Goal: Task Accomplishment & Management: Use online tool/utility

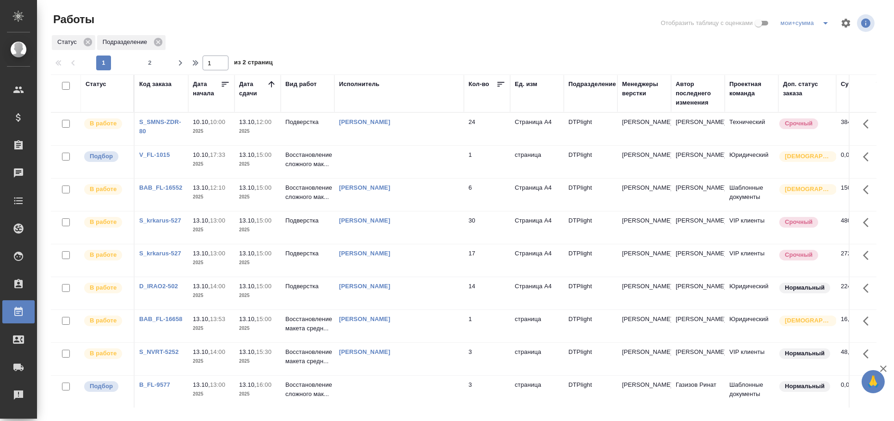
click at [410, 146] on td at bounding box center [398, 162] width 129 height 32
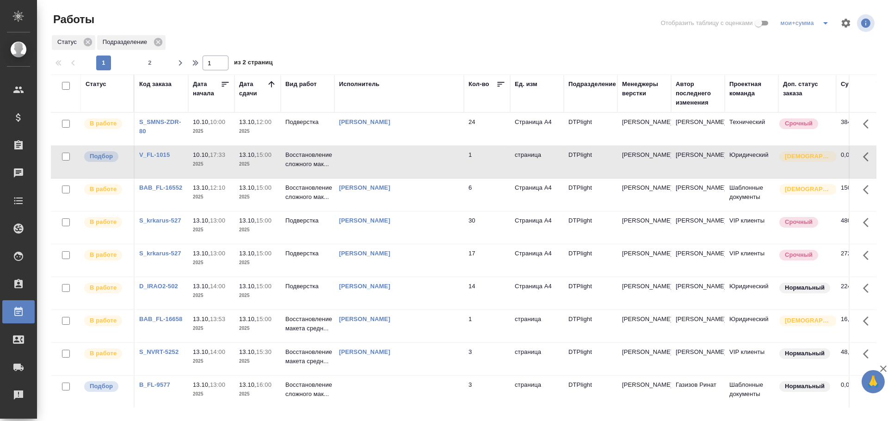
click at [395, 167] on td at bounding box center [398, 162] width 129 height 32
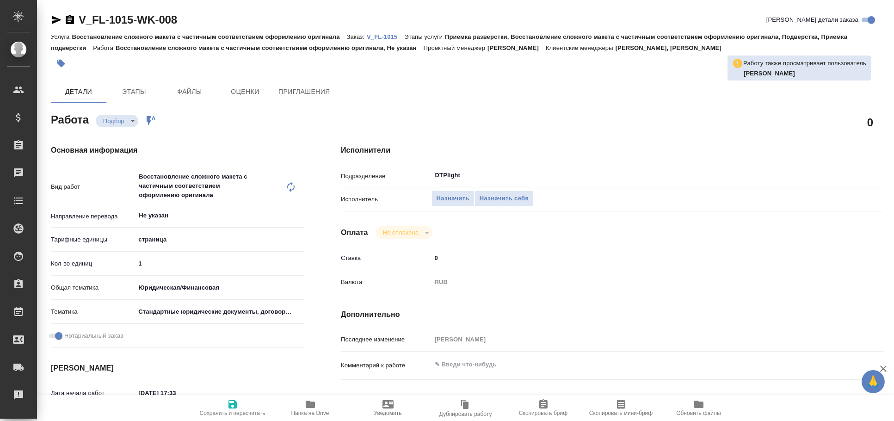
type textarea "x"
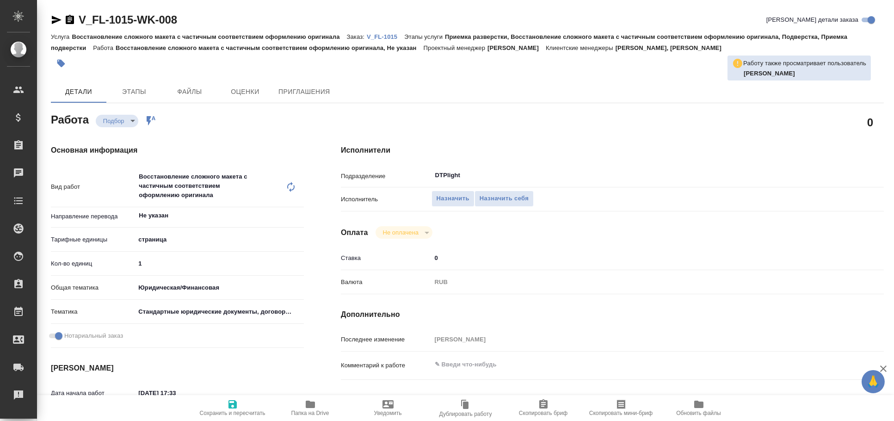
type textarea "x"
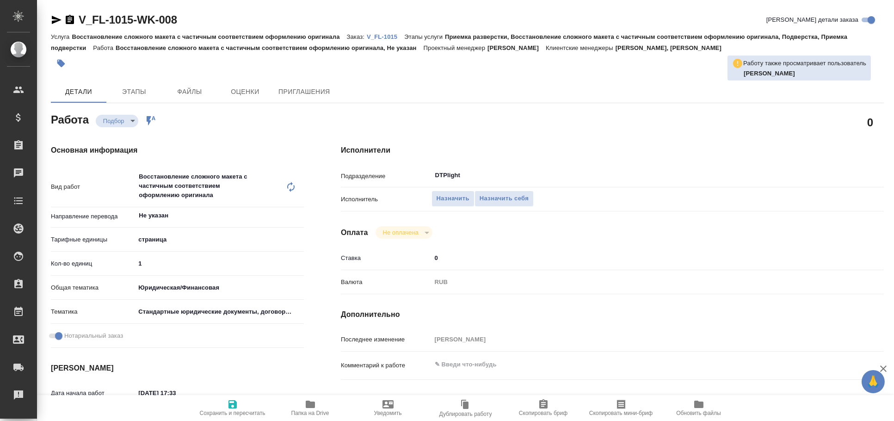
type textarea "x"
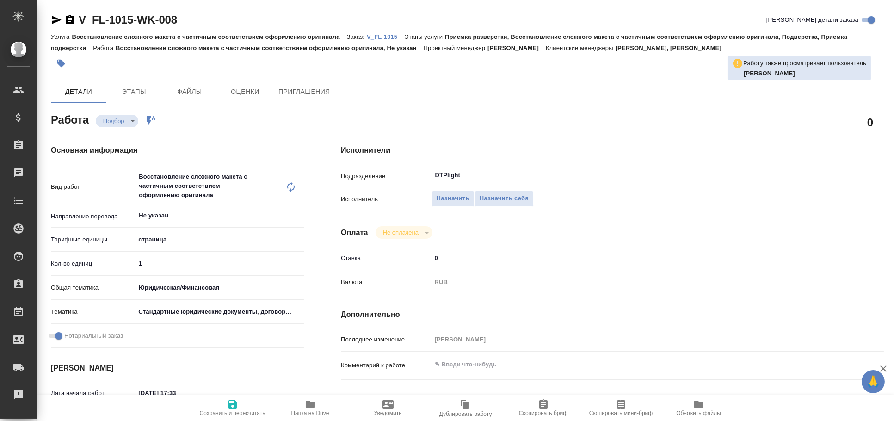
click at [305, 412] on span "Папка на Drive" at bounding box center [310, 413] width 38 height 6
type textarea "x"
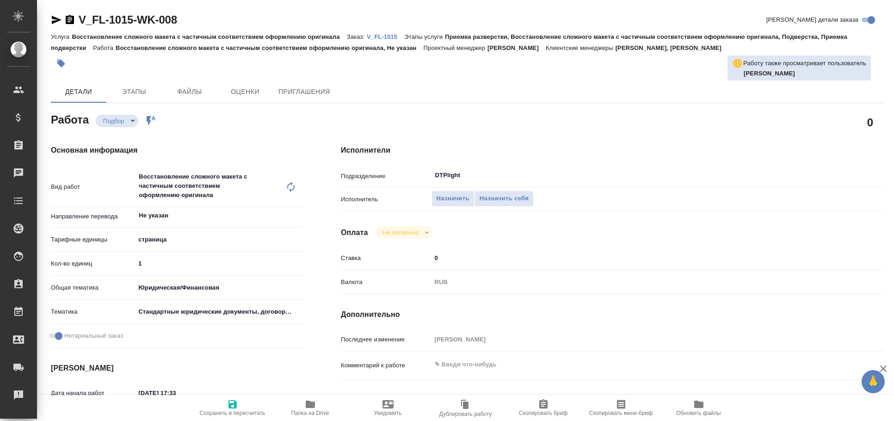
type textarea "x"
click at [53, 19] on icon "button" at bounding box center [56, 19] width 11 height 11
type textarea "x"
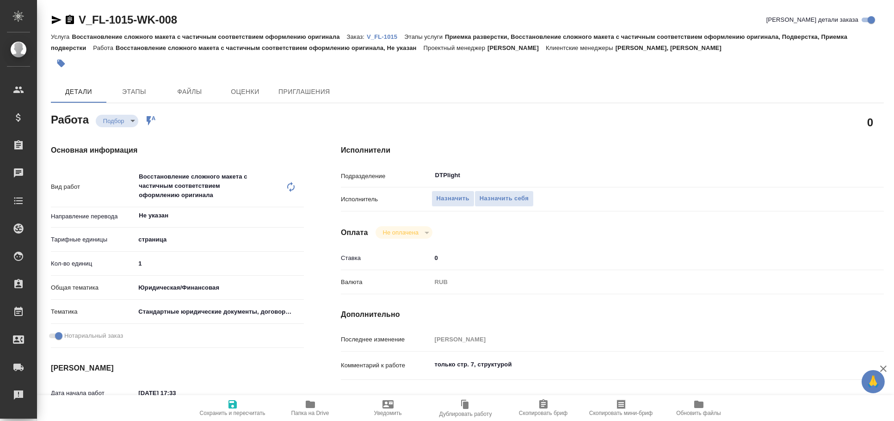
type textarea "x"
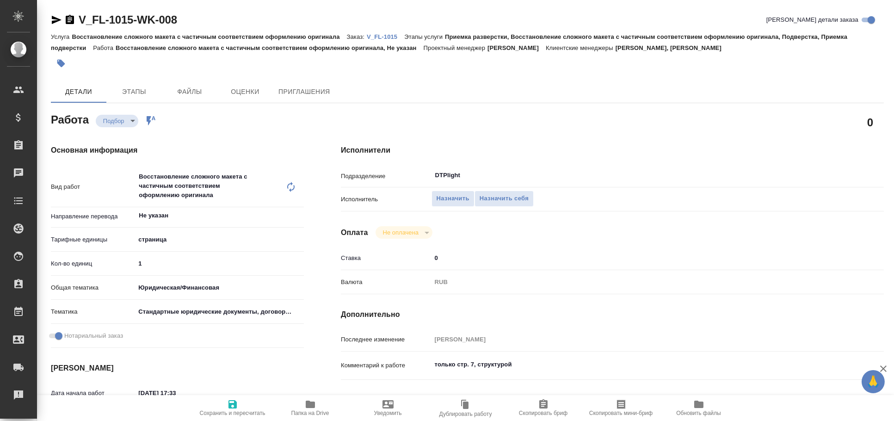
type textarea "x"
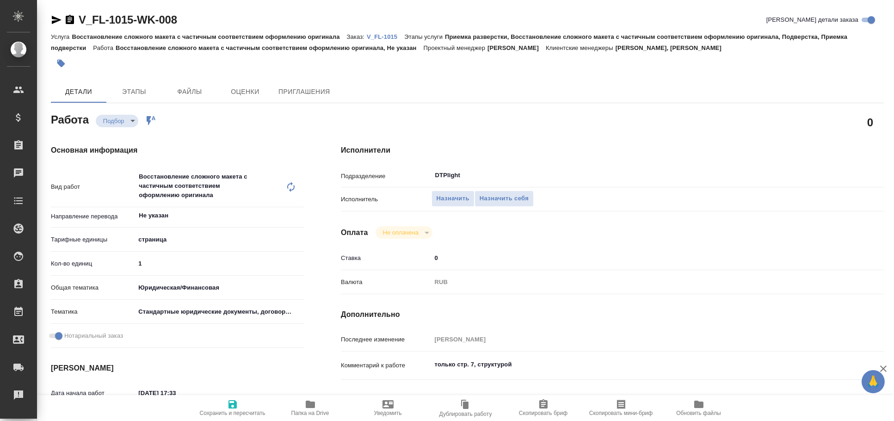
type textarea "x"
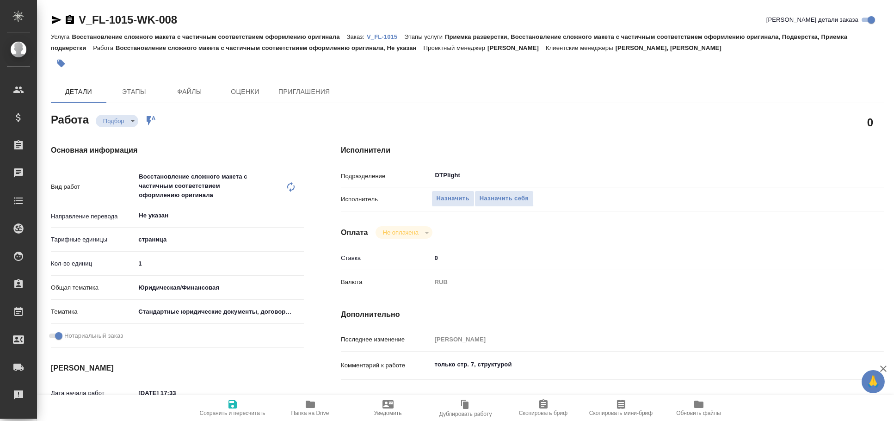
type textarea "x"
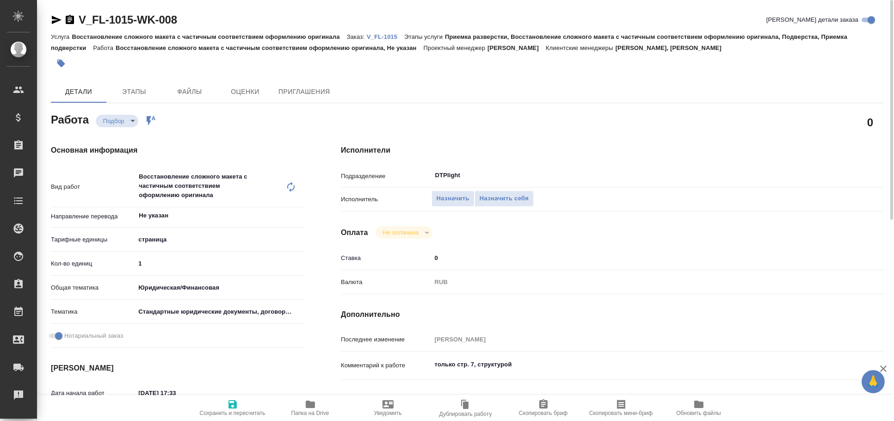
type textarea "x"
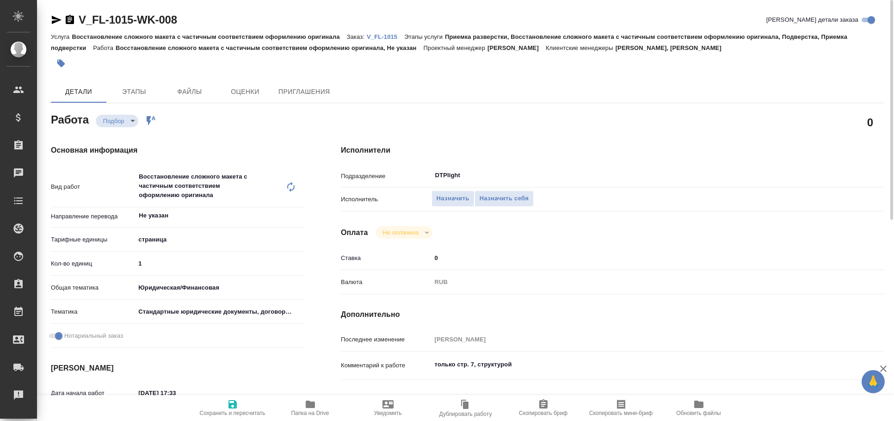
type textarea "x"
click at [58, 15] on icon "button" at bounding box center [56, 19] width 11 height 11
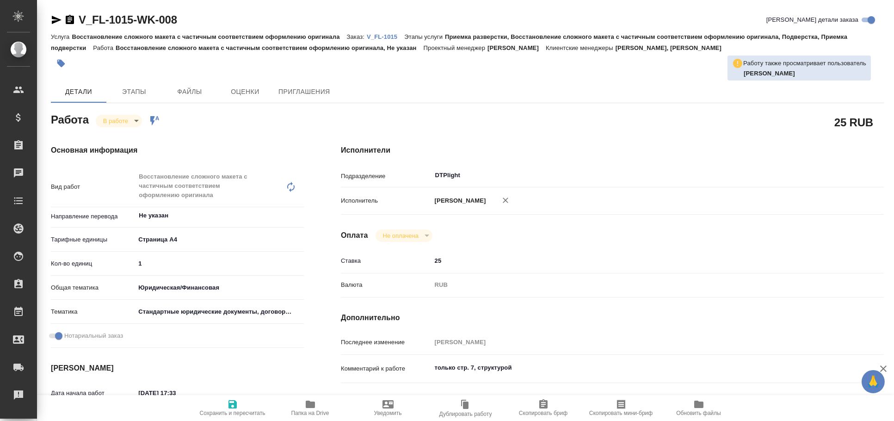
type textarea "x"
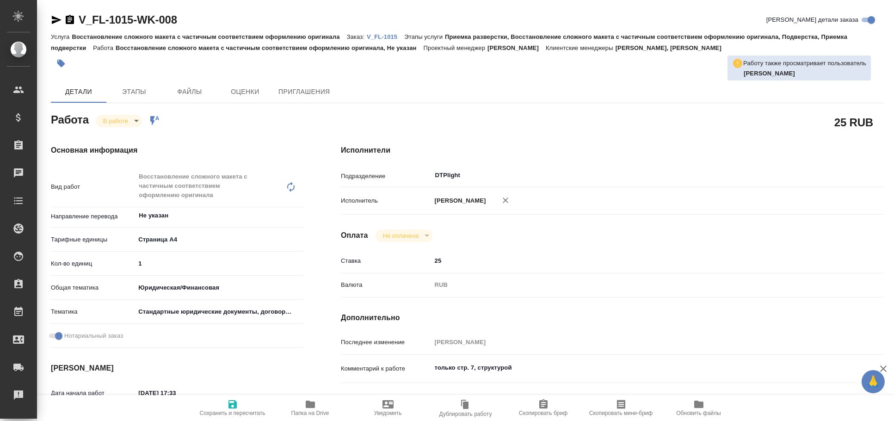
type textarea "x"
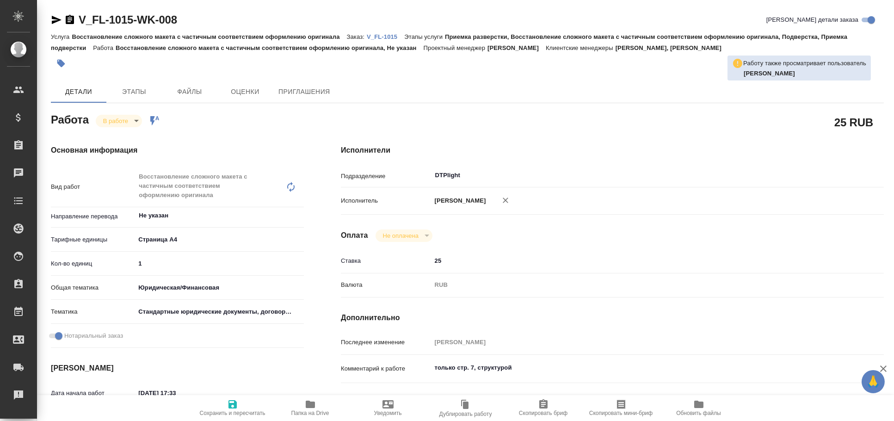
type textarea "x"
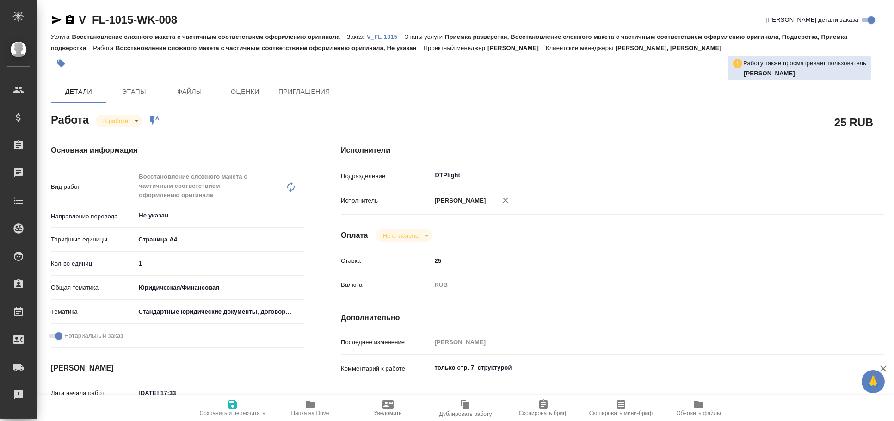
type textarea "x"
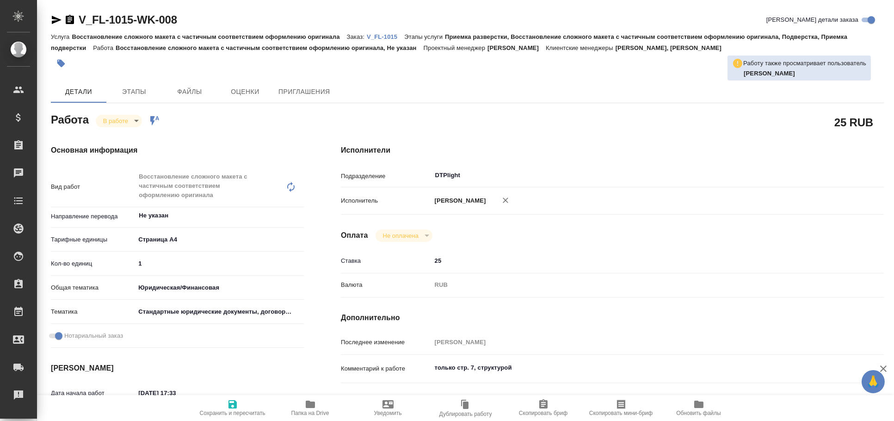
type textarea "x"
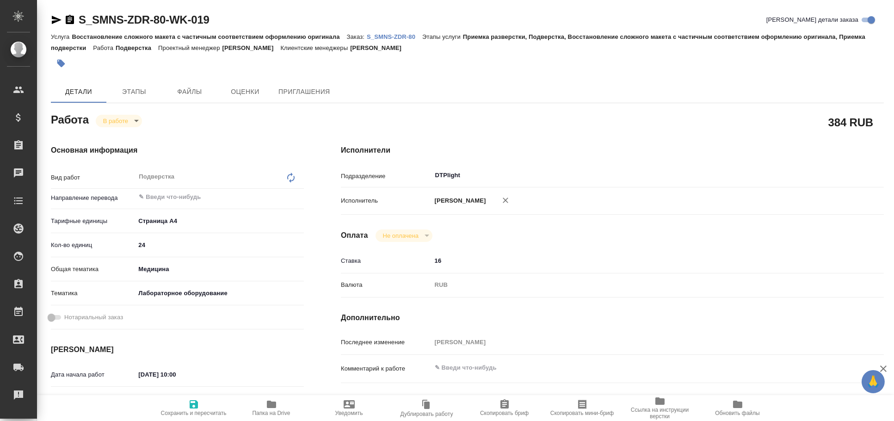
type textarea "x"
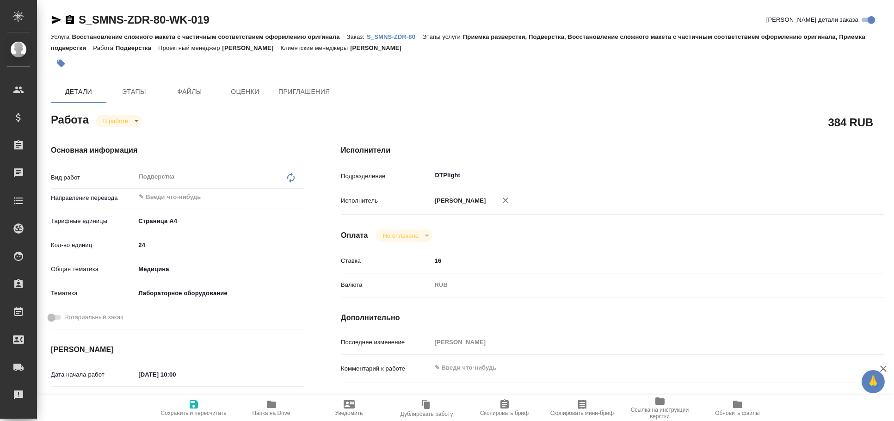
type textarea "x"
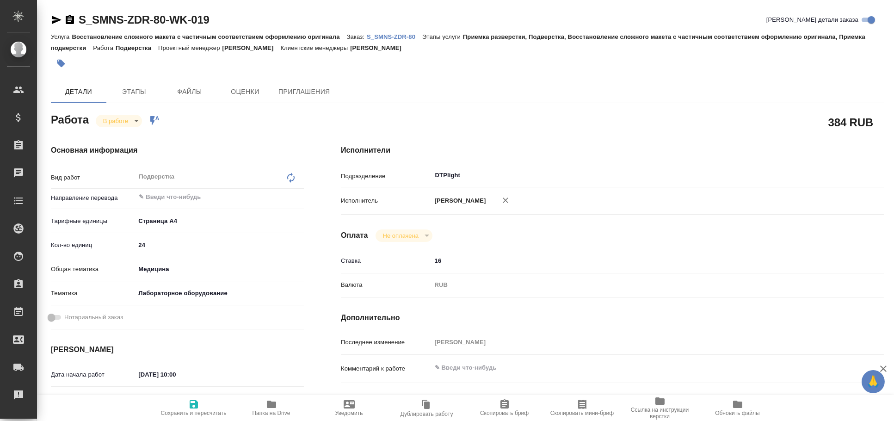
type textarea "x"
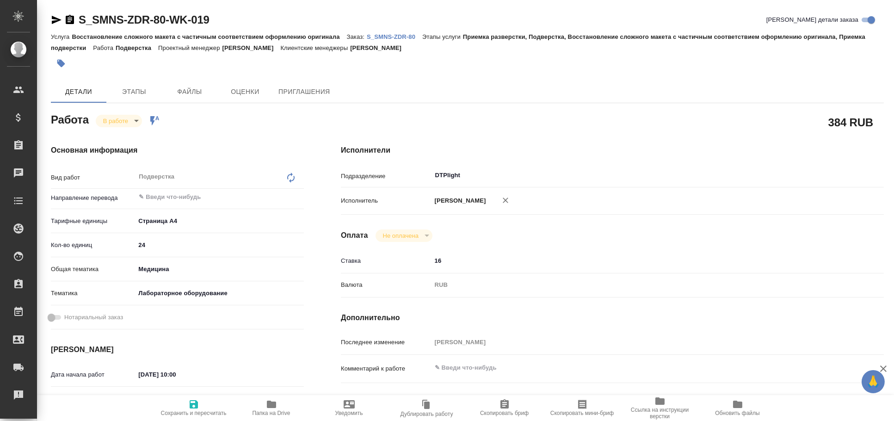
type textarea "x"
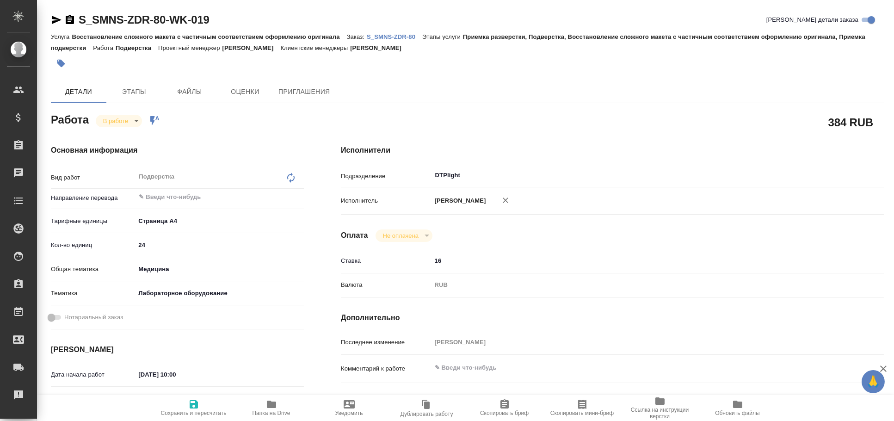
type textarea "x"
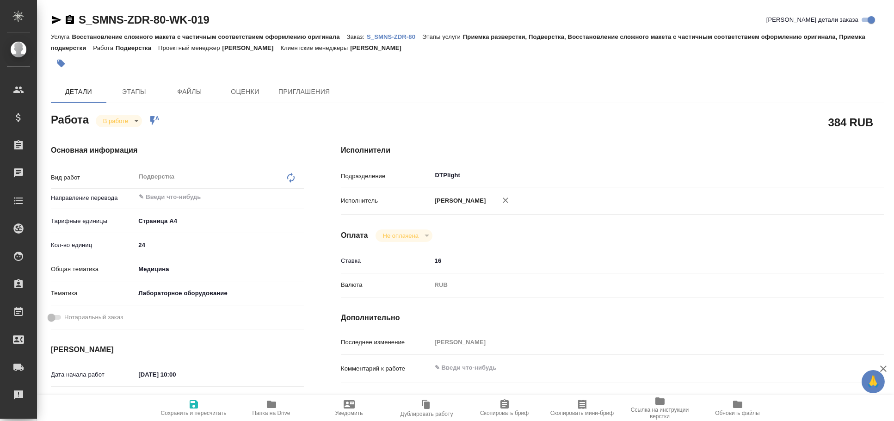
click at [55, 19] on icon "button" at bounding box center [56, 19] width 11 height 11
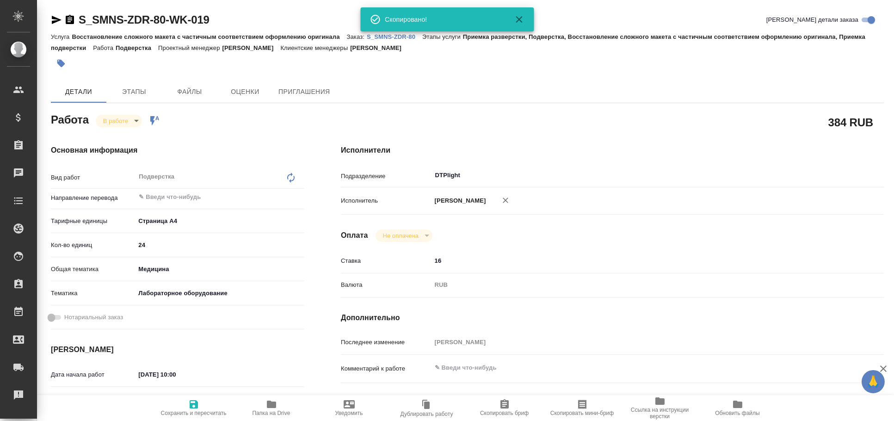
type textarea "x"
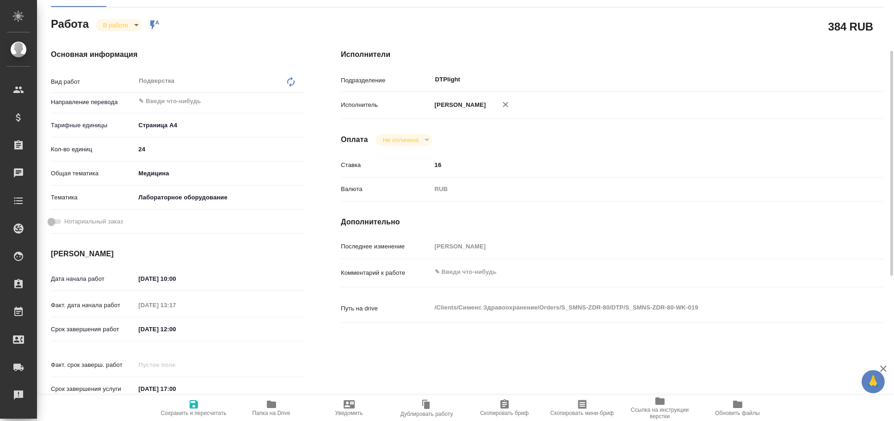
type textarea "x"
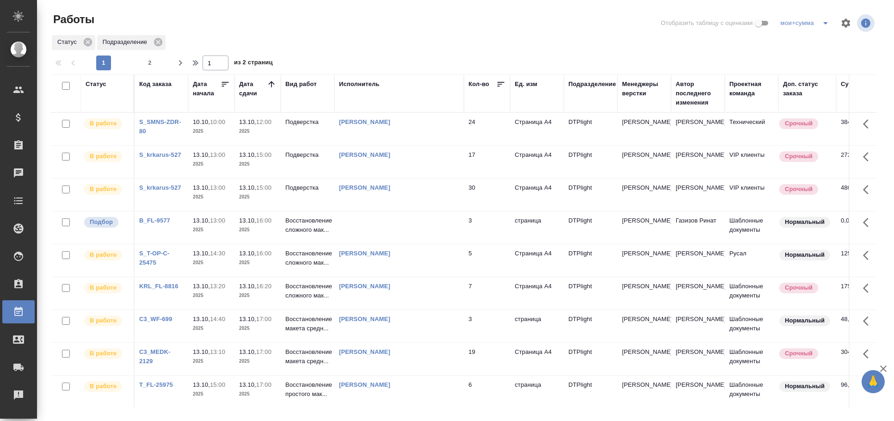
click at [372, 229] on td at bounding box center [398, 227] width 129 height 32
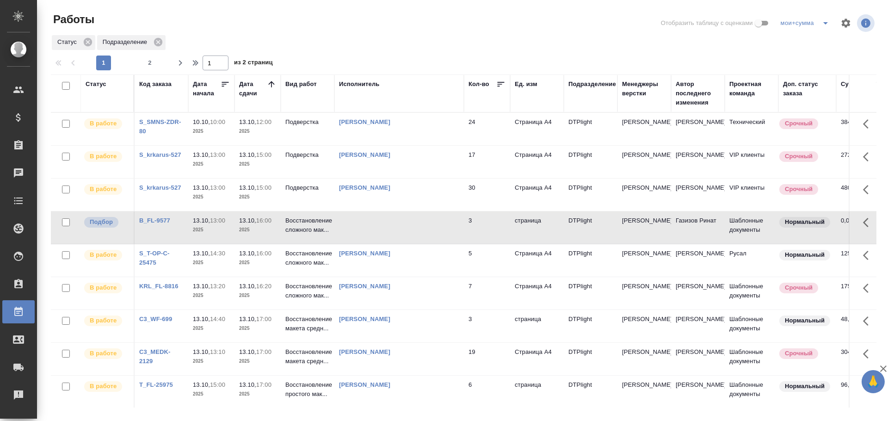
click at [407, 222] on td at bounding box center [398, 227] width 129 height 32
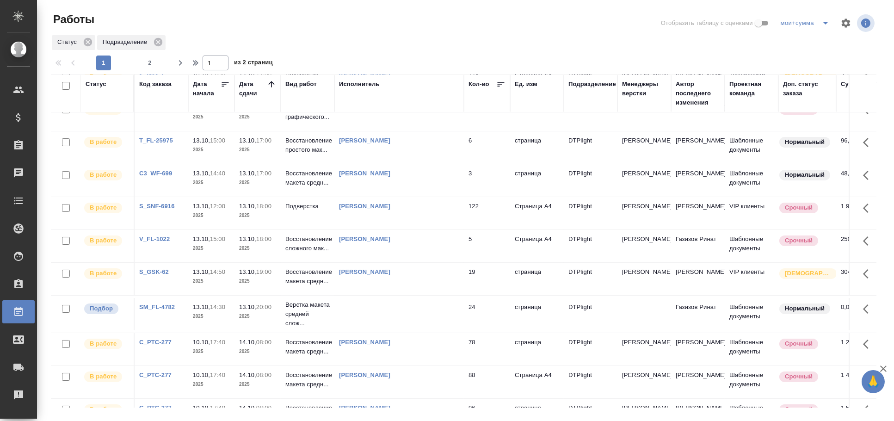
scroll to position [212, 0]
click at [414, 305] on td at bounding box center [398, 313] width 129 height 32
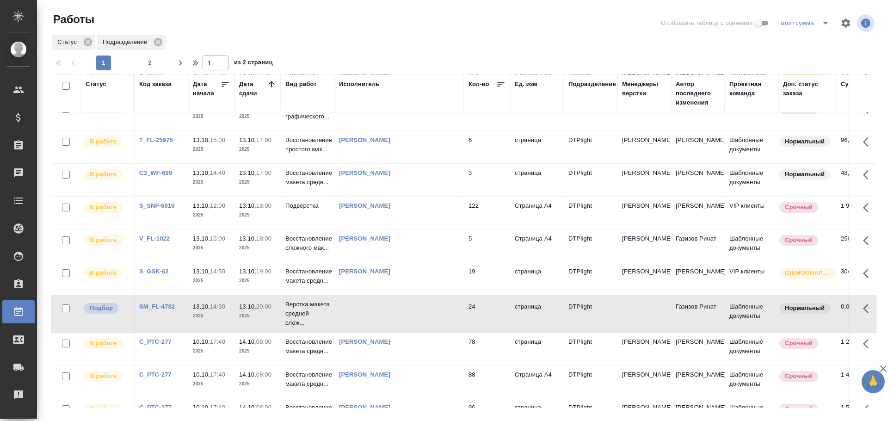
click at [414, 305] on td at bounding box center [398, 313] width 129 height 32
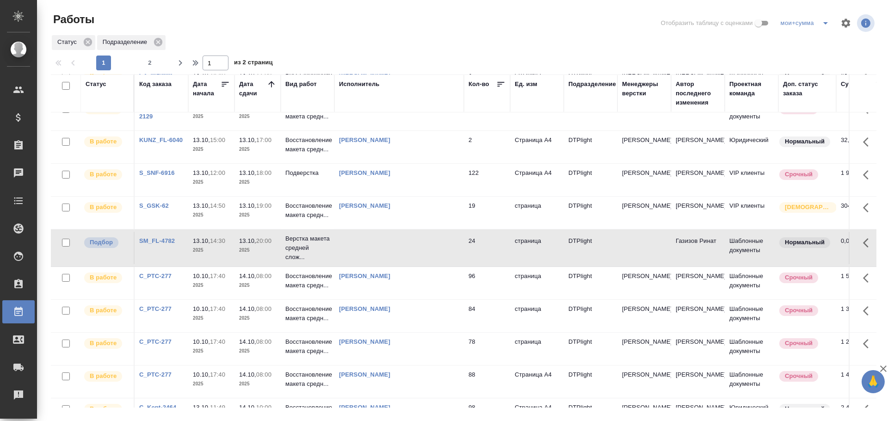
click at [347, 248] on td at bounding box center [398, 248] width 129 height 32
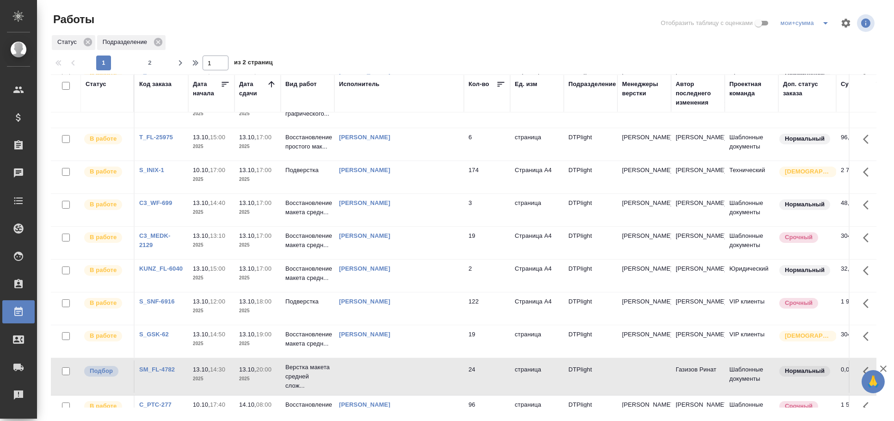
scroll to position [0, 0]
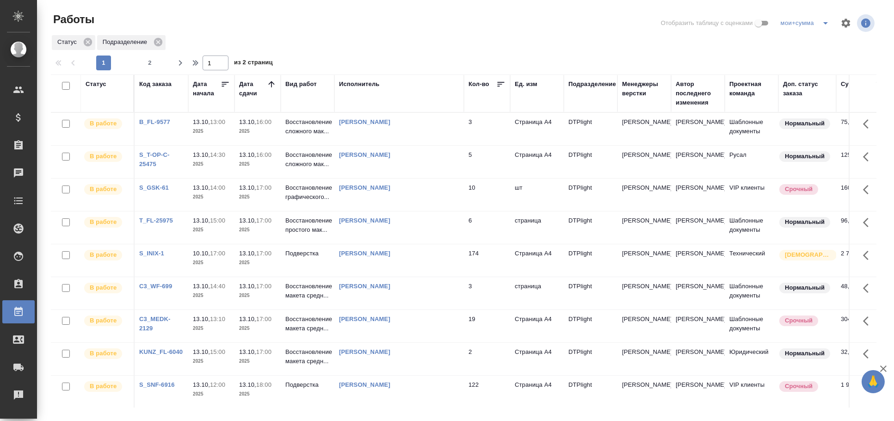
click at [362, 166] on td "Зубакова Виктория" at bounding box center [398, 162] width 129 height 32
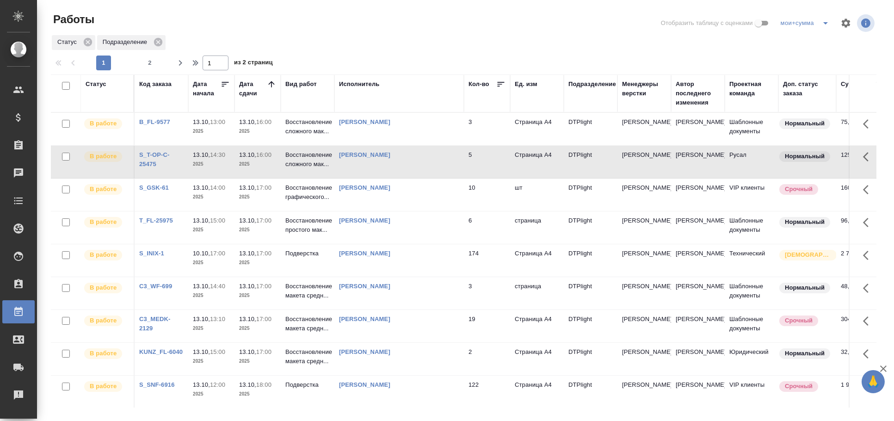
click at [362, 166] on td "Зубакова Виктория" at bounding box center [398, 162] width 129 height 32
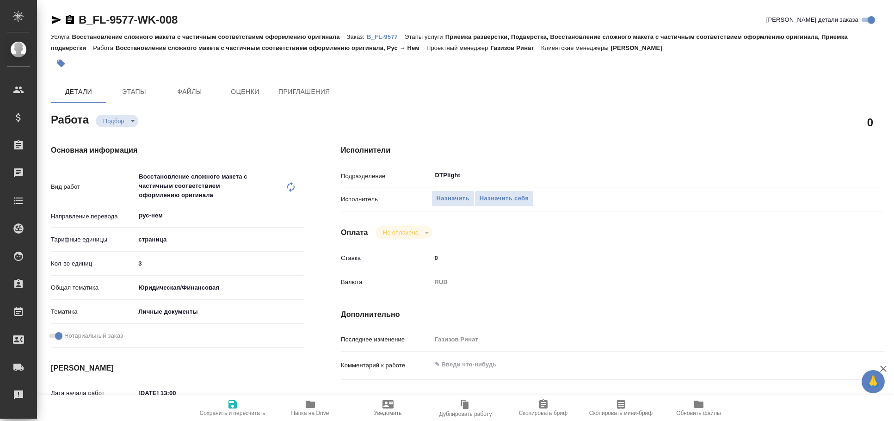
type textarea "x"
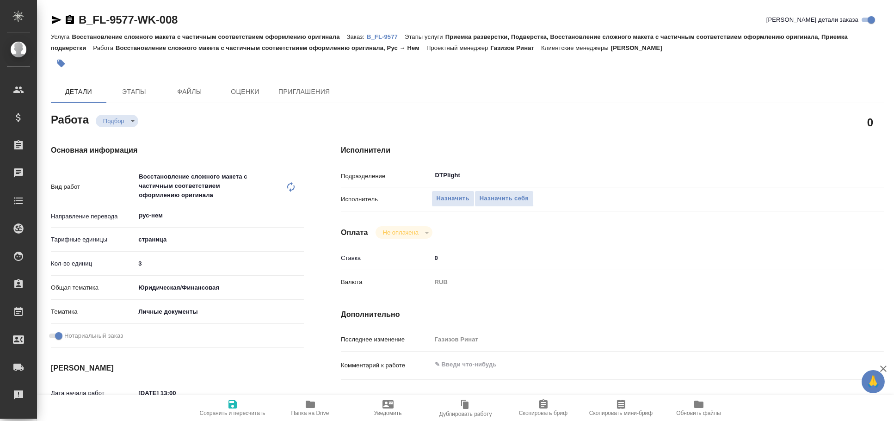
type textarea "x"
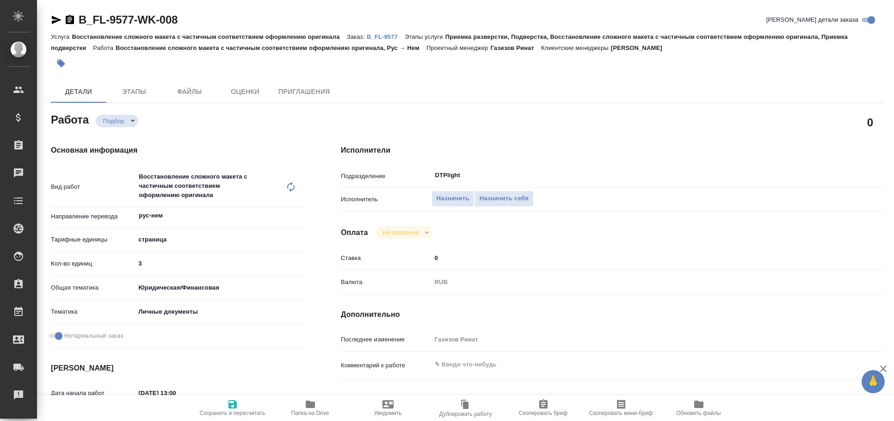
type textarea "x"
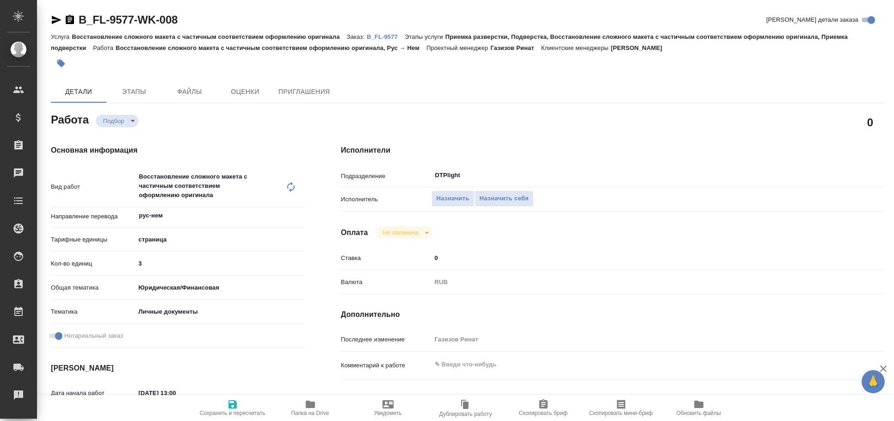
type textarea "x"
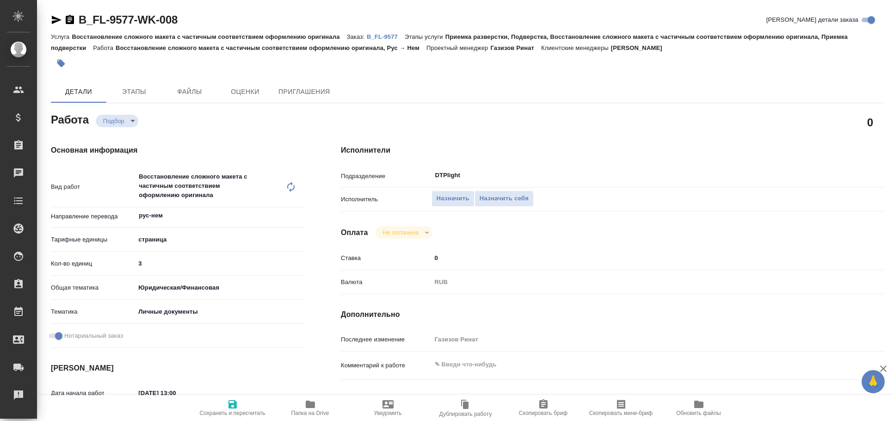
type textarea "x"
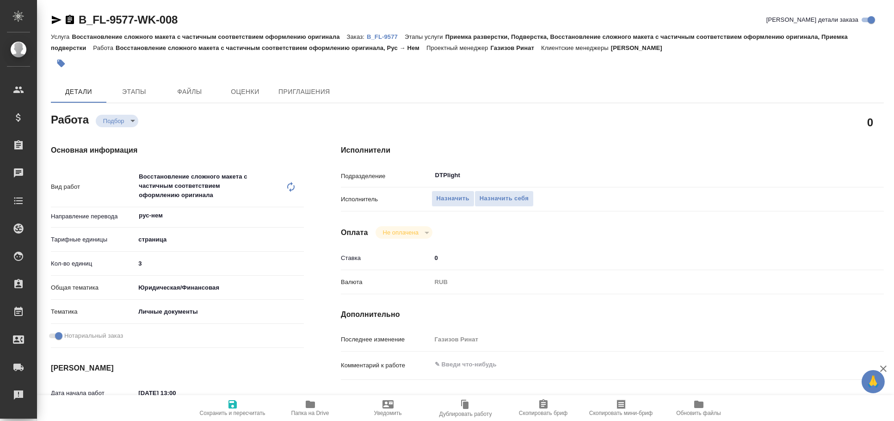
type textarea "x"
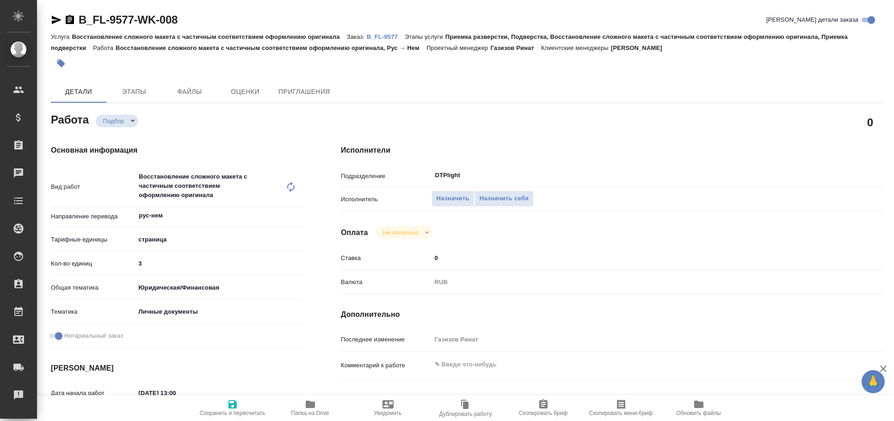
click at [317, 409] on span "Папка на Drive" at bounding box center [310, 408] width 67 height 18
type textarea "x"
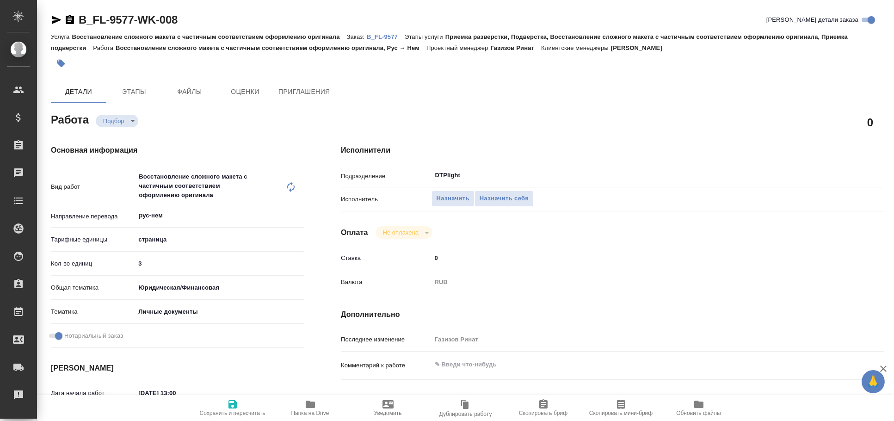
type textarea "x"
click at [57, 17] on icon "button" at bounding box center [56, 19] width 11 height 11
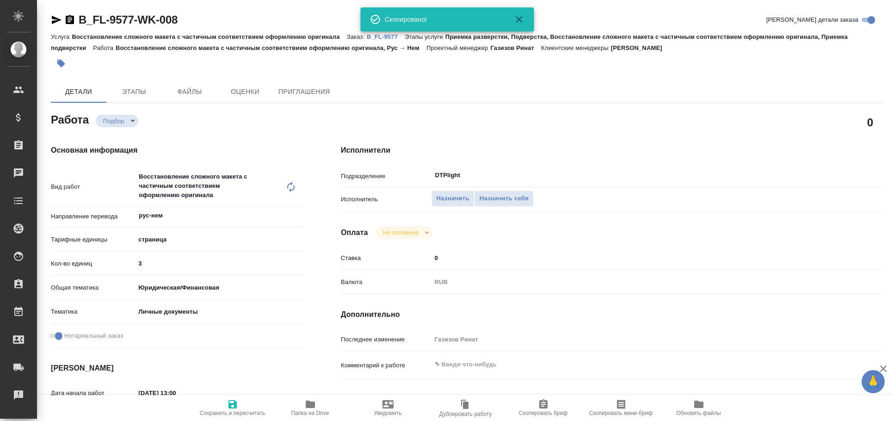
type textarea "x"
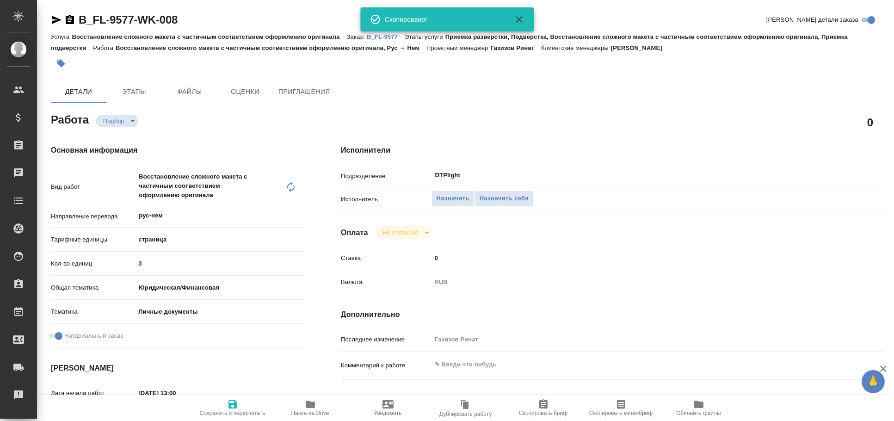
type textarea "x"
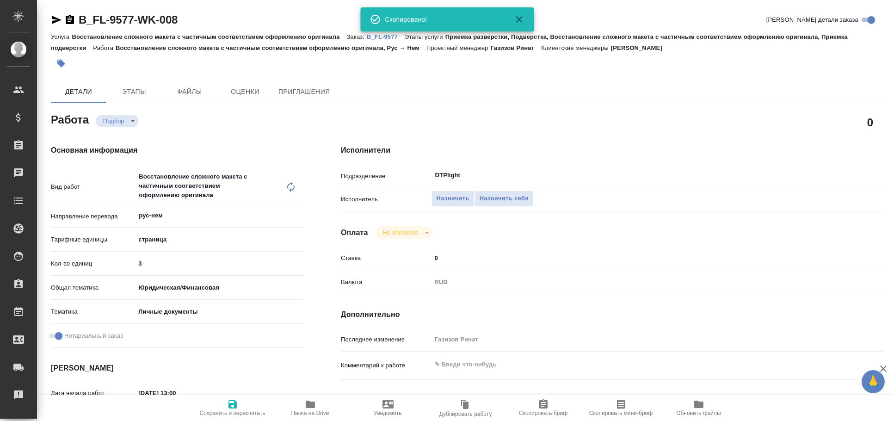
type textarea "x"
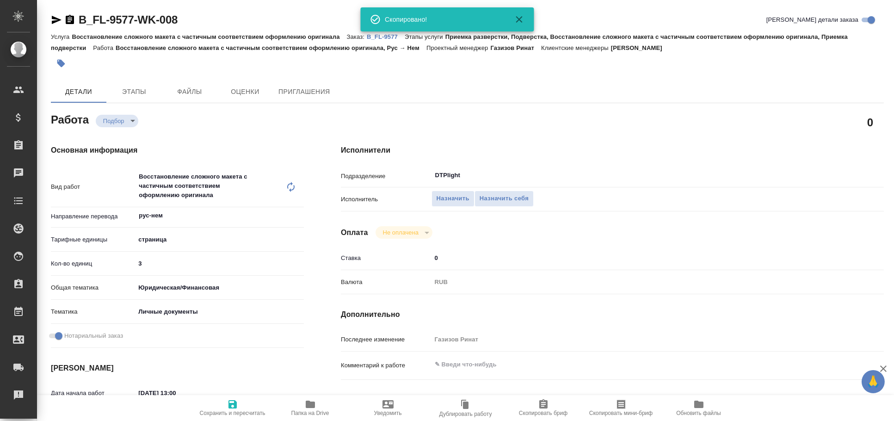
type textarea "x"
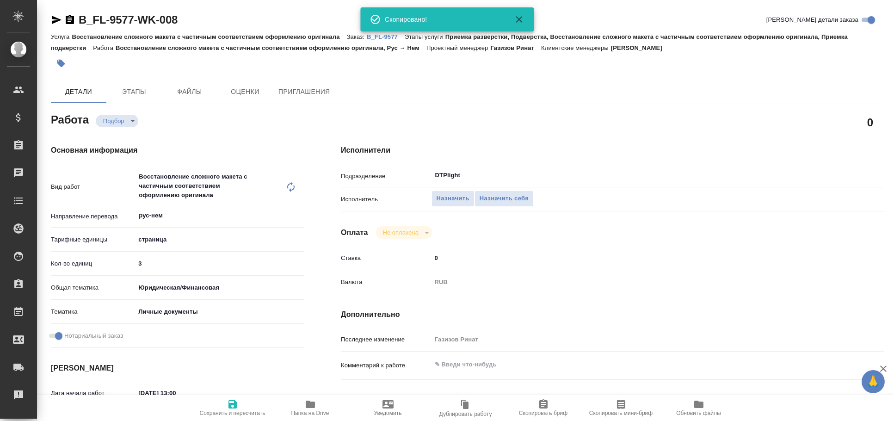
type textarea "x"
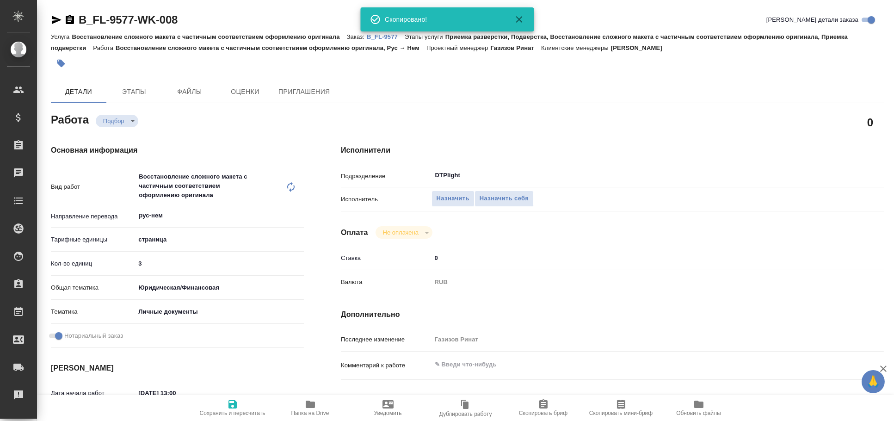
type textarea "x"
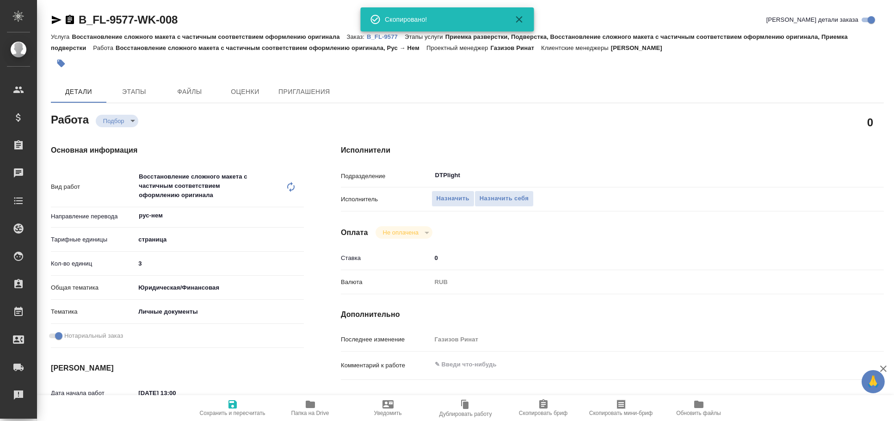
type textarea "x"
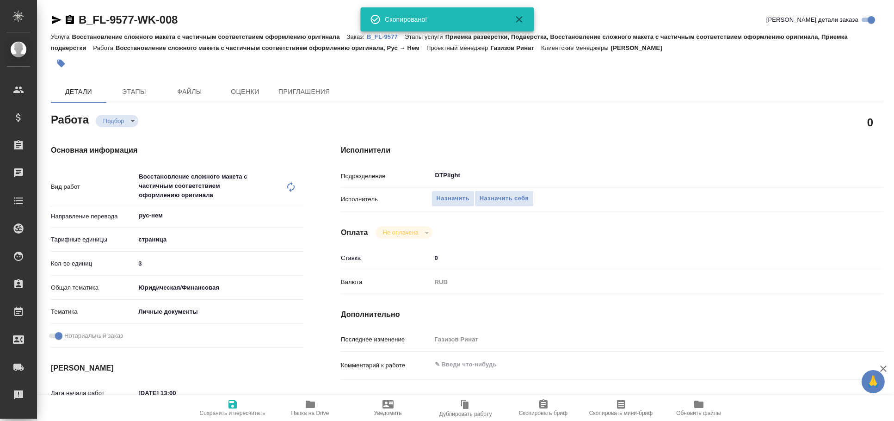
type textarea "x"
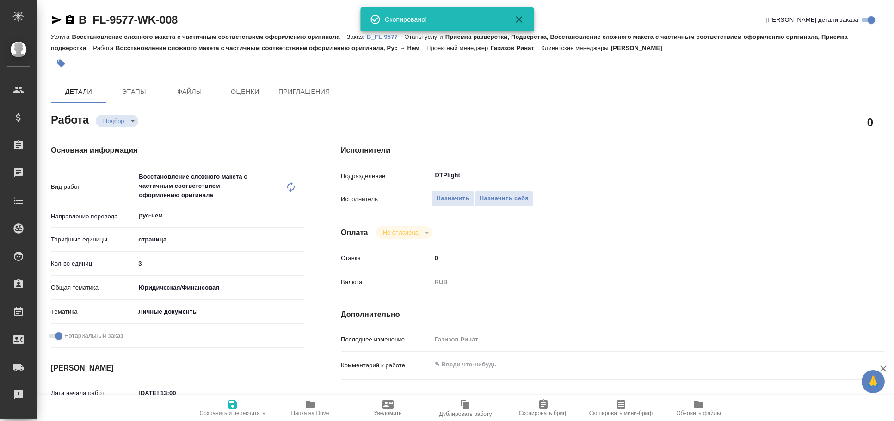
type textarea "x"
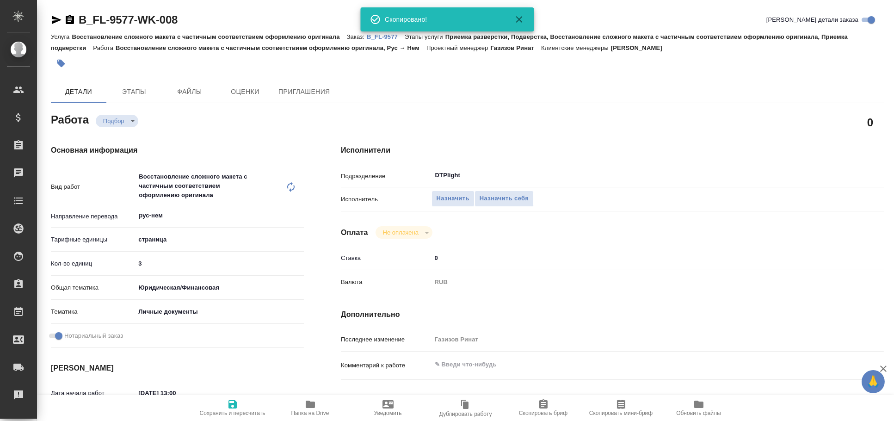
type textarea "x"
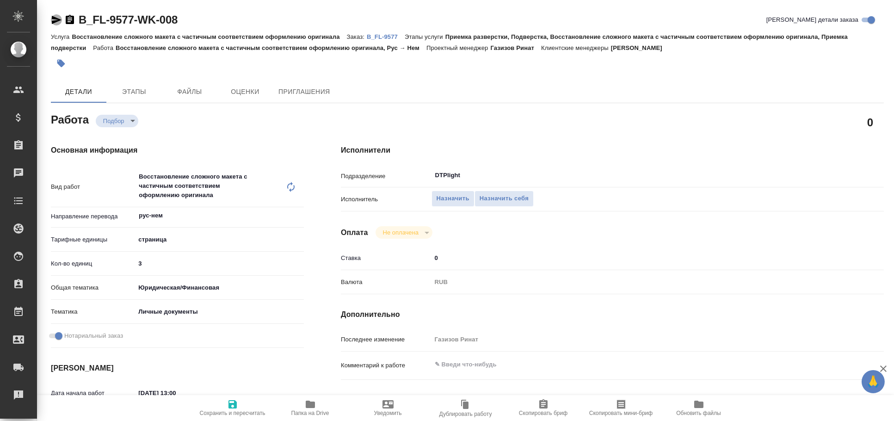
click at [56, 18] on icon "button" at bounding box center [57, 20] width 10 height 8
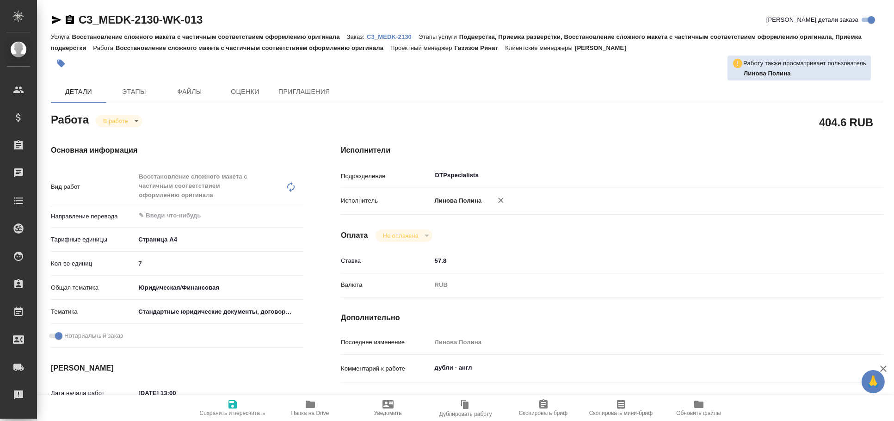
type textarea "x"
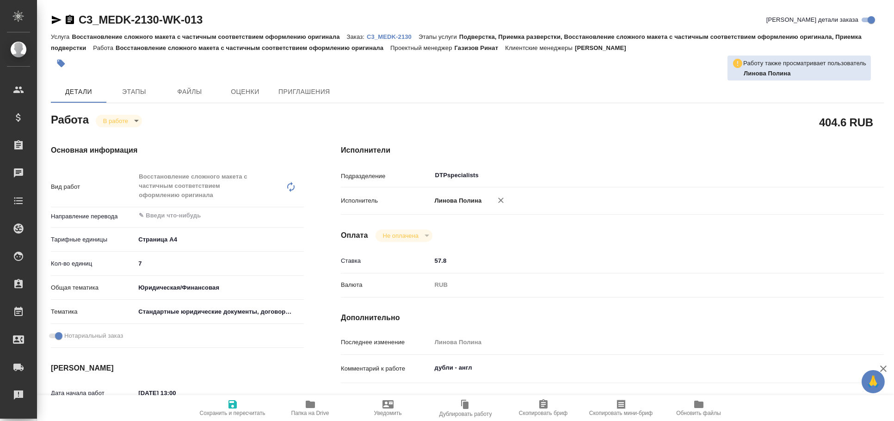
type textarea "x"
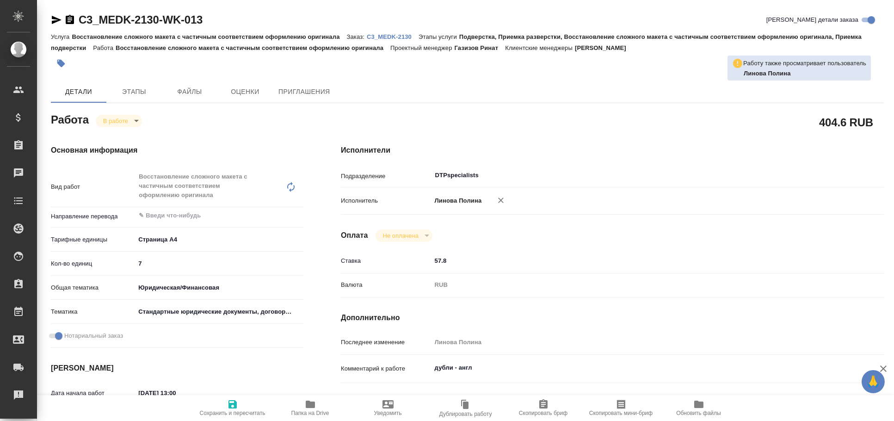
type textarea "x"
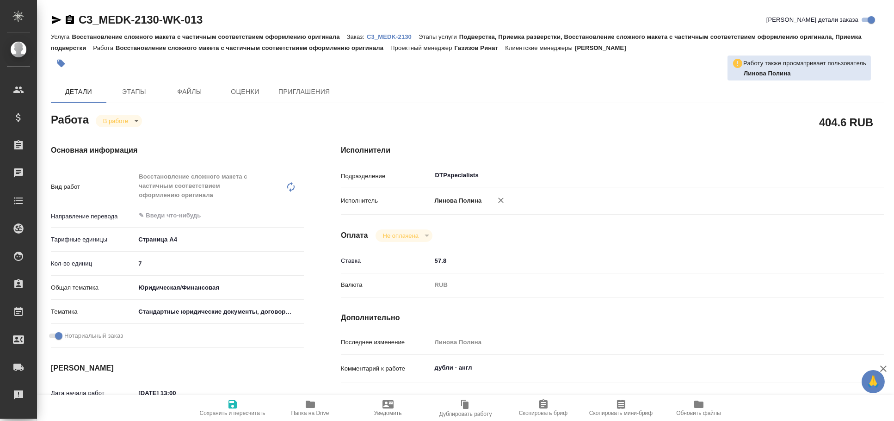
type textarea "x"
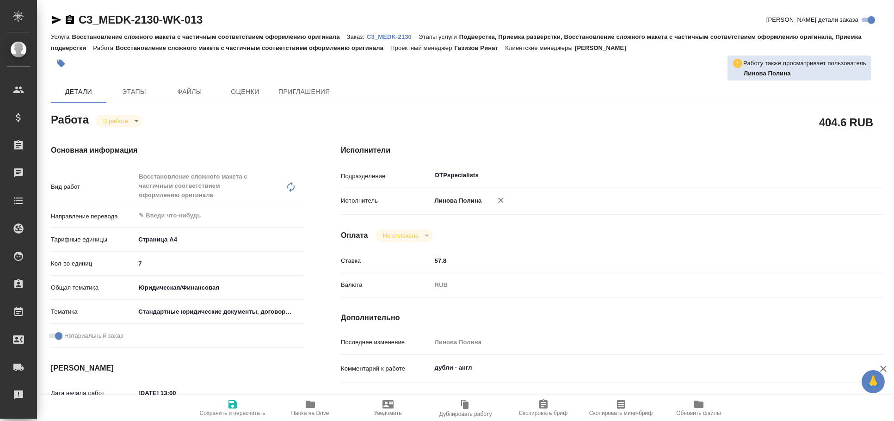
type textarea "x"
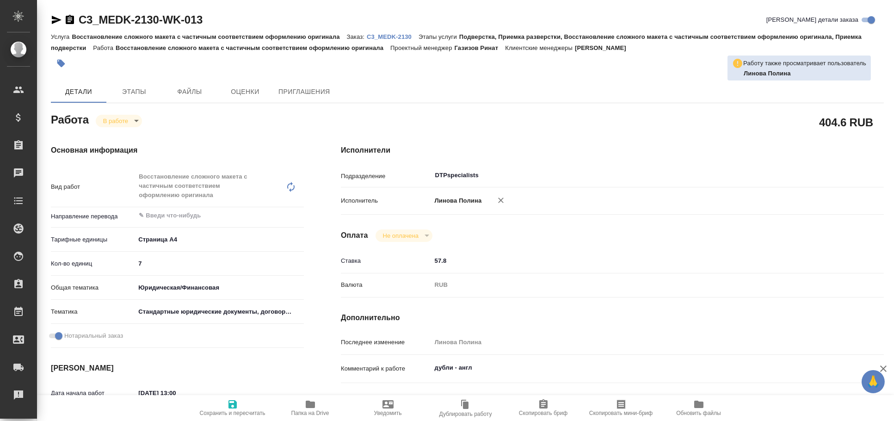
type textarea "x"
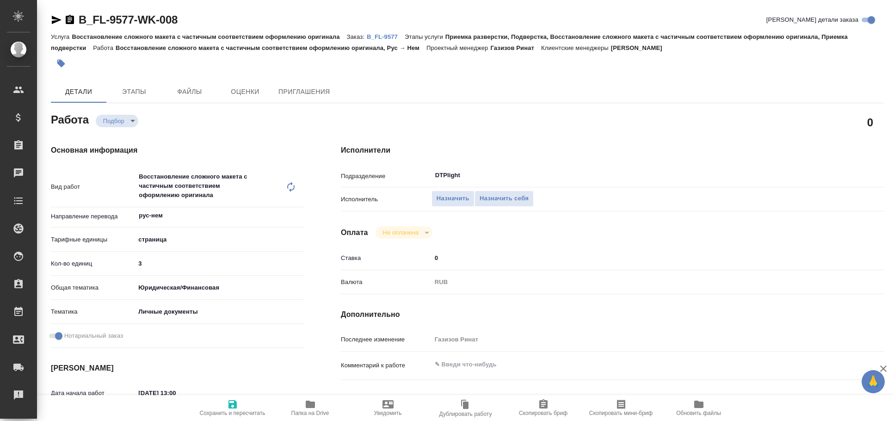
type textarea "x"
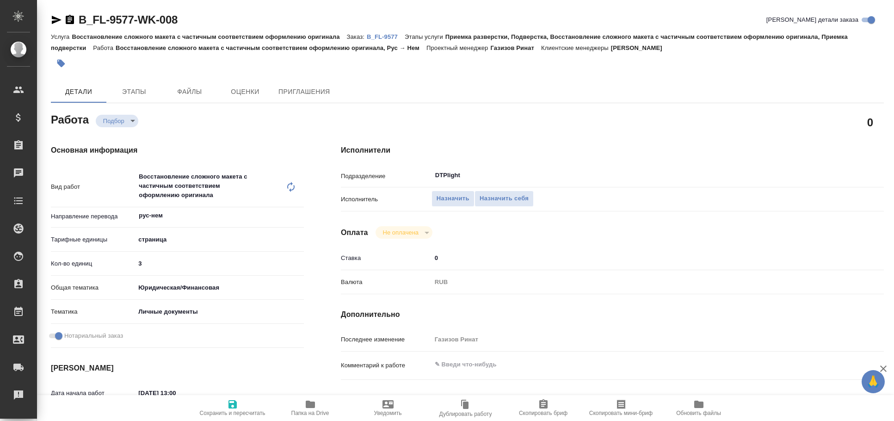
type textarea "x"
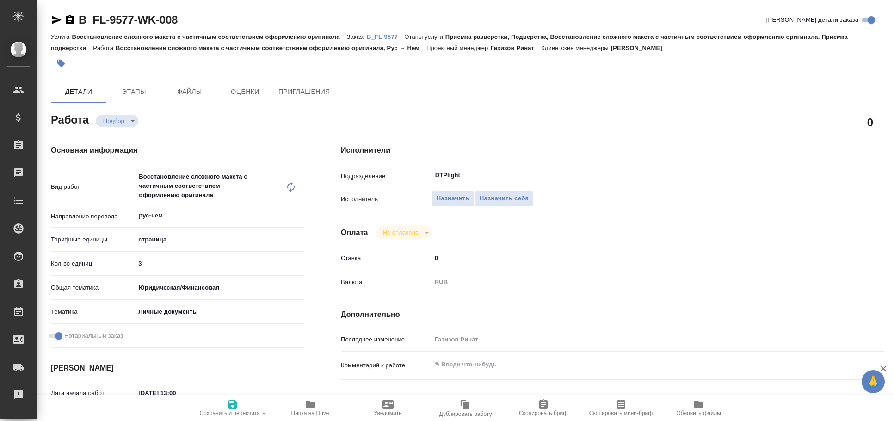
type textarea "x"
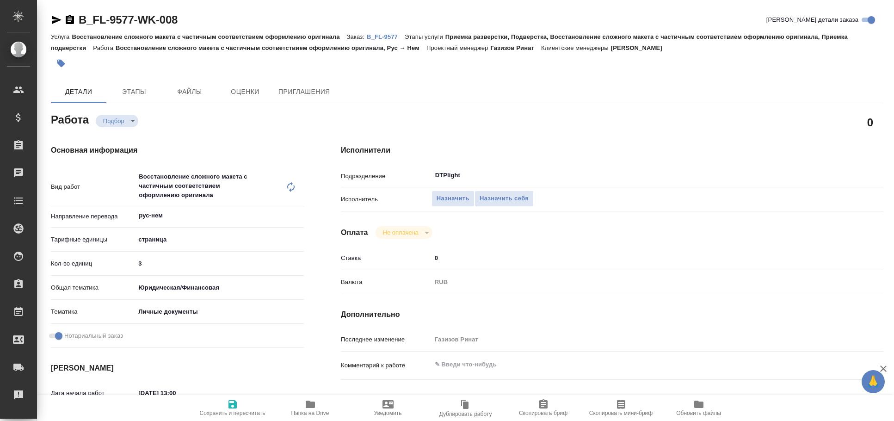
type textarea "x"
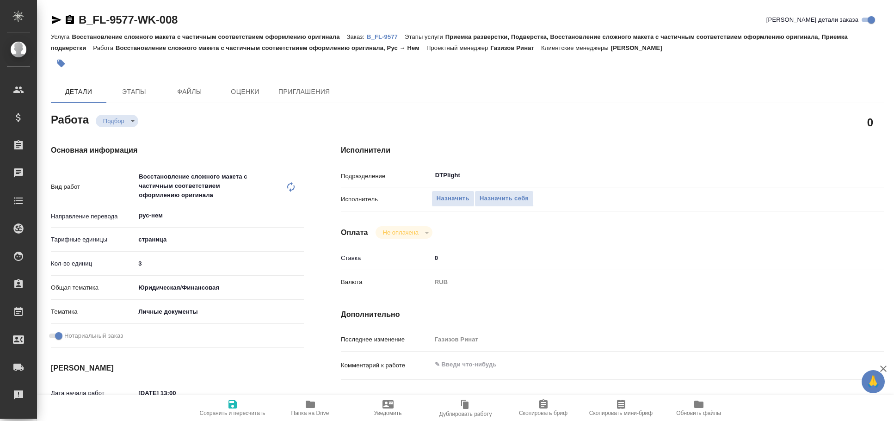
type textarea "x"
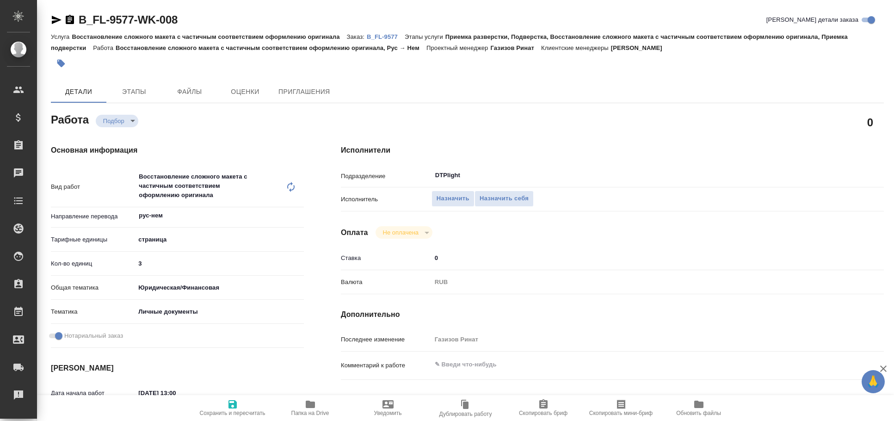
type textarea "x"
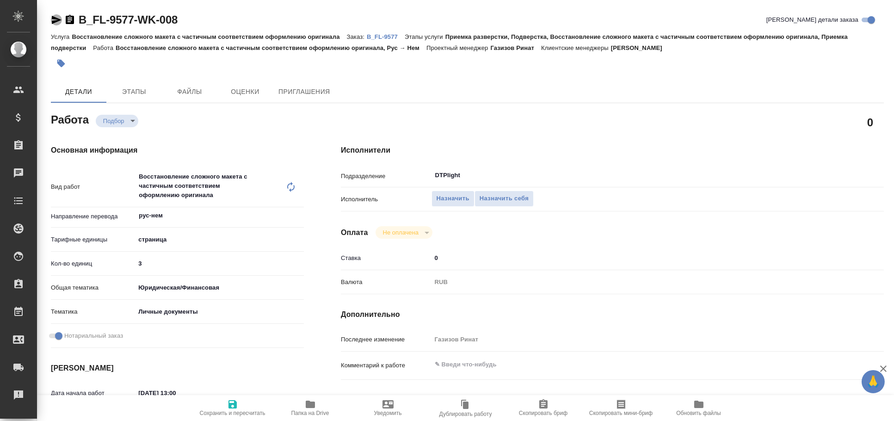
click at [55, 17] on icon "button" at bounding box center [56, 19] width 11 height 11
type textarea "x"
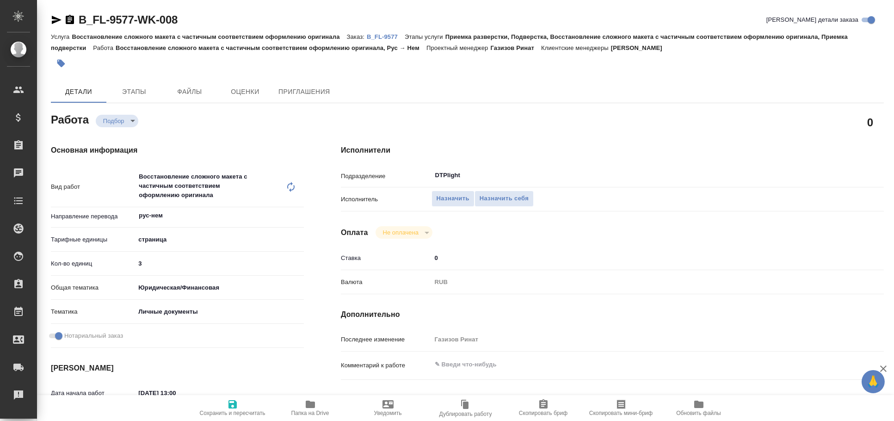
type textarea "x"
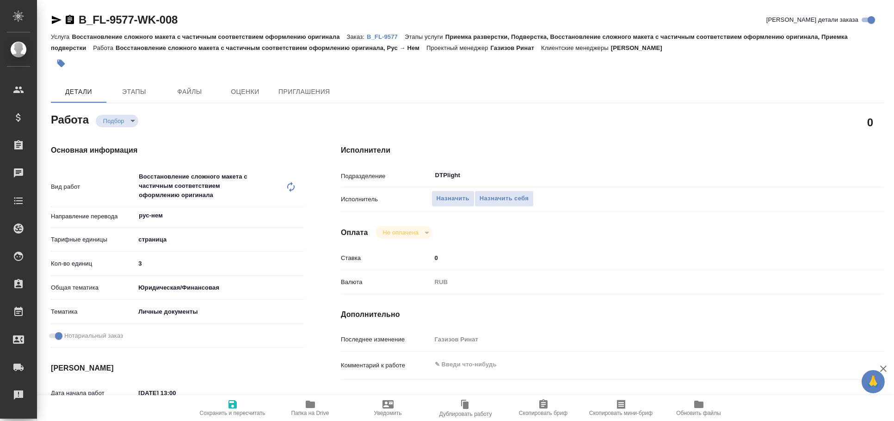
type textarea "x"
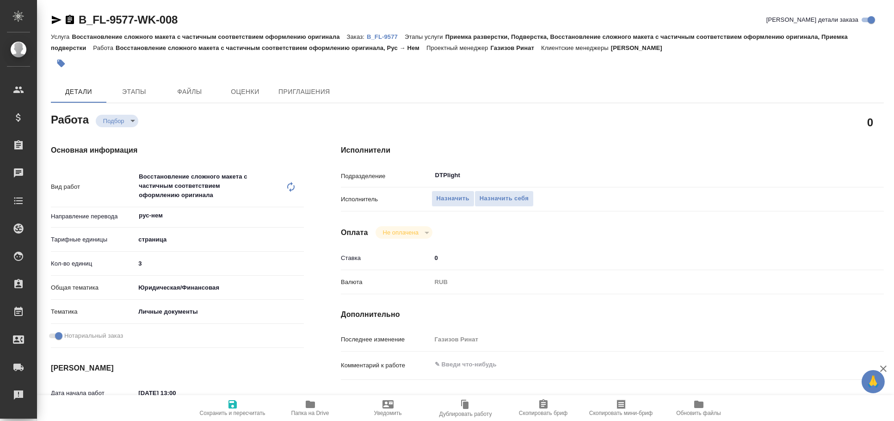
type textarea "x"
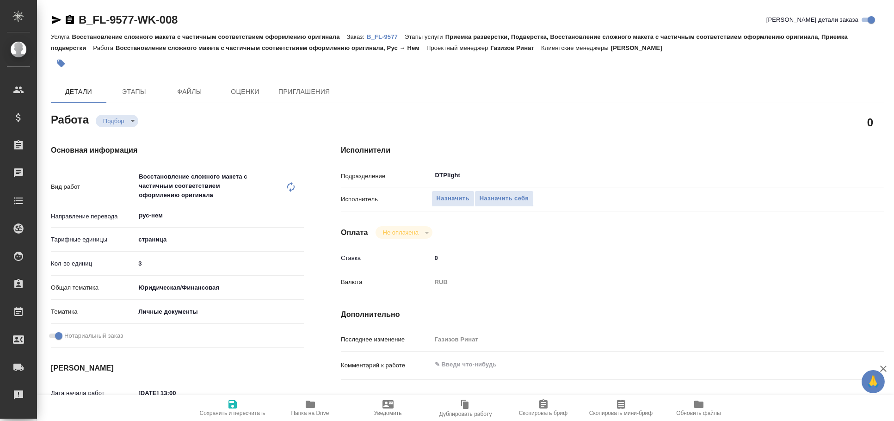
type textarea "x"
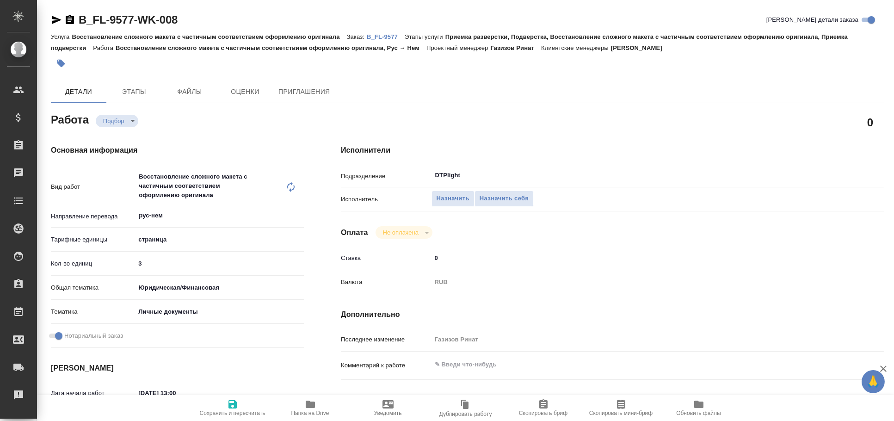
type textarea "x"
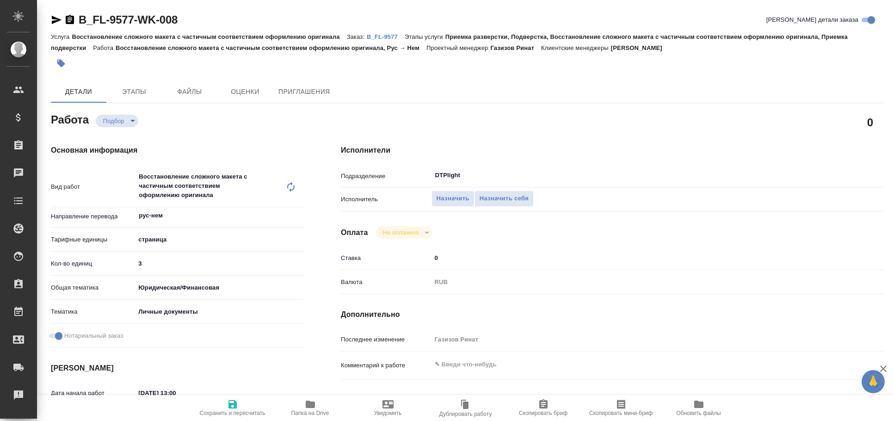
type textarea "x"
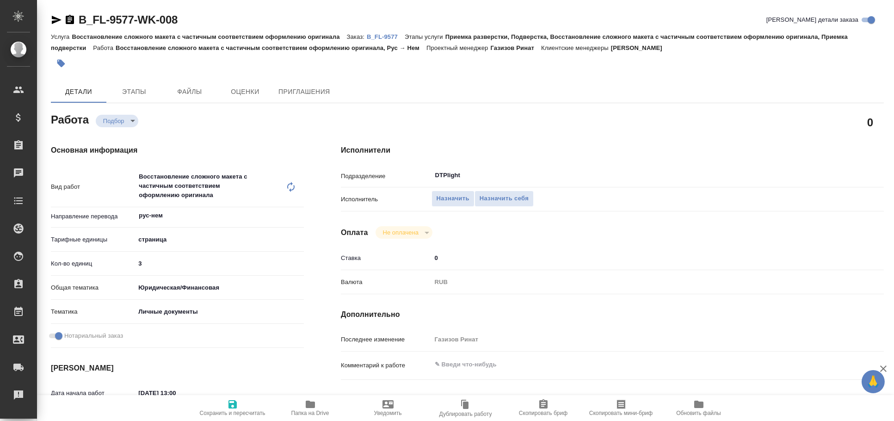
type textarea "x"
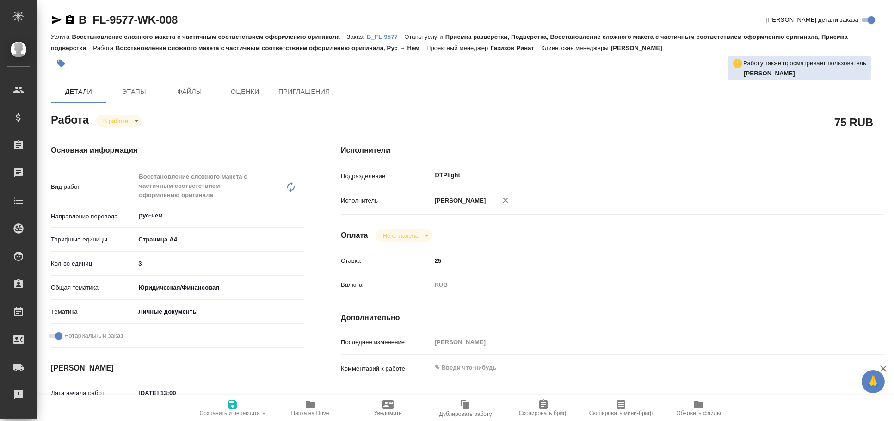
type textarea "x"
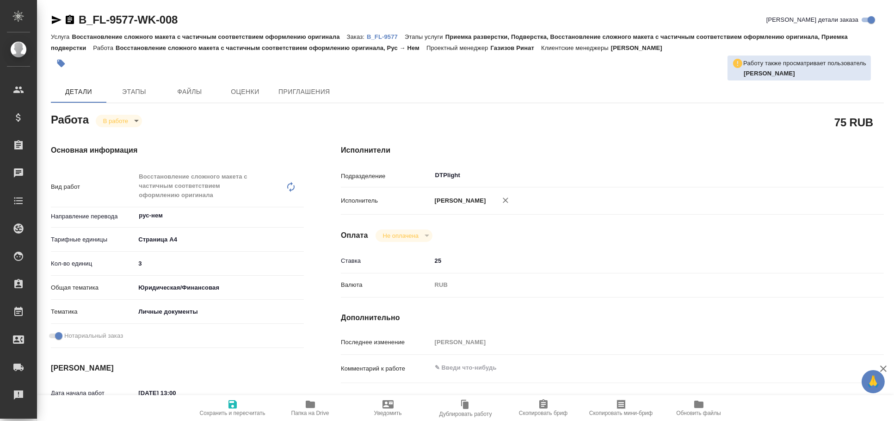
type textarea "x"
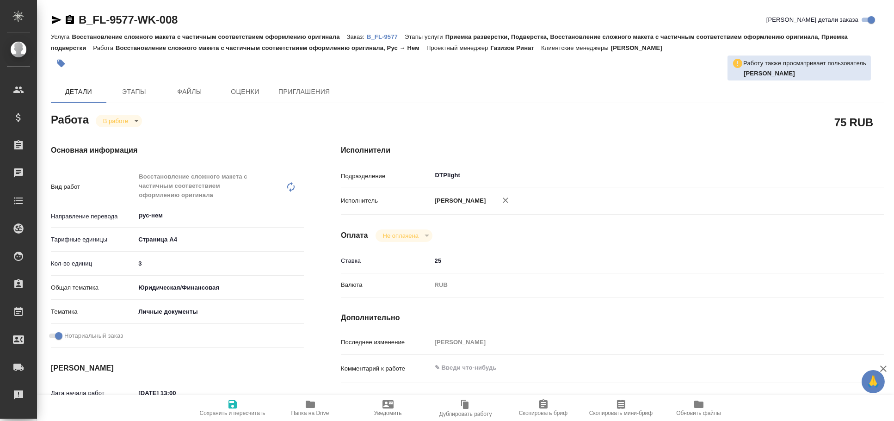
type textarea "x"
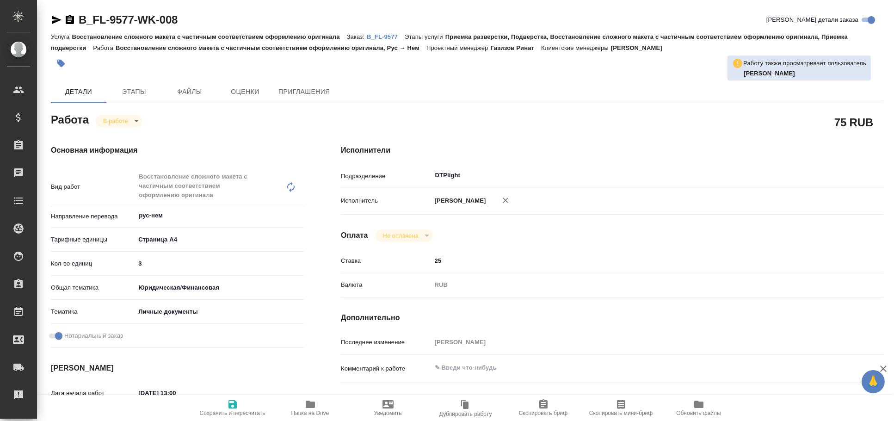
type textarea "x"
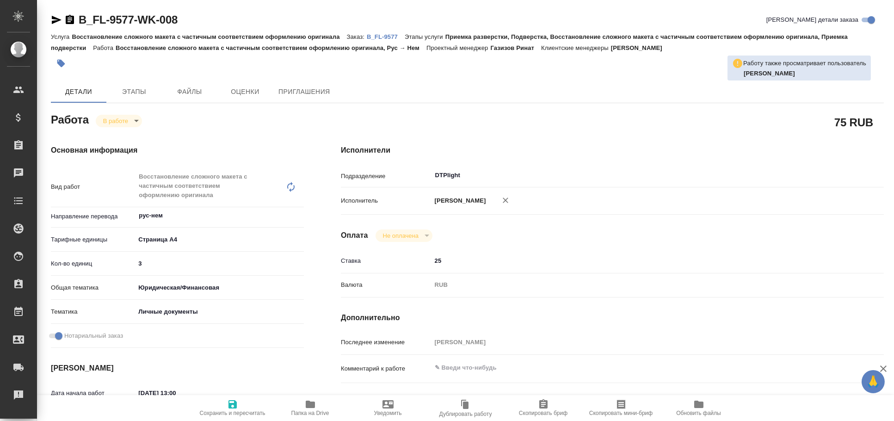
type textarea "x"
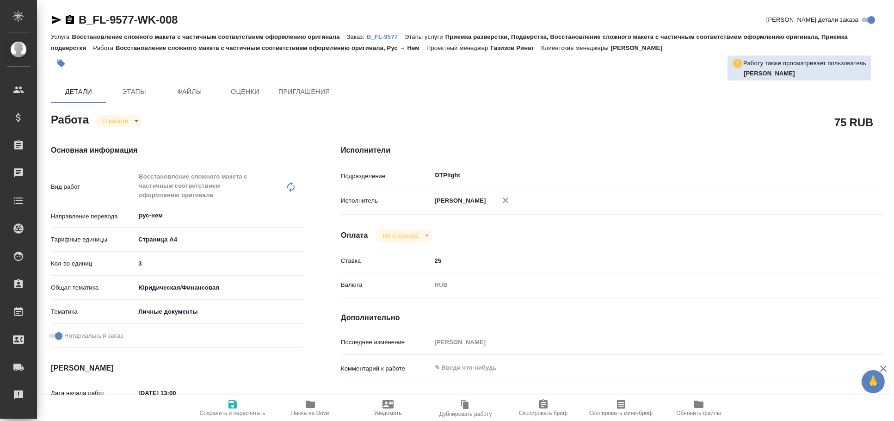
type textarea "x"
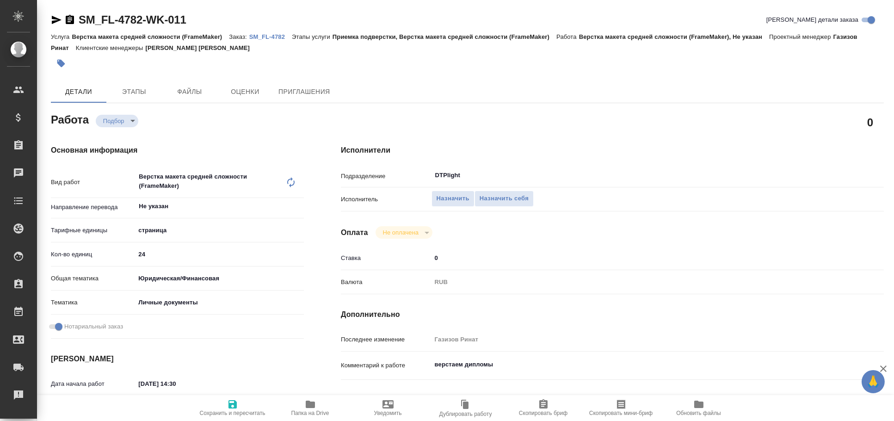
type textarea "x"
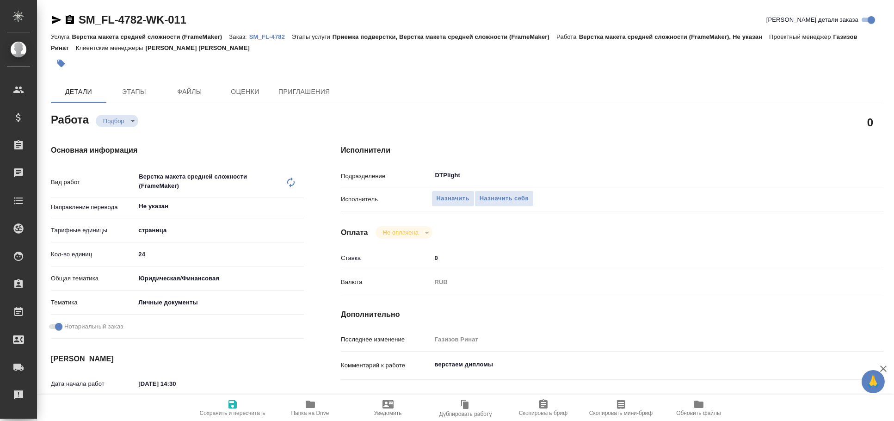
type textarea "x"
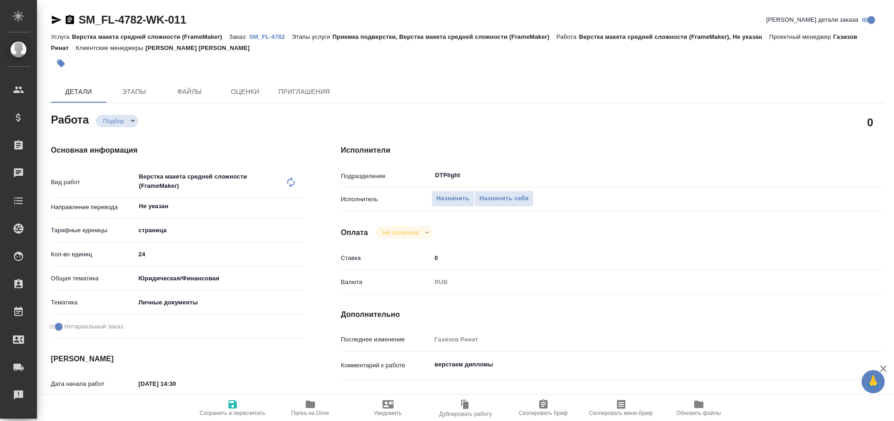
type textarea "x"
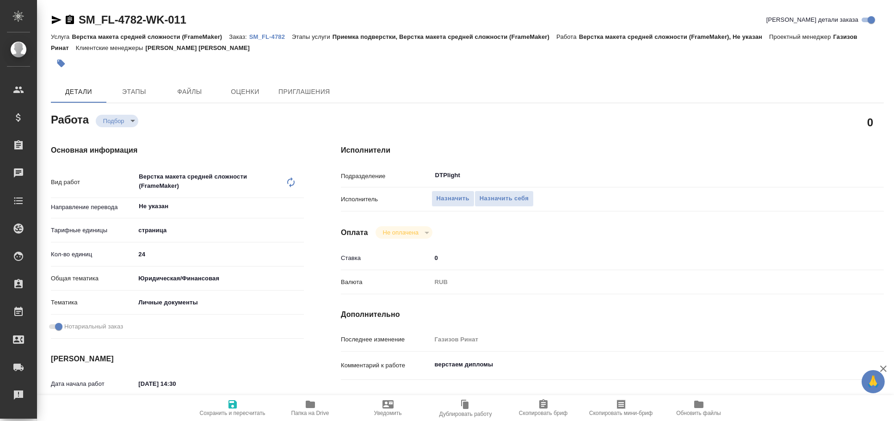
type textarea "x"
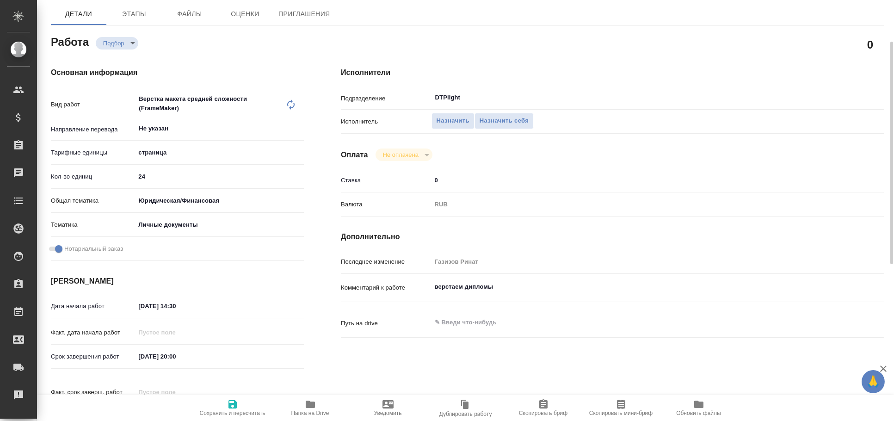
scroll to position [78, 0]
type textarea "x"
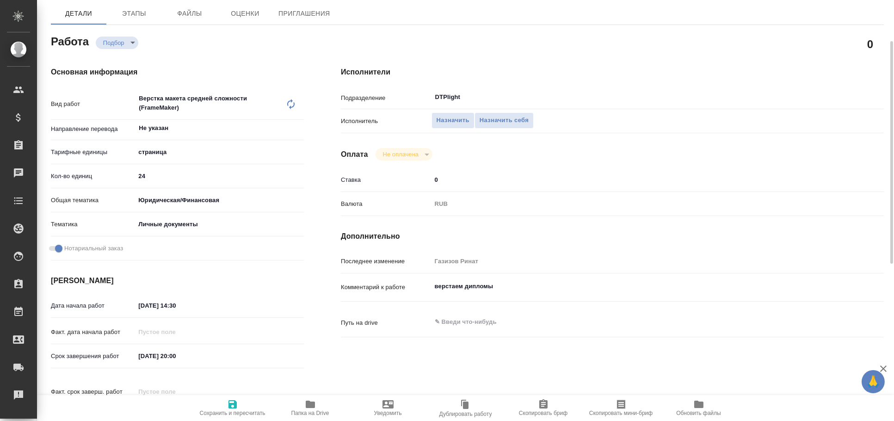
type textarea "x"
click at [308, 403] on icon "button" at bounding box center [310, 404] width 9 height 7
type textarea "x"
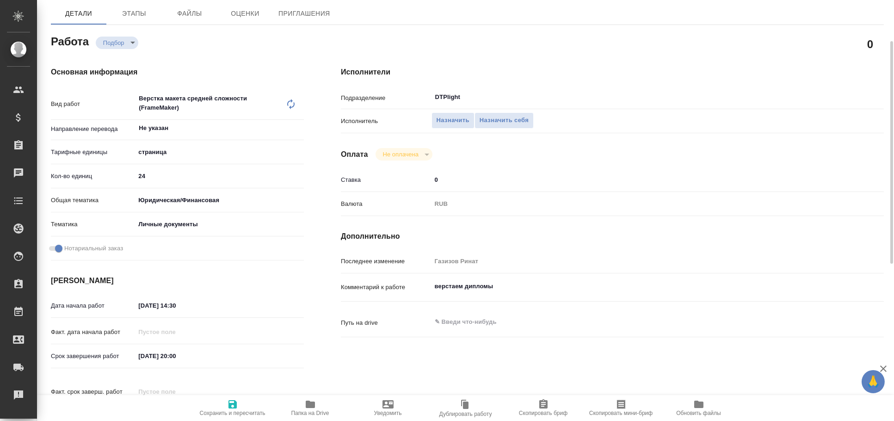
type textarea "x"
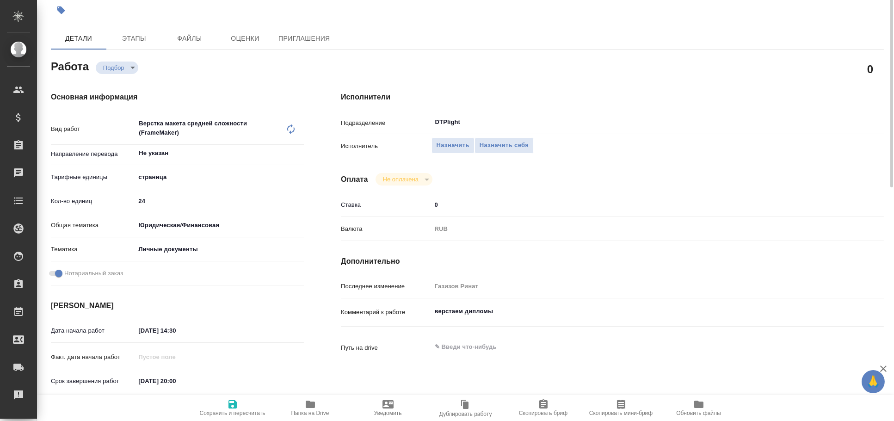
scroll to position [0, 0]
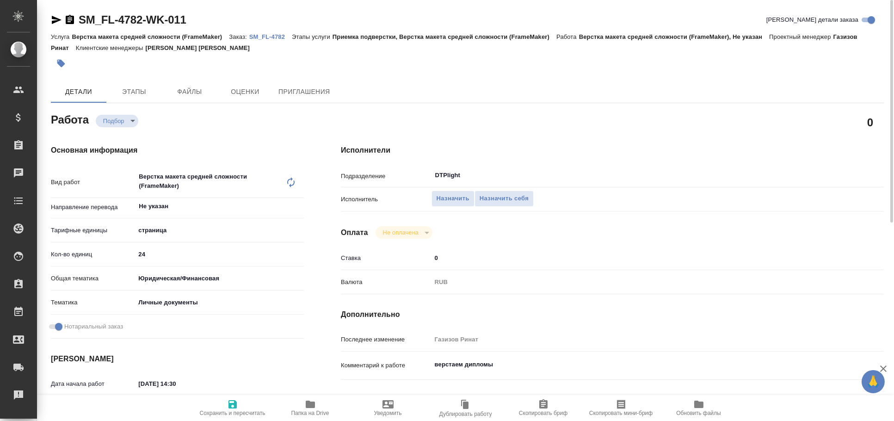
click at [57, 15] on icon "button" at bounding box center [56, 19] width 11 height 11
click at [268, 36] on p "SM_FL-4782" at bounding box center [270, 36] width 43 height 7
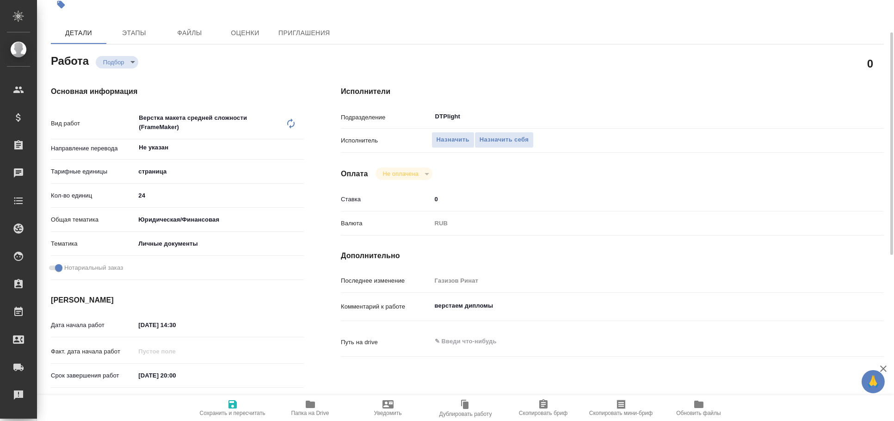
scroll to position [60, 0]
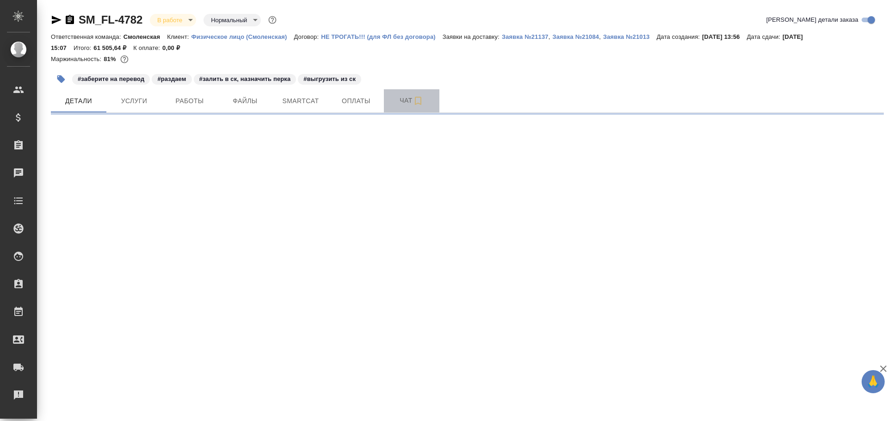
click at [407, 96] on span "Чат" at bounding box center [411, 101] width 44 height 12
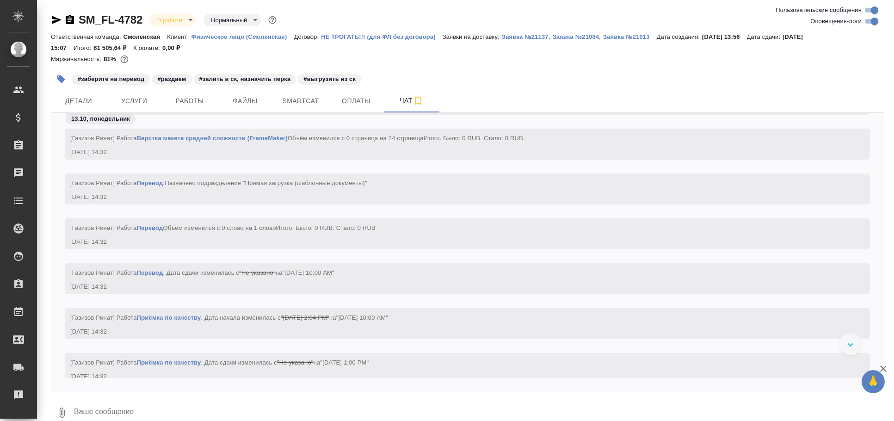
scroll to position [1948, 0]
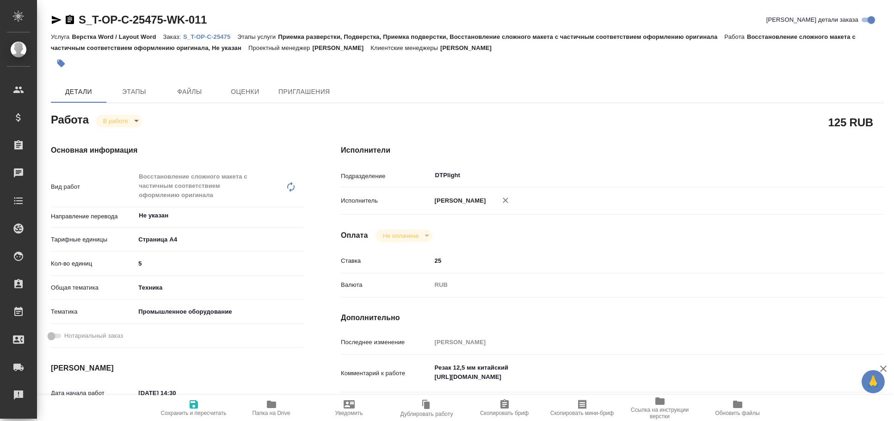
type textarea "x"
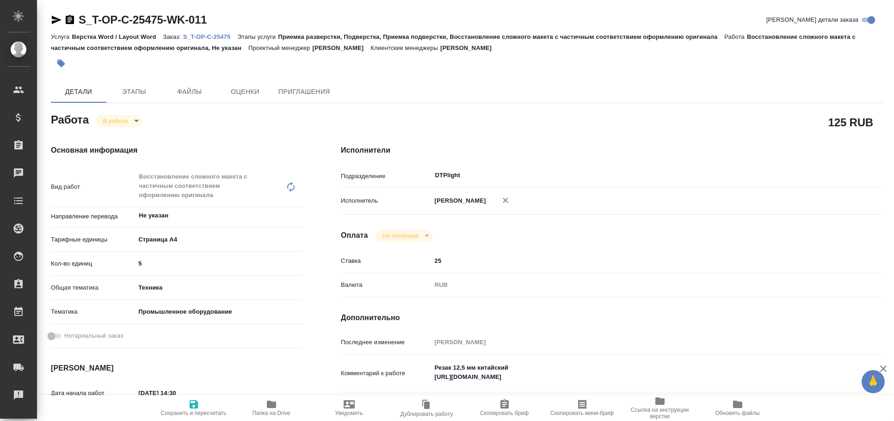
type textarea "x"
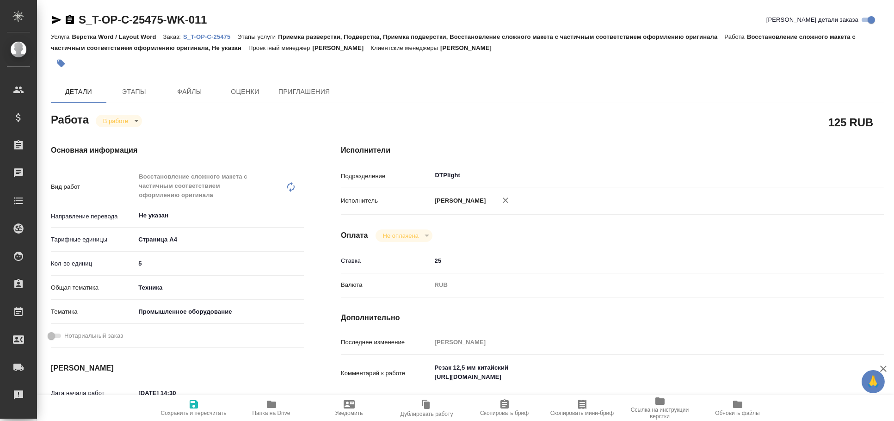
type textarea "x"
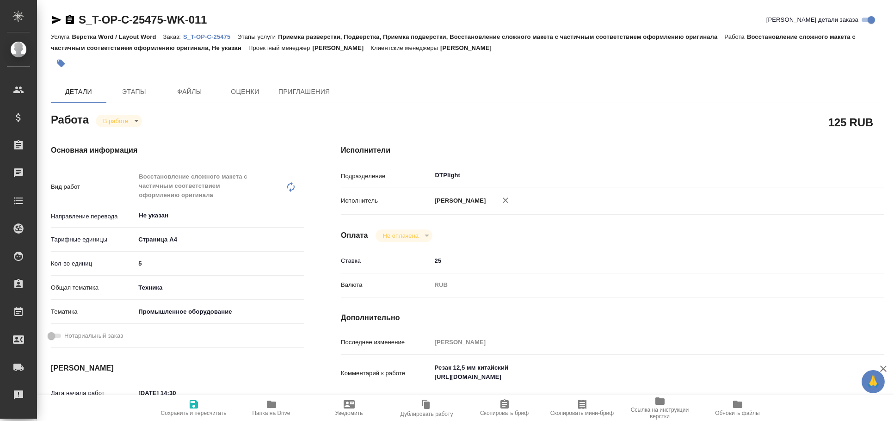
type textarea "x"
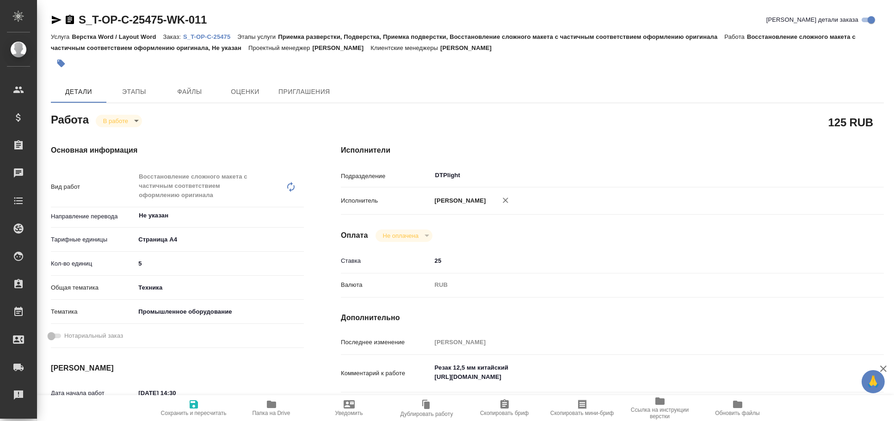
click at [195, 180] on div "Восстановление сложного макета с частичным соответствием оформлению оригинала x…" at bounding box center [210, 187] width 150 height 40
type textarea "x"
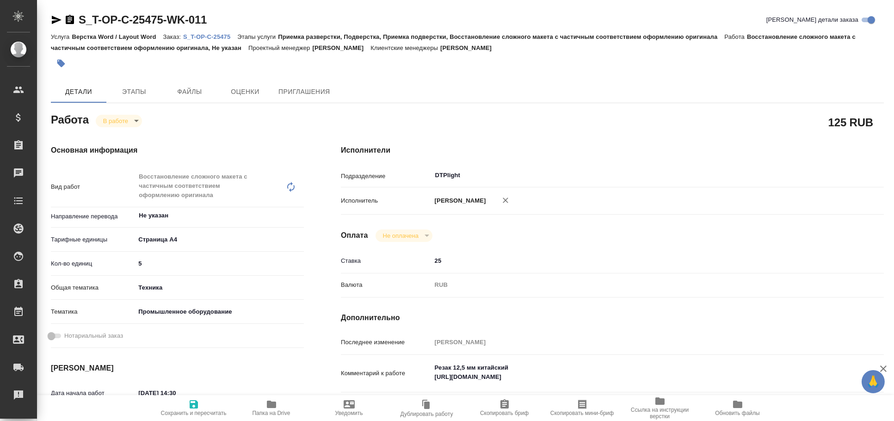
type textarea "x"
click at [195, 180] on div "Восстановление сложного макета с частичным соответствием оформлению оригинала x…" at bounding box center [210, 187] width 150 height 40
type textarea "x"
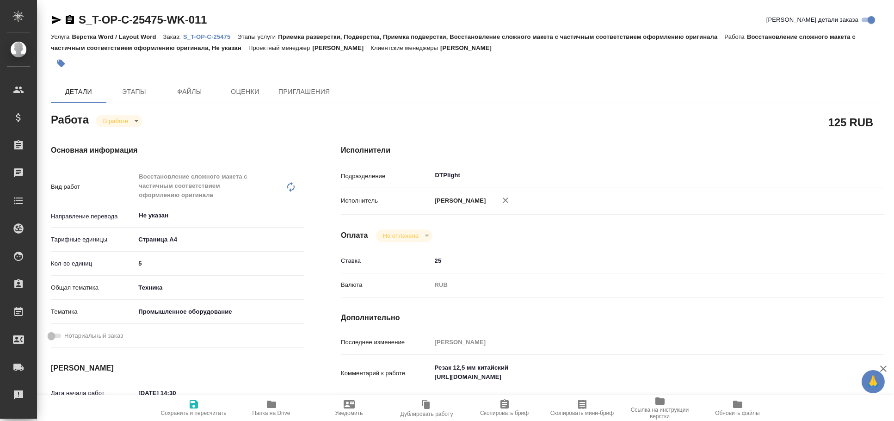
type textarea "x"
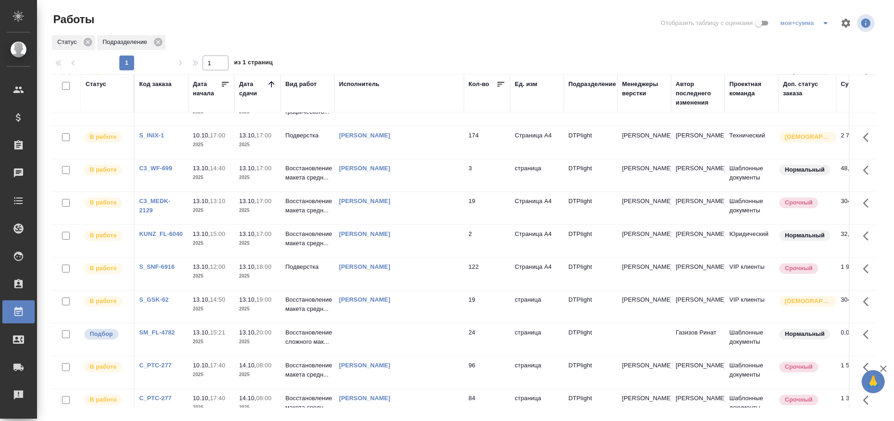
scroll to position [154, 0]
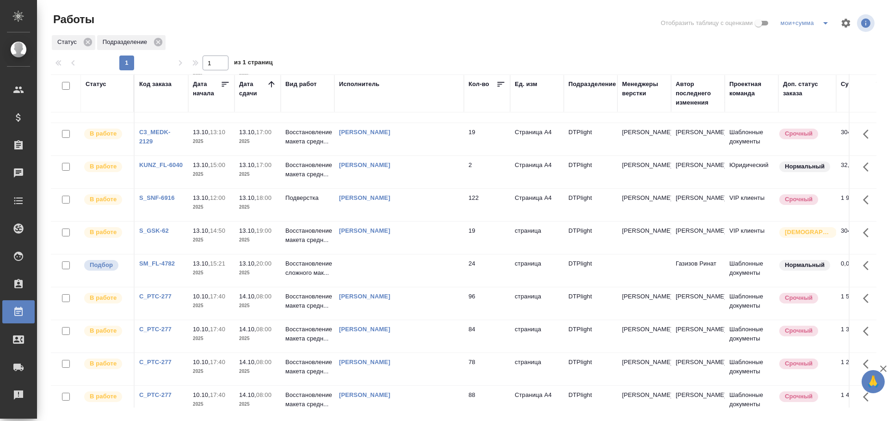
click at [400, 267] on td at bounding box center [398, 270] width 129 height 32
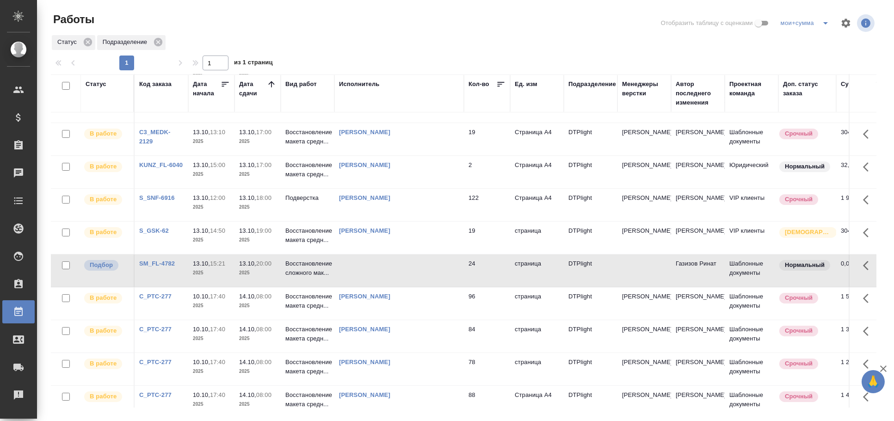
click at [400, 267] on td at bounding box center [398, 270] width 129 height 32
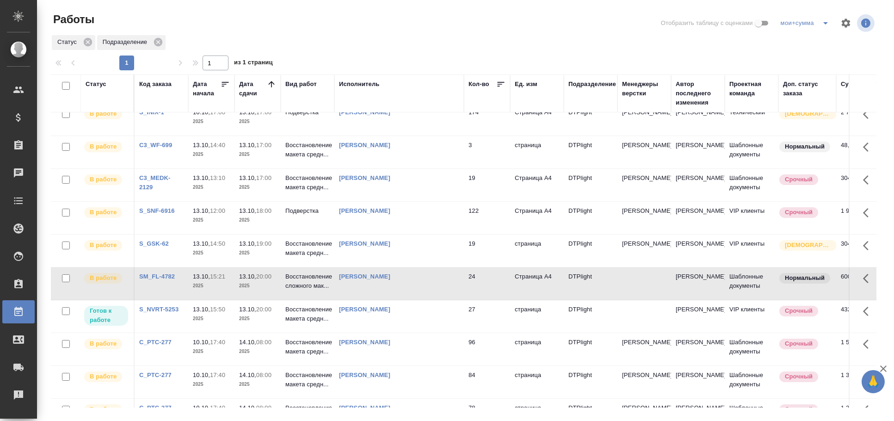
scroll to position [0, 0]
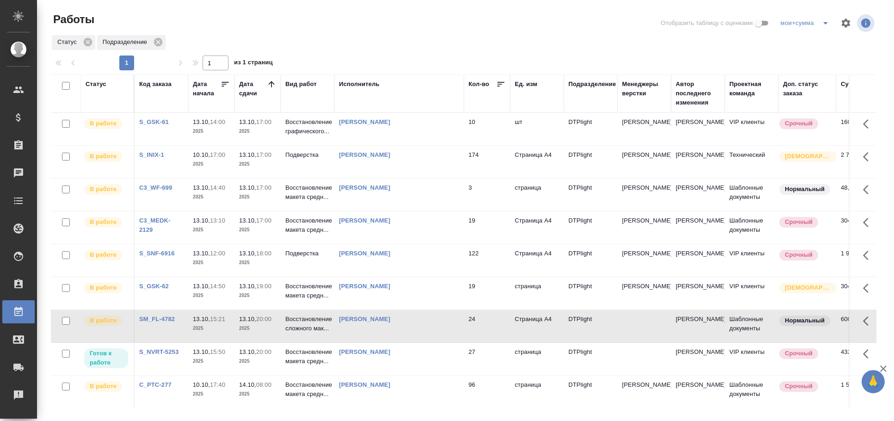
click at [89, 86] on div "Статус" at bounding box center [96, 84] width 21 height 9
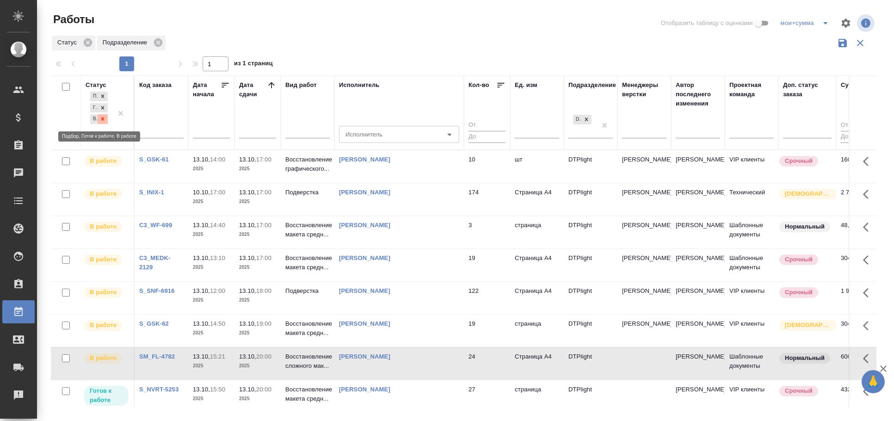
click at [102, 116] on icon at bounding box center [102, 119] width 6 height 6
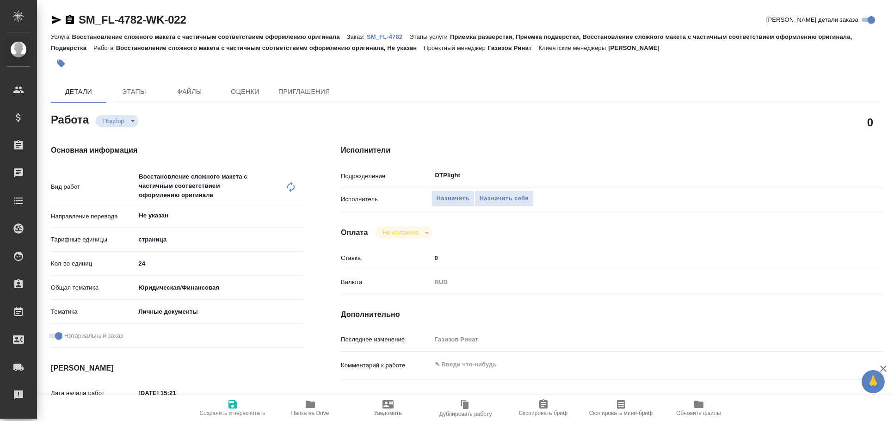
type textarea "x"
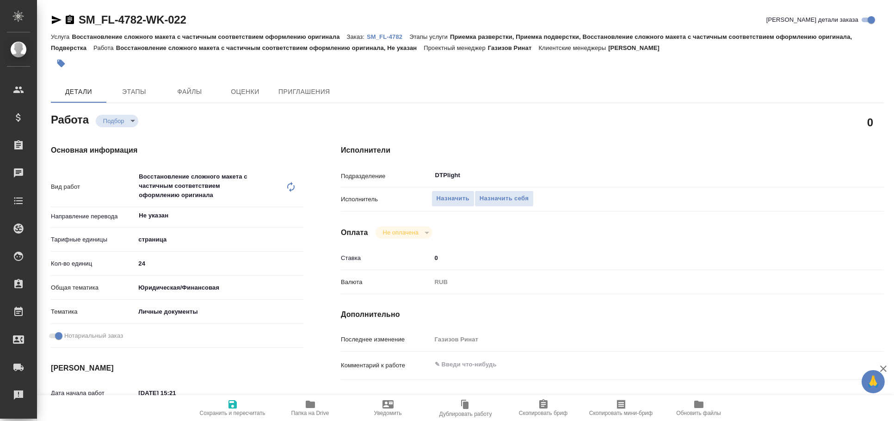
type textarea "x"
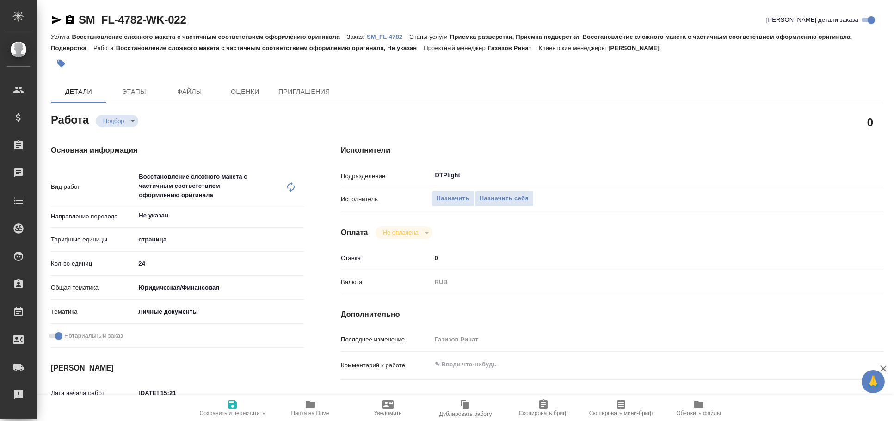
type textarea "x"
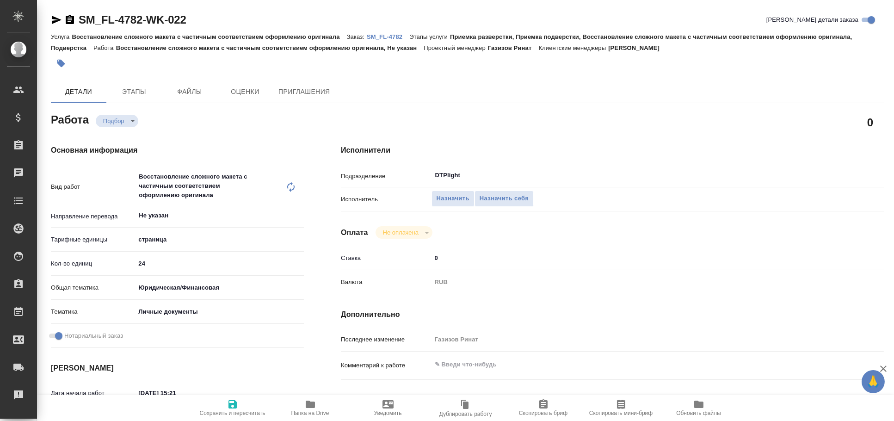
type textarea "x"
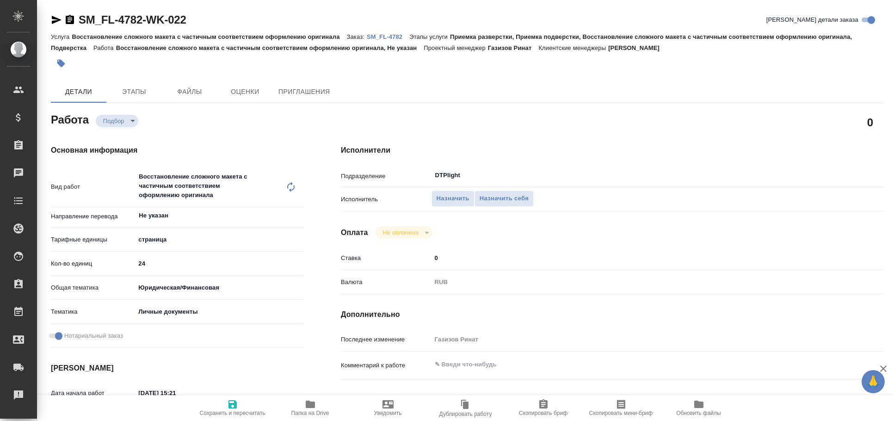
type textarea "x"
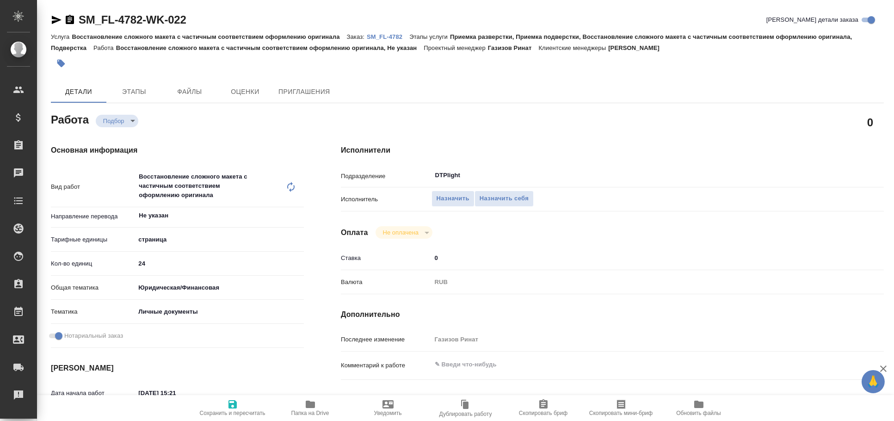
scroll to position [51, 0]
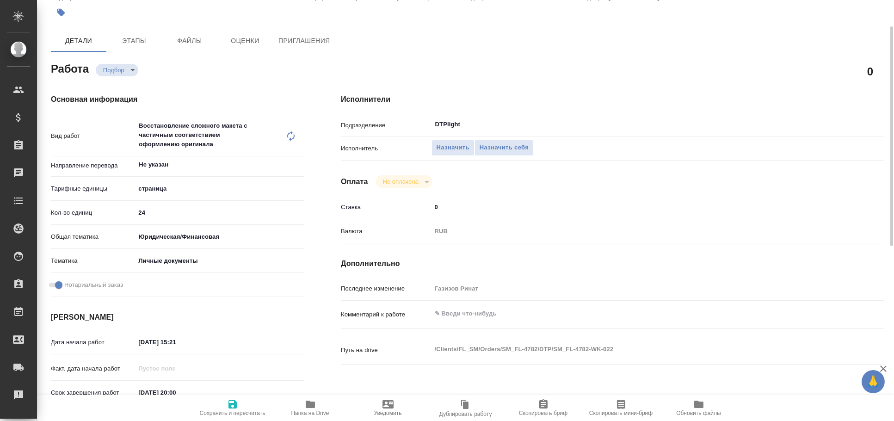
click at [321, 400] on span "Папка на Drive" at bounding box center [310, 408] width 67 height 18
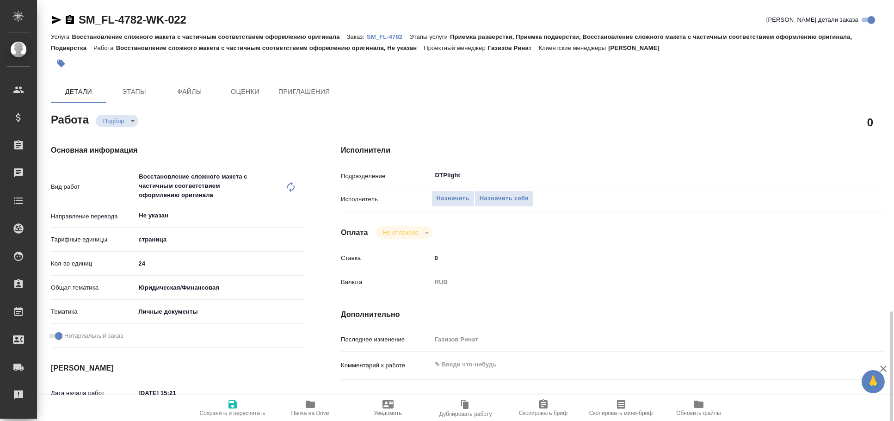
scroll to position [204, 0]
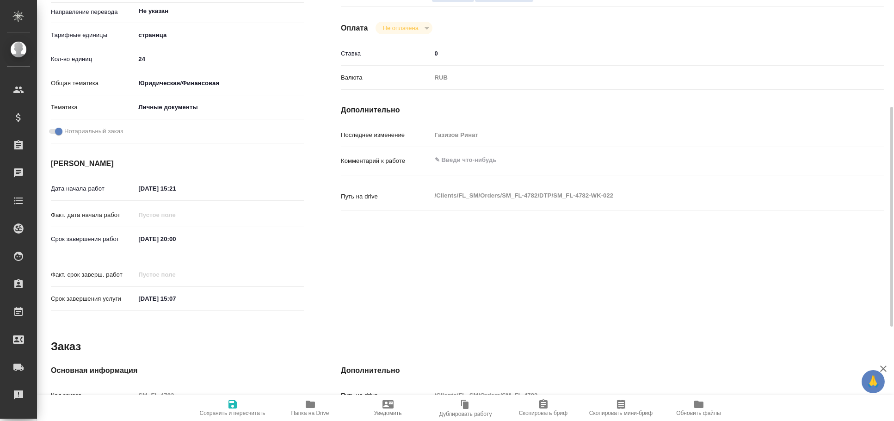
type textarea "x"
click at [470, 162] on textarea at bounding box center [634, 160] width 407 height 16
paste textarea "[URL][DOMAIN_NAME]"
type textarea "x"
type textarea "[URL][DOMAIN_NAME]"
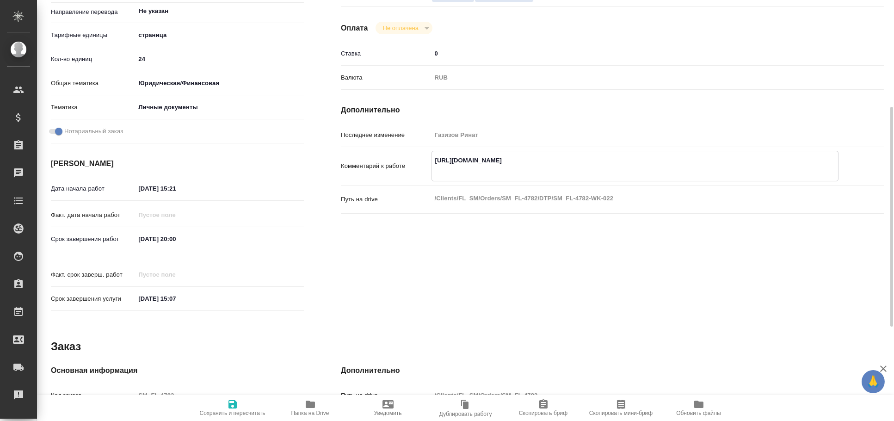
type textarea "x"
type textarea "https://drive.awatera.com/apps/files/files/10693548?dir=/Shares/FL_SM/Orders/SM…"
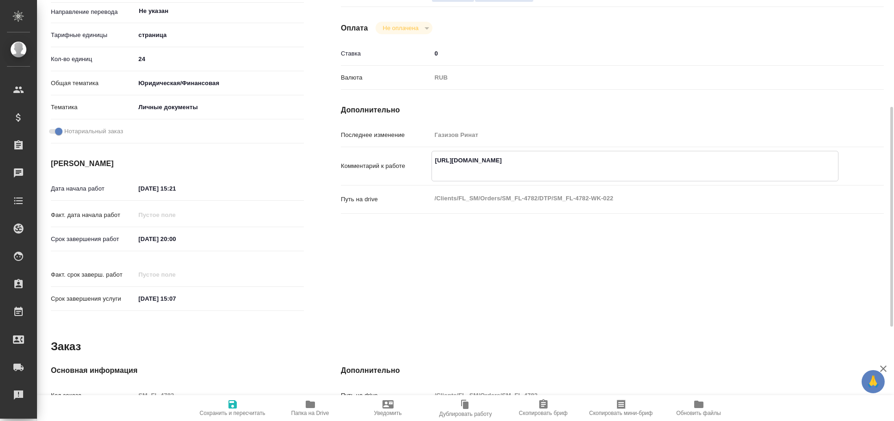
type textarea "x"
click at [228, 407] on icon "button" at bounding box center [232, 404] width 11 height 11
type textarea "x"
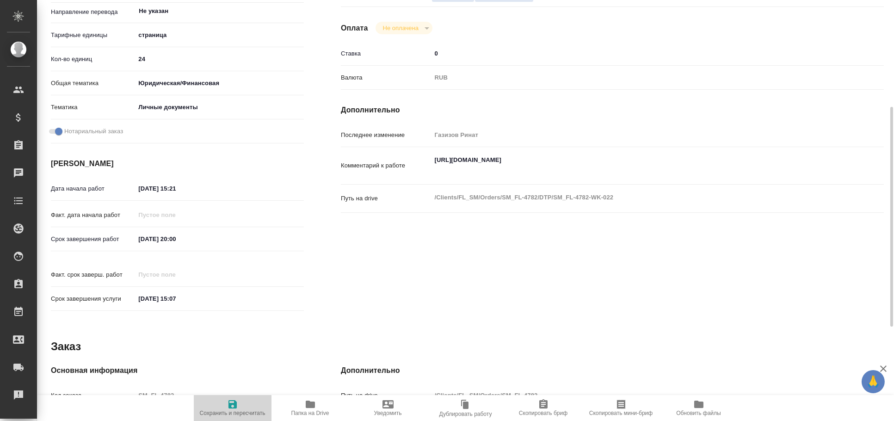
type textarea "x"
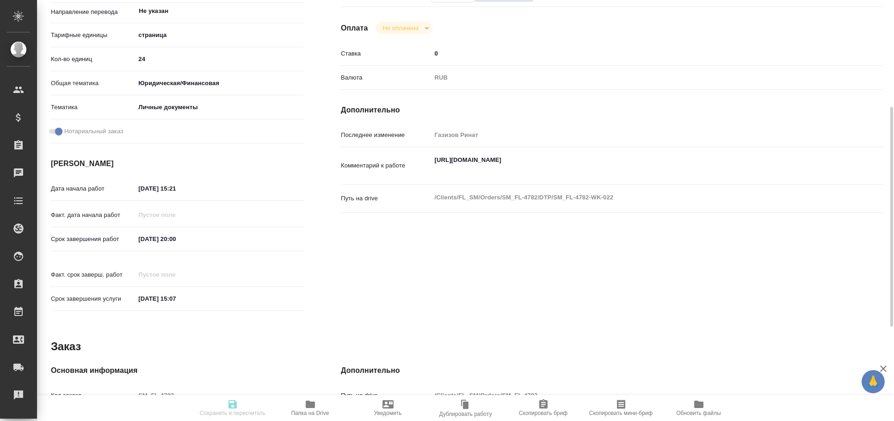
type textarea "x"
type input "recruiting"
type textarea "Восстановление сложного макета с частичным соответствием оформлению оригинала"
type textarea "x"
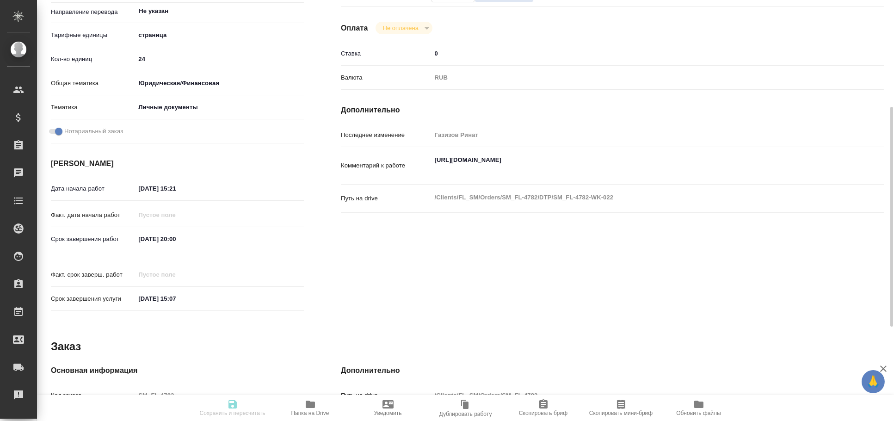
type input "Не указан"
type input "5a8b1489cc6b4906c91bfdb2"
type input "24"
type input "yr-fn"
type input "5a8b8b956a9677013d343cfe"
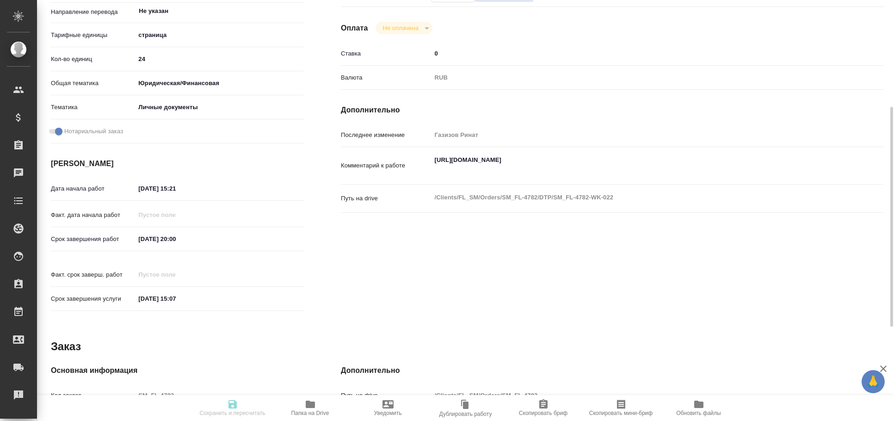
checkbox input "true"
type input "13.10.2025 15:21"
type input "13.10.2025 20:00"
type input "31.10.2025 15:07"
type input "DTPlight"
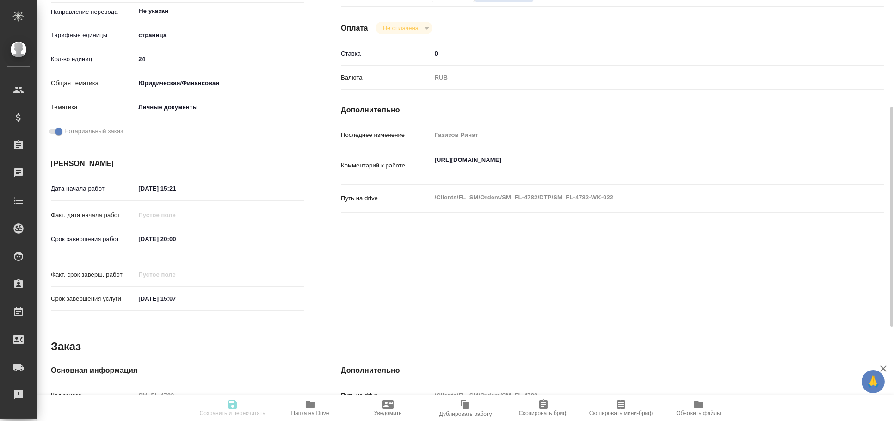
type input "notPayed"
type input "0"
type input "RUB"
type input "Газизов Ринат"
type textarea "https://drive.awatera.com/apps/files/files/10693548?dir=/Shares/FL_SM/Orders/SM…"
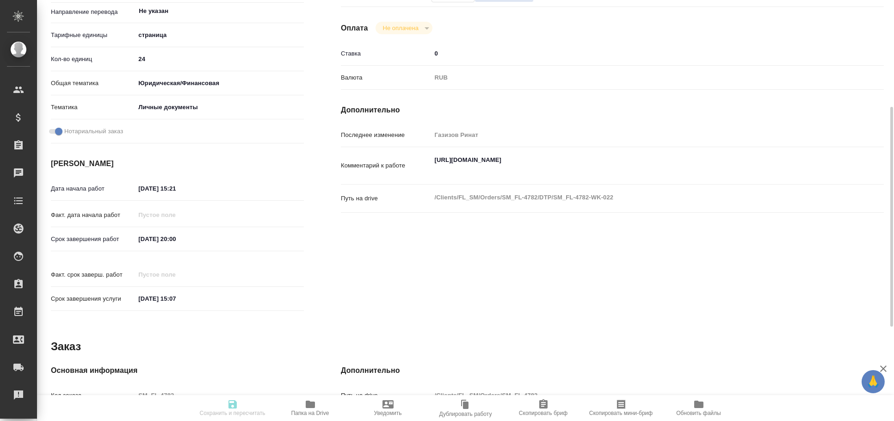
type textarea "x"
type textarea "/Clients/FL_SM/Orders/SM_FL-4782/DTP/SM_FL-4782-WK-022"
type textarea "x"
type input "SM_FL-4782"
type input "Восстановление сложного макета с частичным соответствием оформлению оригинала"
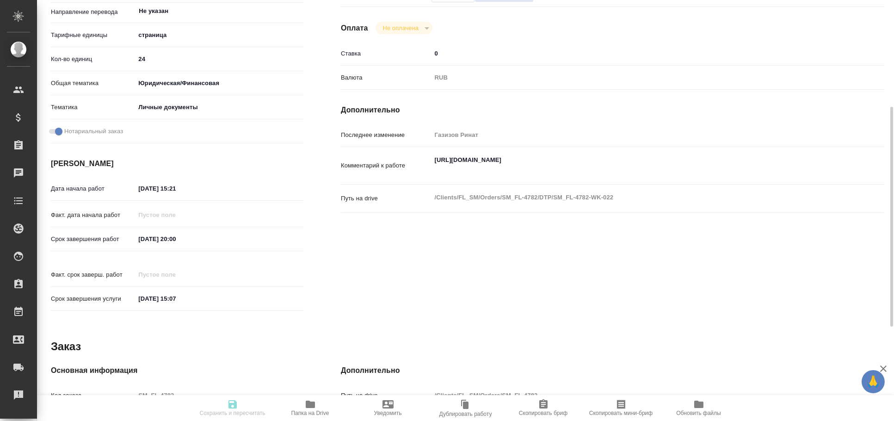
type input "Приемка разверстки, Приемка подверстки, Восстановление сложного макета с частич…"
type input "Шульгина Анна"
type input "/Clients/FL_SM/Orders/SM_FL-4782"
type textarea "Anastasiia Petrova"
type textarea "x"
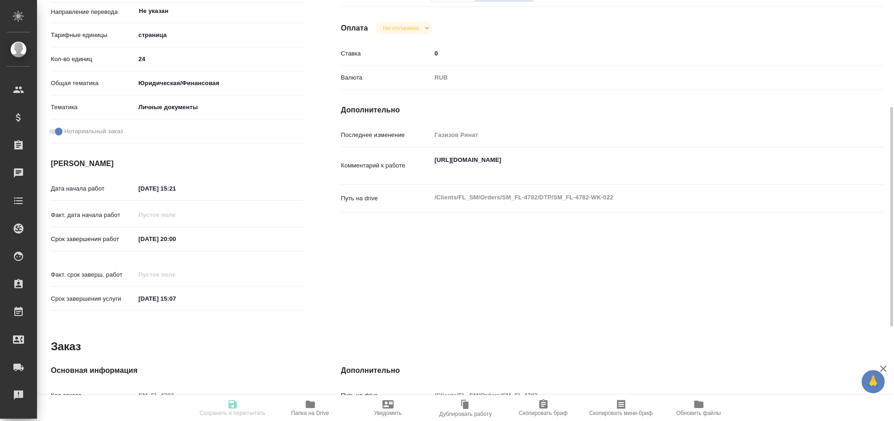
type textarea "ру-англ (есть дубляж на дипломе и приложении) 2 диплома и сор (в рефе сканы ори…"
type textarea "x"
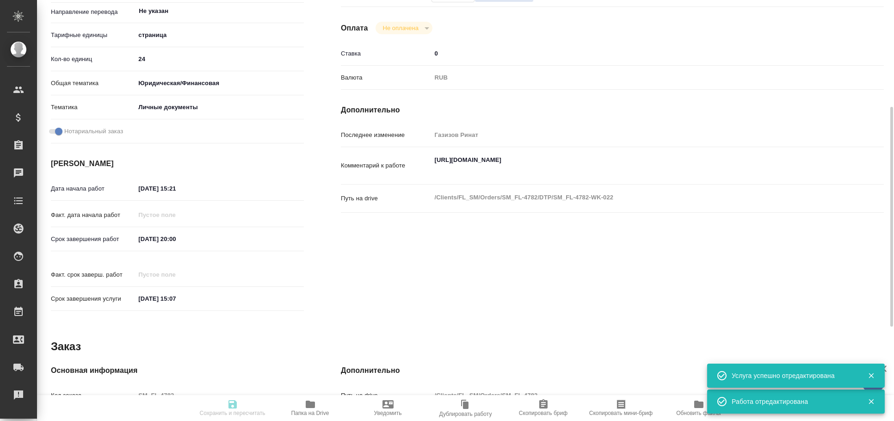
type textarea "x"
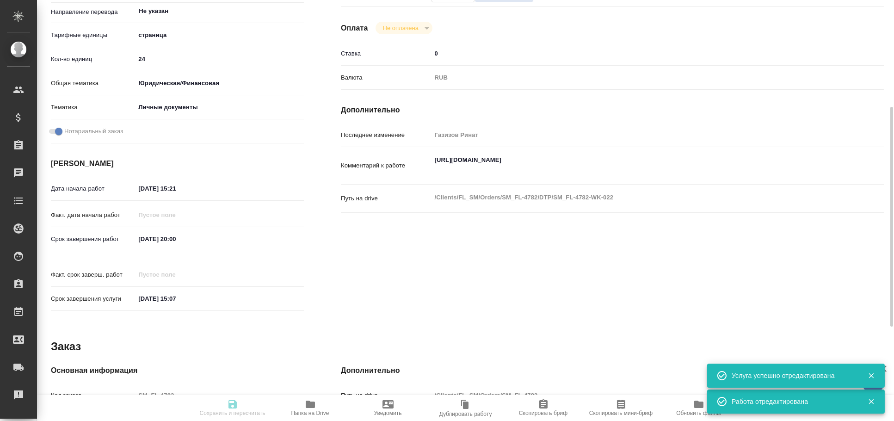
type textarea "x"
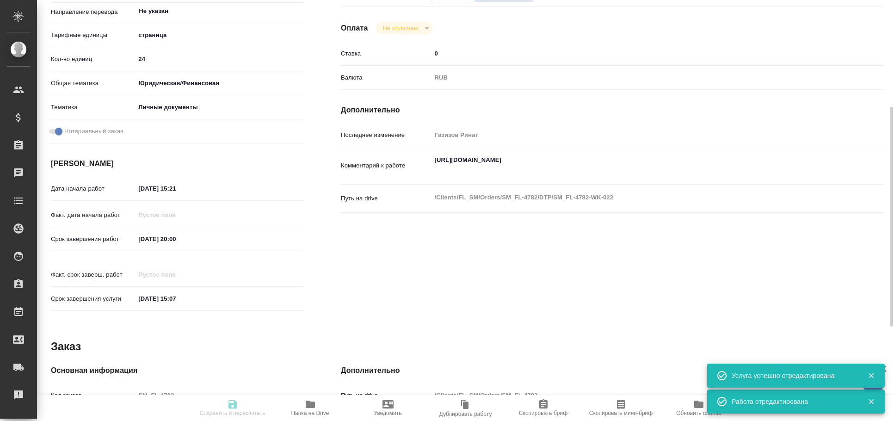
type textarea "x"
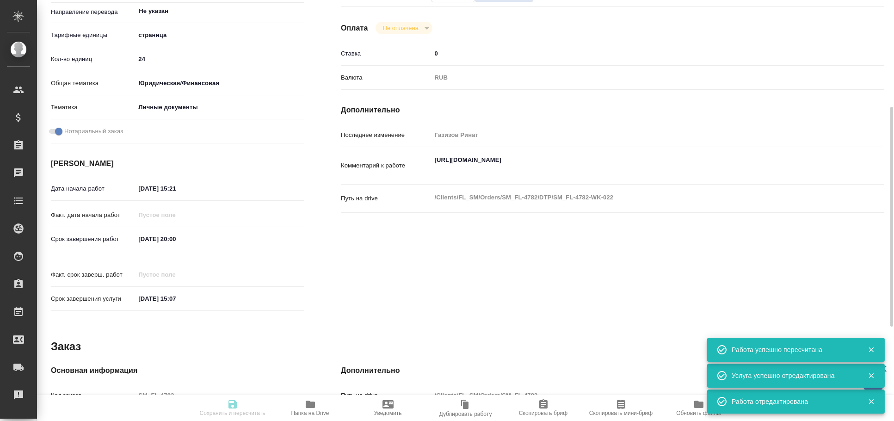
type input "recruiting"
type textarea "Восстановление сложного макета с частичным соответствием оформлению оригинала"
type textarea "x"
type input "Не указан"
type input "5a8b1489cc6b4906c91bfdb2"
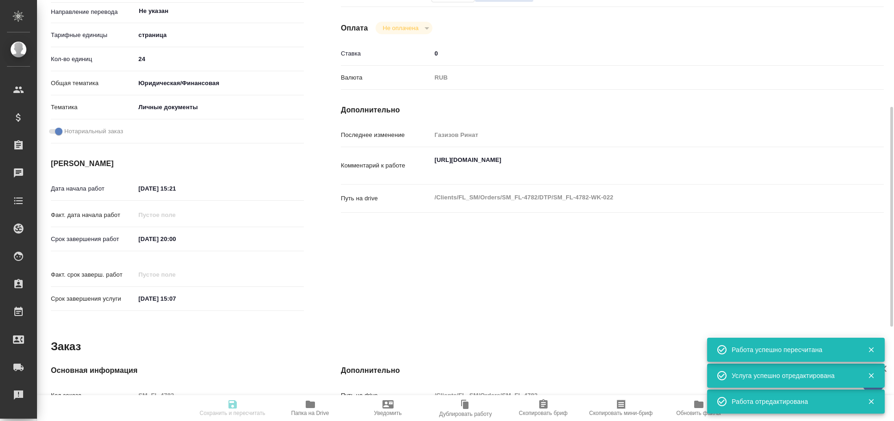
type input "24"
type input "yr-fn"
type input "5a8b8b956a9677013d343cfe"
checkbox input "true"
type input "13.10.2025 15:21"
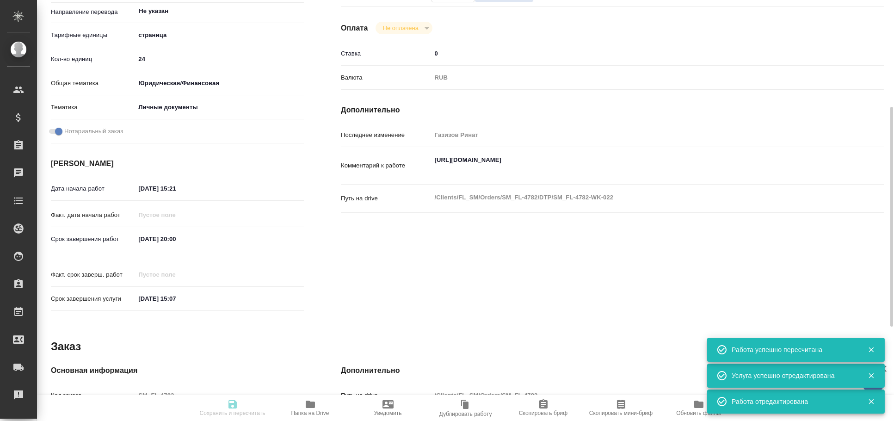
type input "13.10.2025 20:00"
type input "31.10.2025 15:07"
type input "DTPlight"
type input "notPayed"
type input "0"
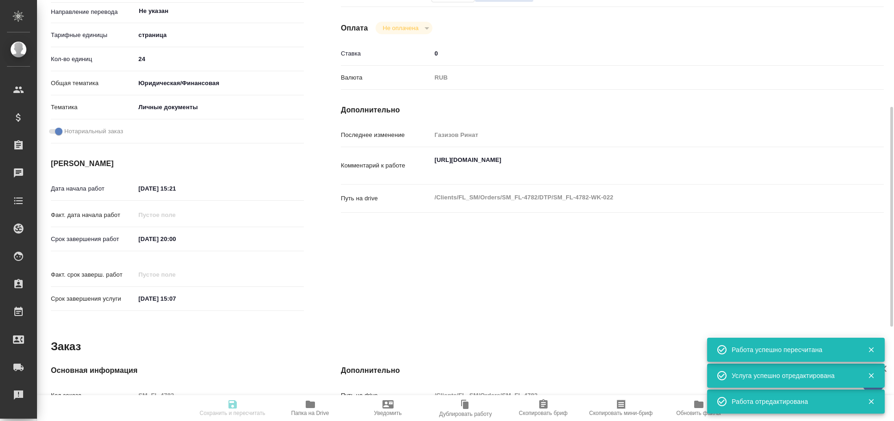
type input "RUB"
type input "Газизов Ринат"
type textarea "https://drive.awatera.com/apps/files/files/10693548?dir=/Shares/FL_SM/Orders/SM…"
type textarea "x"
type textarea "/Clients/FL_SM/Orders/SM_FL-4782/DTP/SM_FL-4782-WK-022"
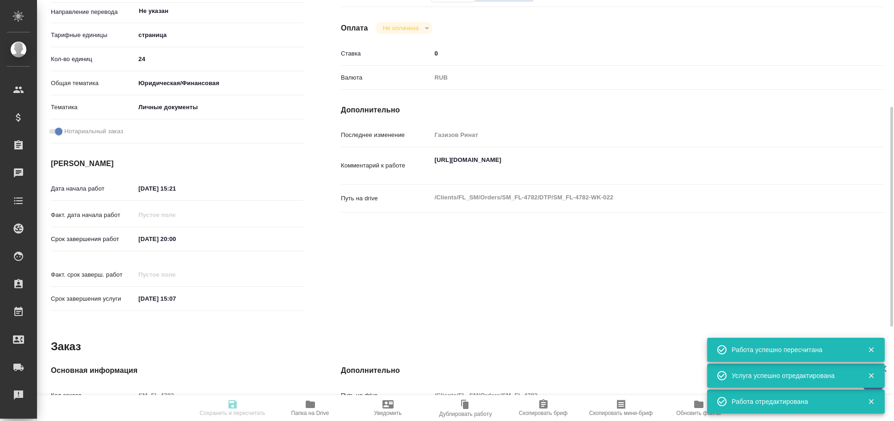
type textarea "x"
type input "SM_FL-4782"
type input "Восстановление сложного макета с частичным соответствием оформлению оригинала"
type input "Приемка разверстки, Приемка подверстки, Восстановление сложного макета с частич…"
type input "Шульгина Анна"
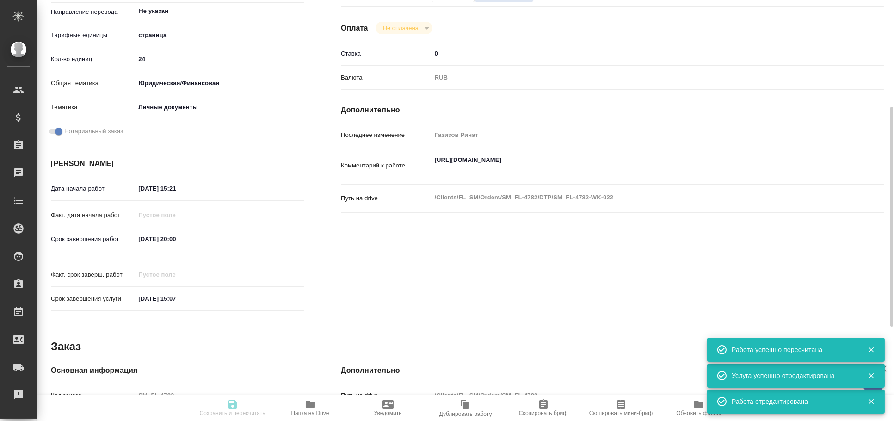
type input "/Clients/FL_SM/Orders/SM_FL-4782"
type textarea "Anastasiia Petrova"
type textarea "x"
type textarea "ру-англ (есть дубляж на дипломе и приложении) 2 диплома и сор (в рефе сканы ори…"
type textarea "x"
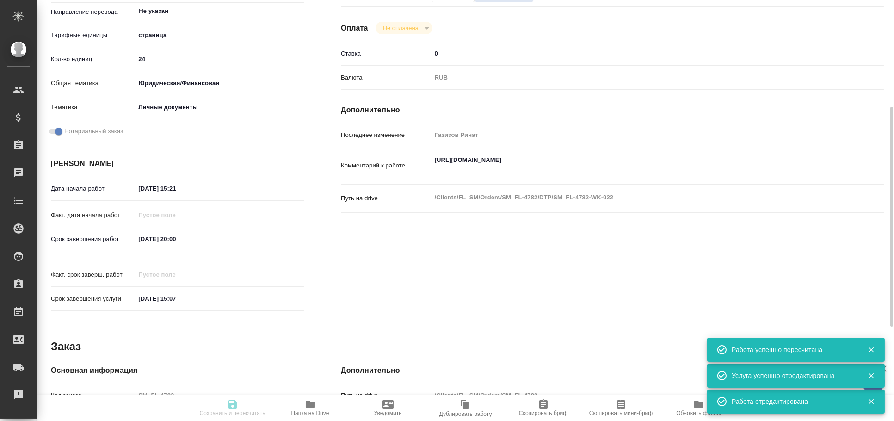
type textarea "x"
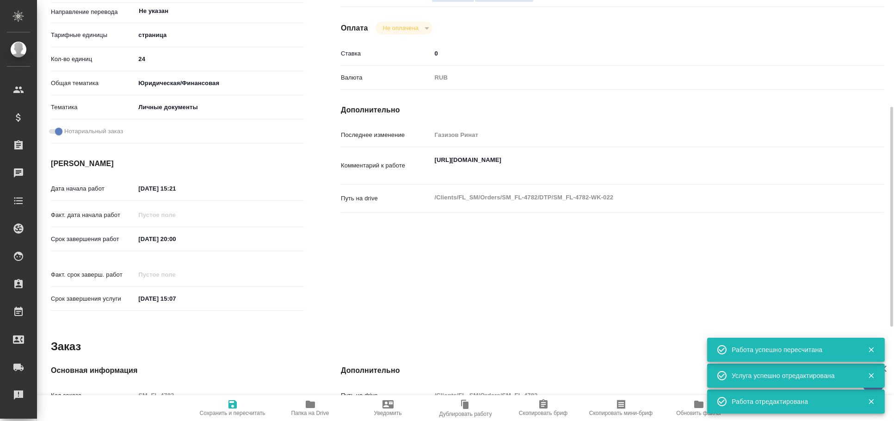
type textarea "x"
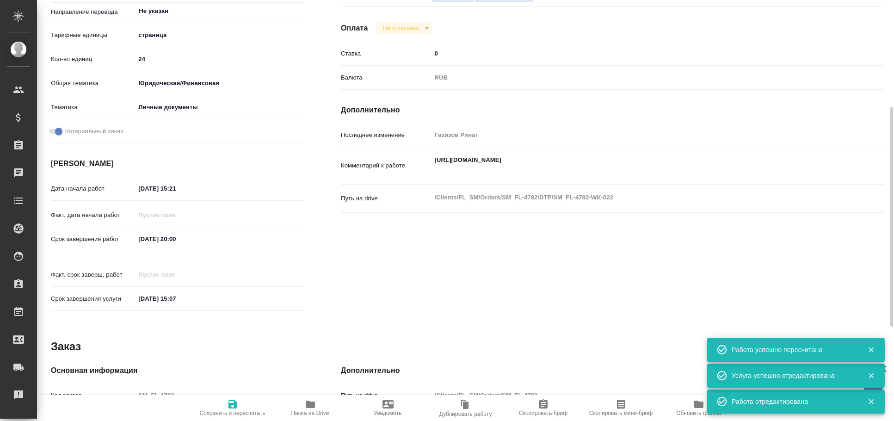
type textarea "x"
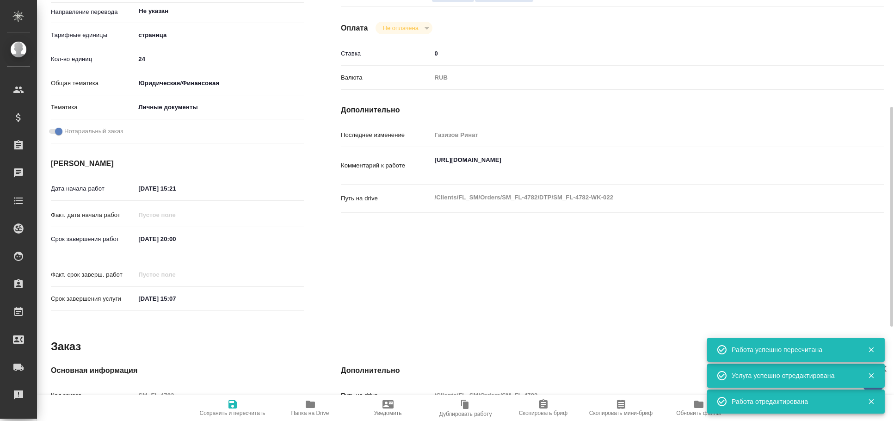
type textarea "x"
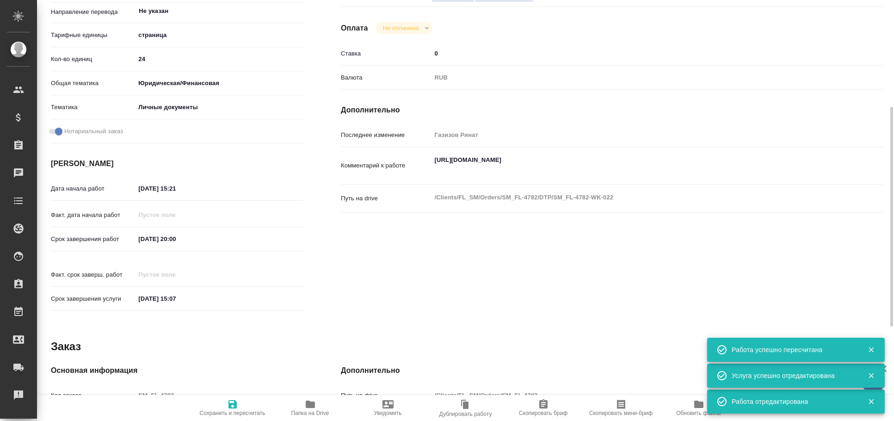
scroll to position [0, 0]
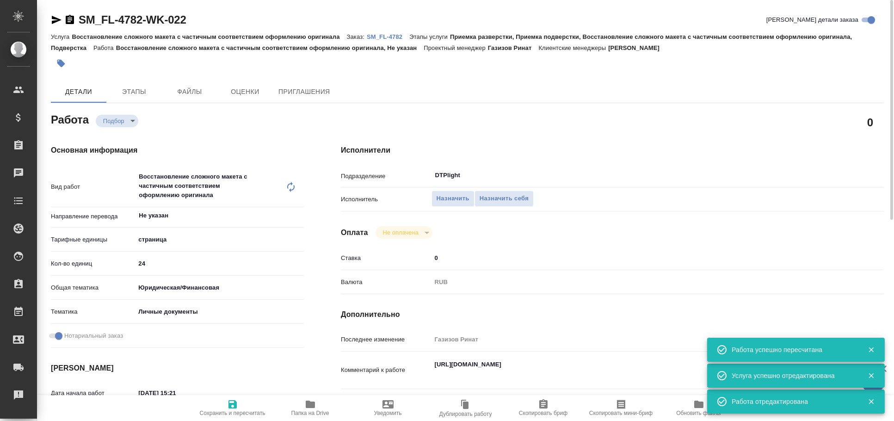
type textarea "x"
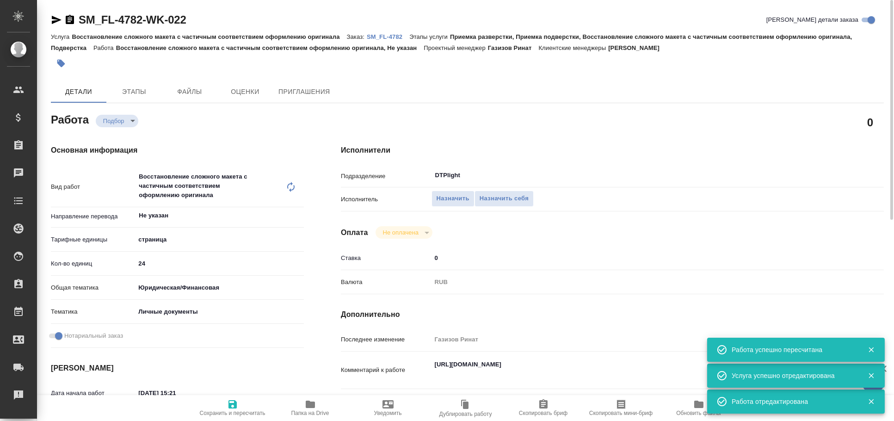
click at [55, 18] on icon "button" at bounding box center [57, 20] width 10 height 8
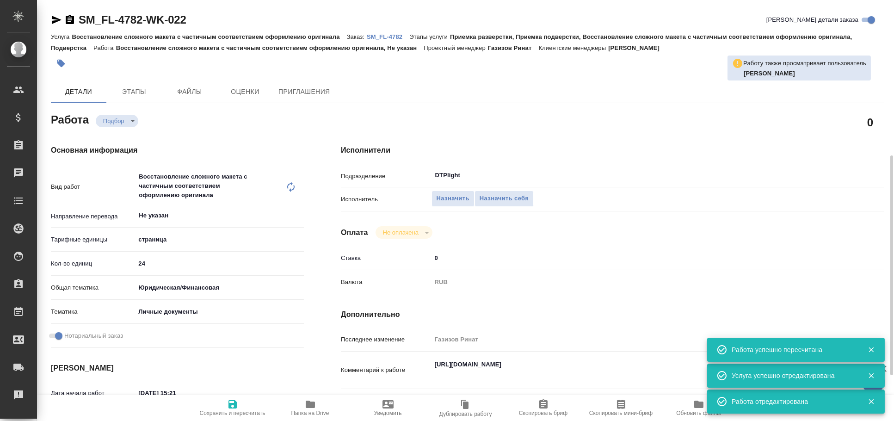
scroll to position [102, 0]
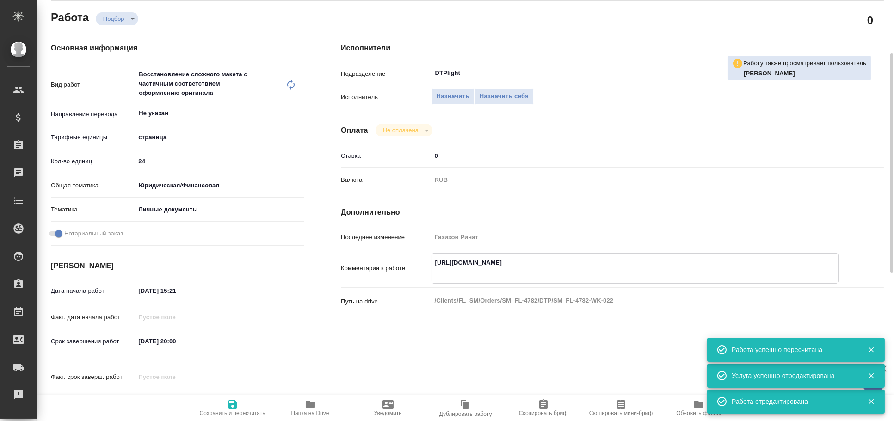
click at [561, 264] on textarea "https://drive.awatera.com/apps/files/files/10693548?dir=/Shares/FL_SM/Orders/SM…" at bounding box center [635, 267] width 407 height 25
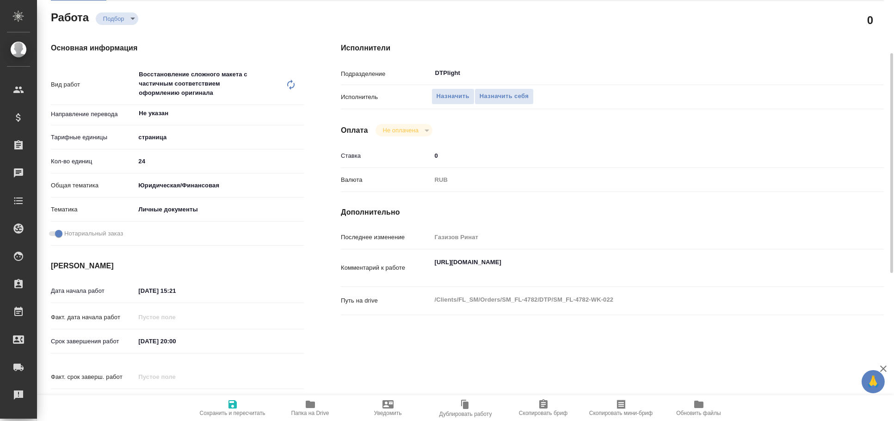
type textarea "x"
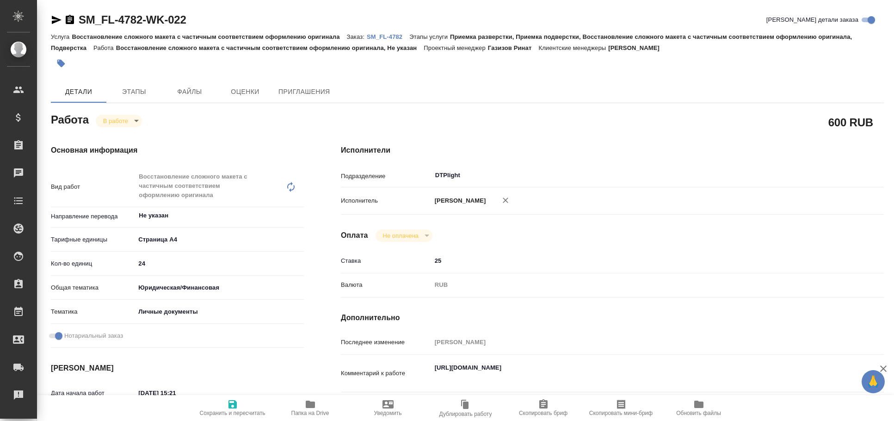
type textarea "x"
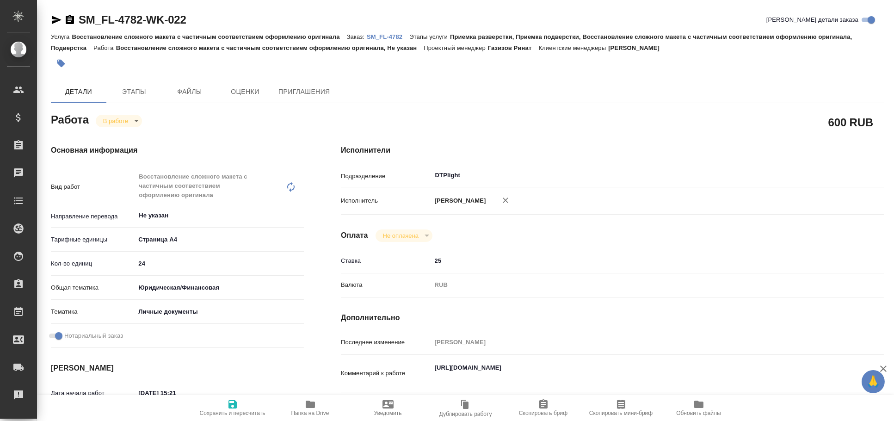
type textarea "x"
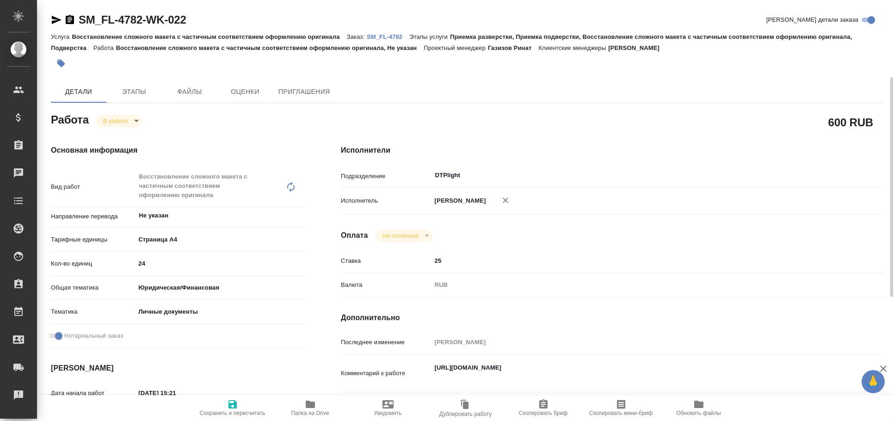
scroll to position [51, 0]
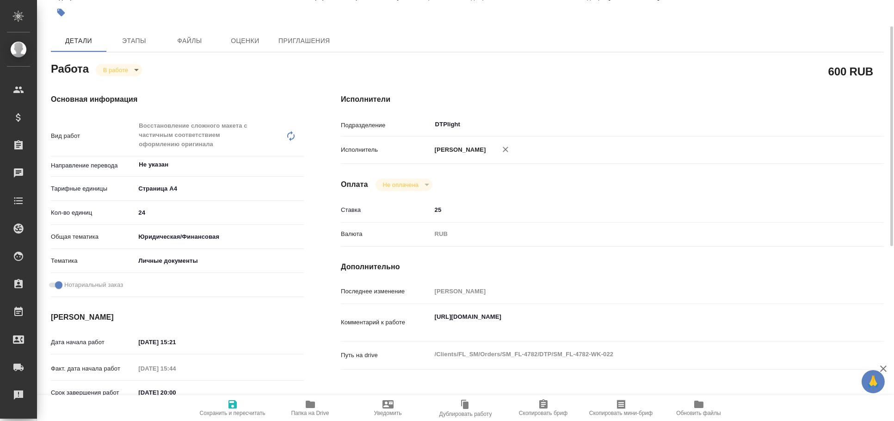
type textarea "x"
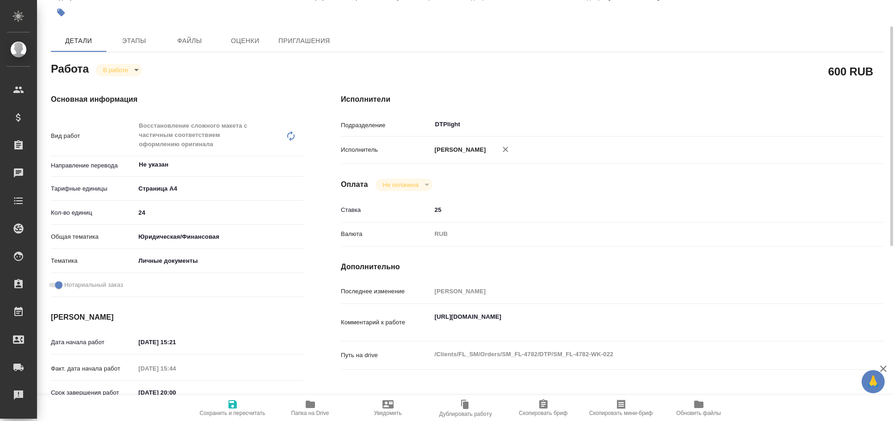
type textarea "x"
click at [524, 322] on textarea "[URL][DOMAIN_NAME]" at bounding box center [634, 321] width 407 height 25
type textarea "x"
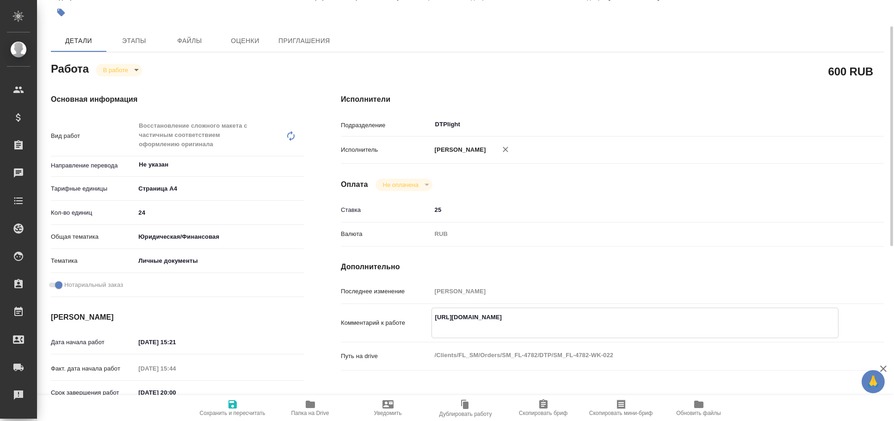
type textarea "x"
click at [524, 322] on textarea "[URL][DOMAIN_NAME]" at bounding box center [635, 321] width 407 height 25
type textarea "x"
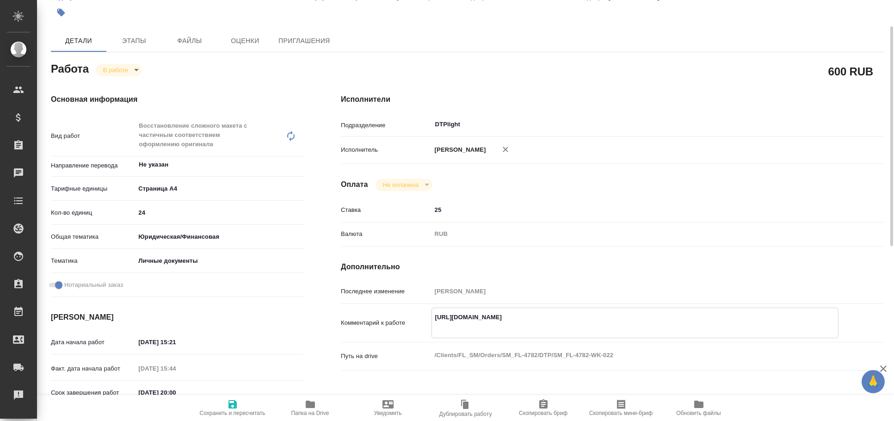
type textarea "x"
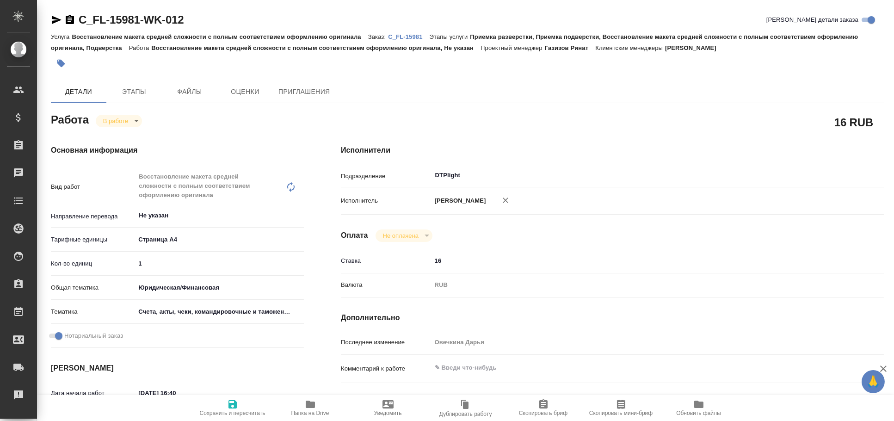
type textarea "x"
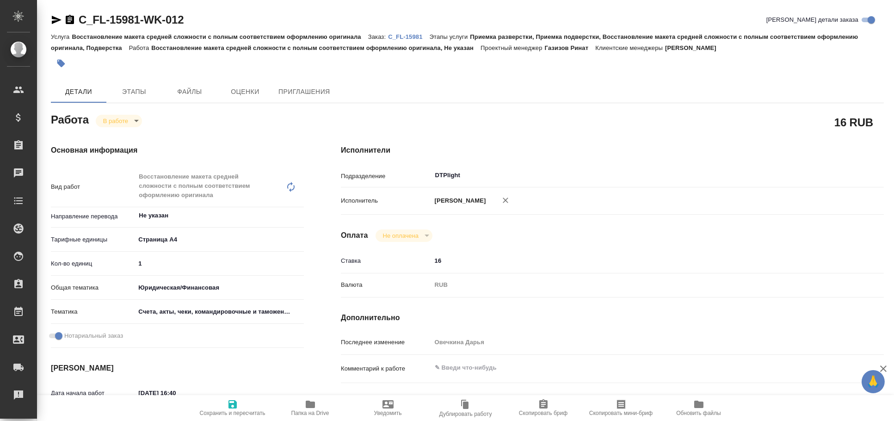
type textarea "x"
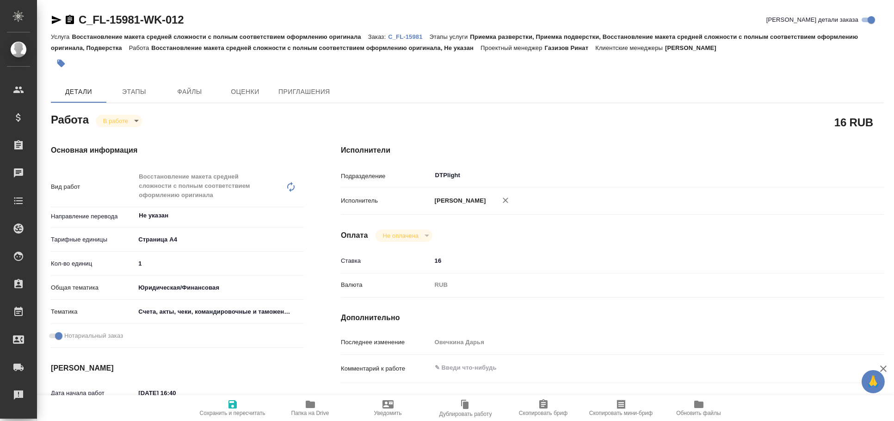
type textarea "x"
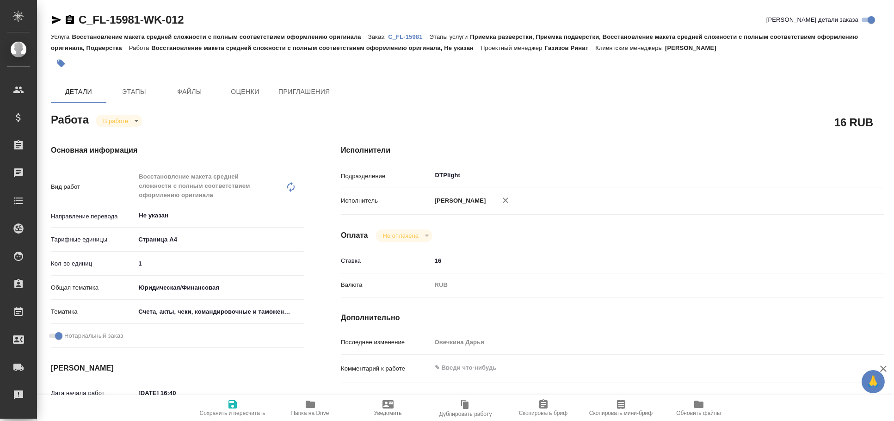
type textarea "x"
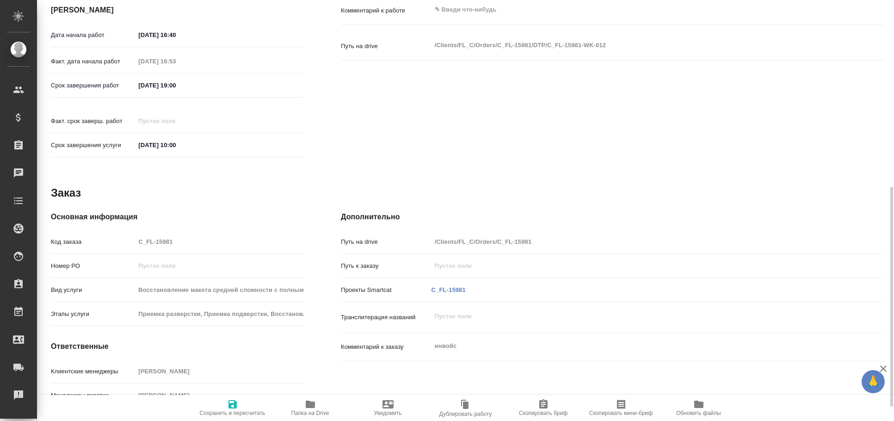
type textarea "x"
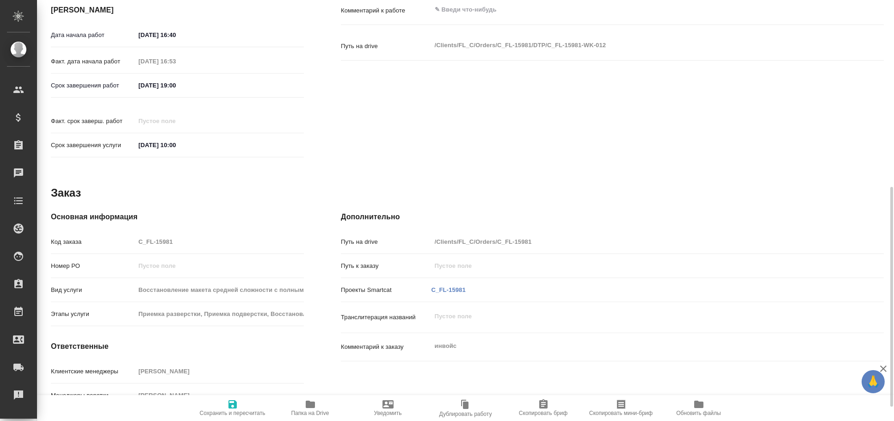
scroll to position [386, 0]
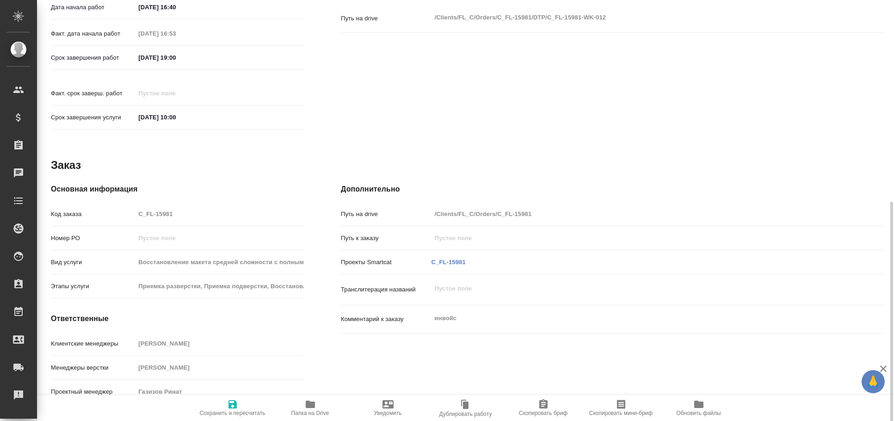
click at [305, 404] on icon "button" at bounding box center [310, 404] width 11 height 11
type textarea "x"
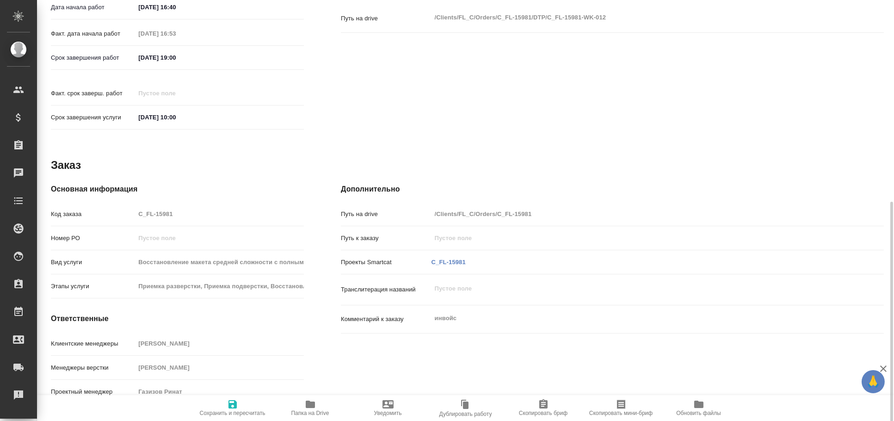
type textarea "x"
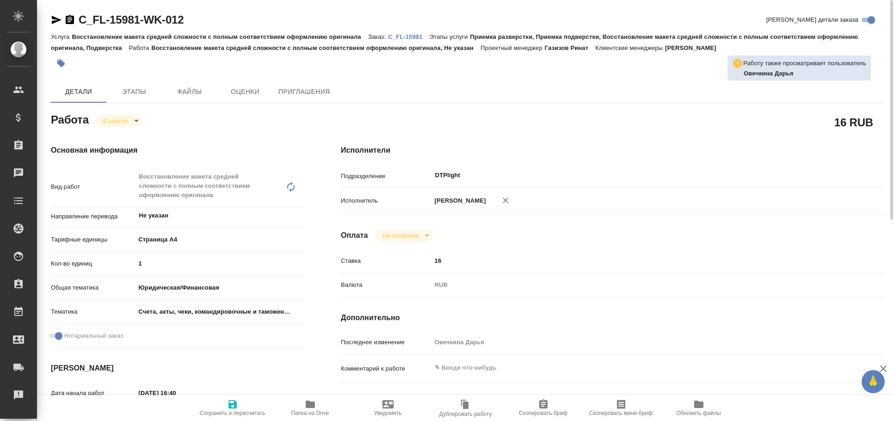
click at [59, 19] on icon "button" at bounding box center [57, 20] width 10 height 8
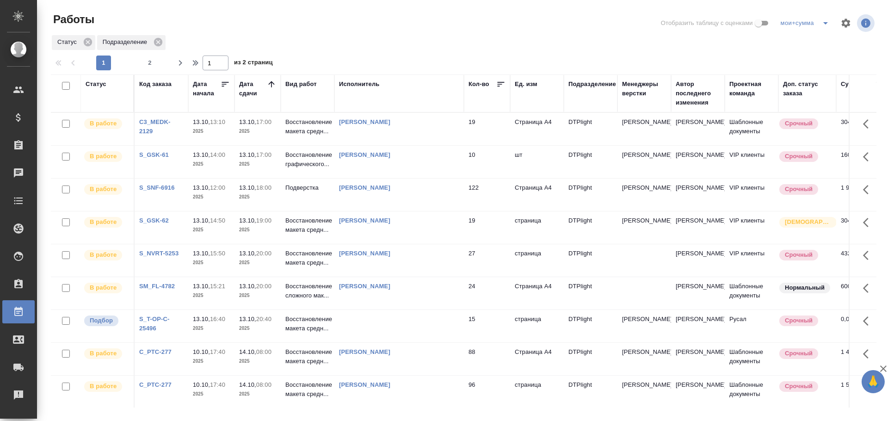
click at [410, 325] on td at bounding box center [398, 326] width 129 height 32
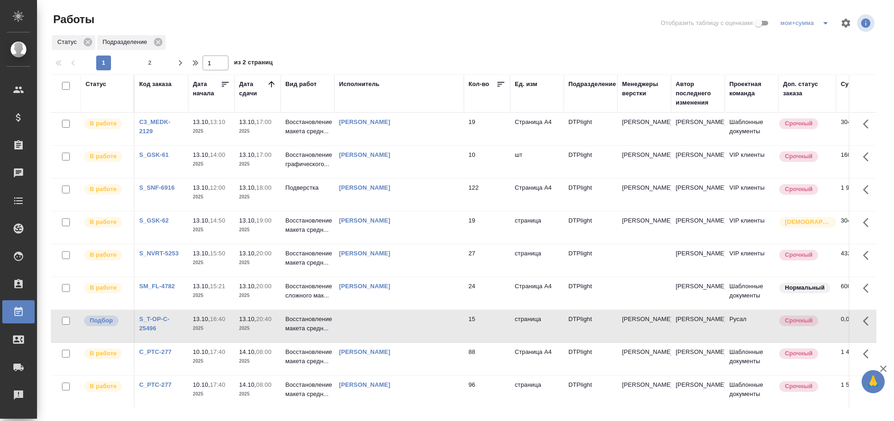
click at [410, 325] on td at bounding box center [398, 326] width 129 height 32
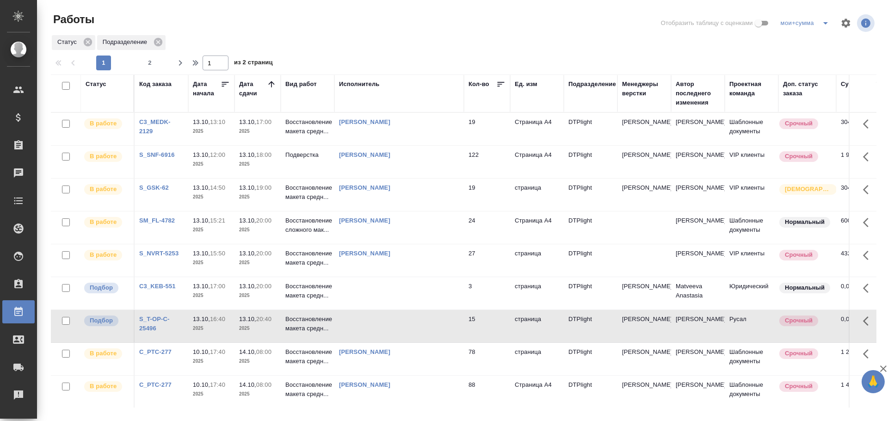
click at [406, 290] on td at bounding box center [398, 293] width 129 height 32
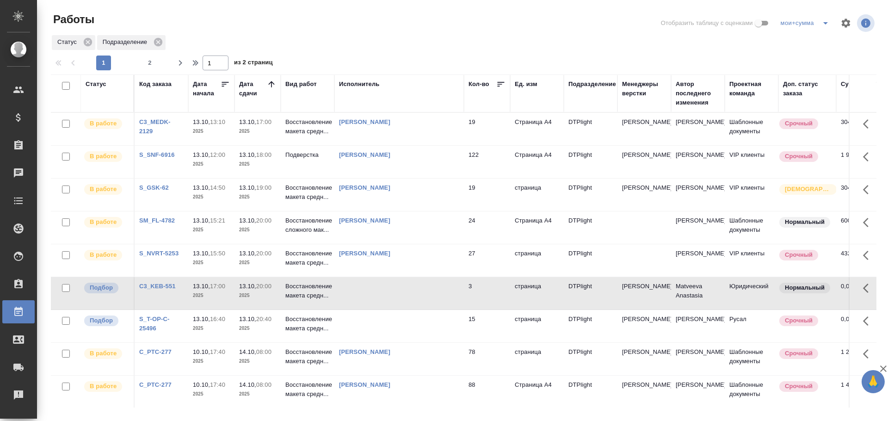
click at [406, 290] on td at bounding box center [398, 293] width 129 height 32
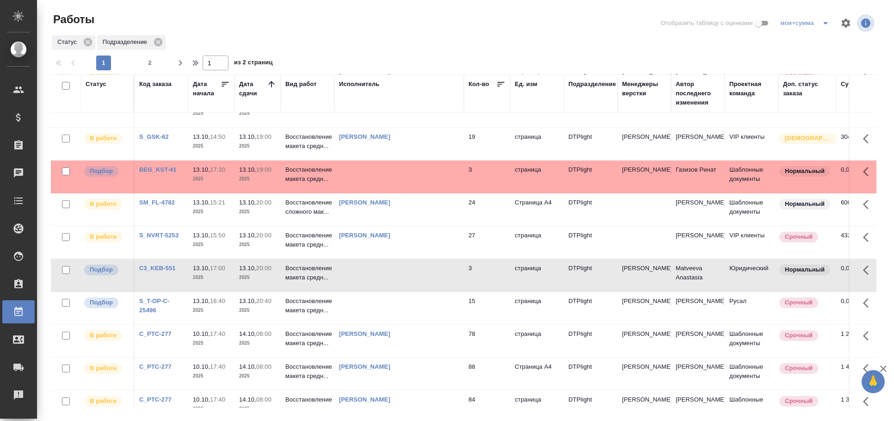
scroll to position [103, 0]
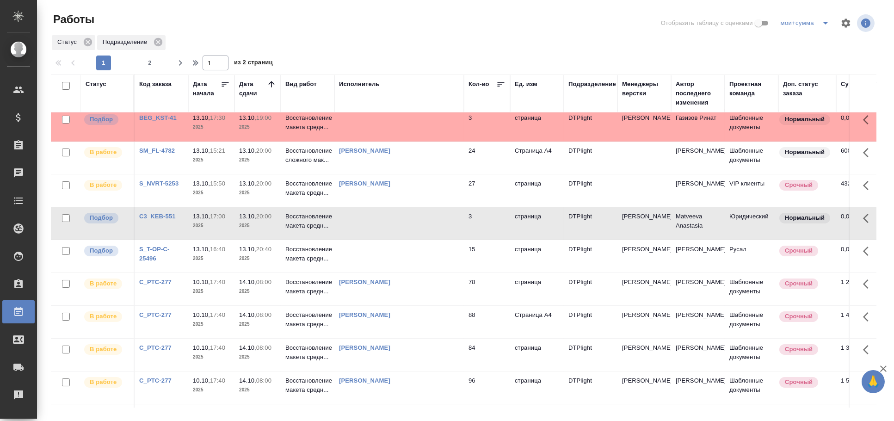
click at [397, 256] on td at bounding box center [398, 256] width 129 height 32
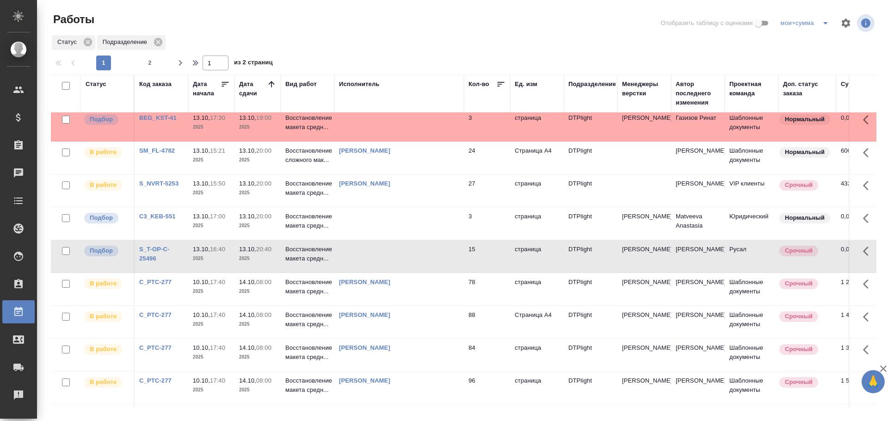
click at [397, 256] on td at bounding box center [398, 256] width 129 height 32
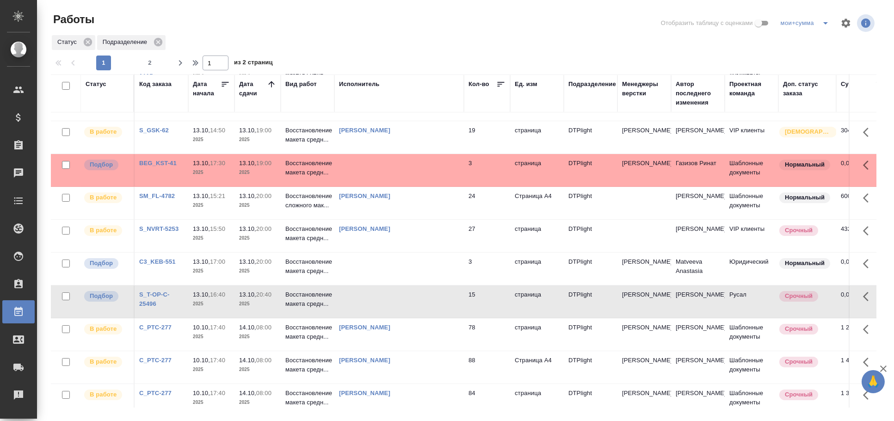
scroll to position [0, 0]
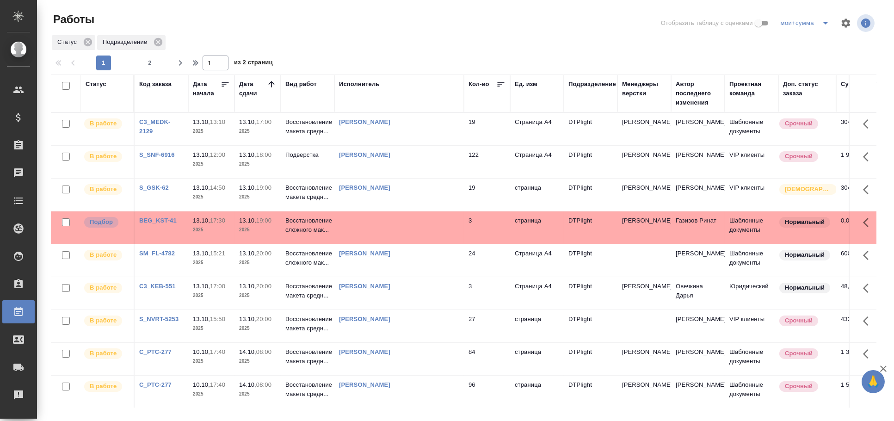
click at [419, 222] on td at bounding box center [398, 227] width 129 height 32
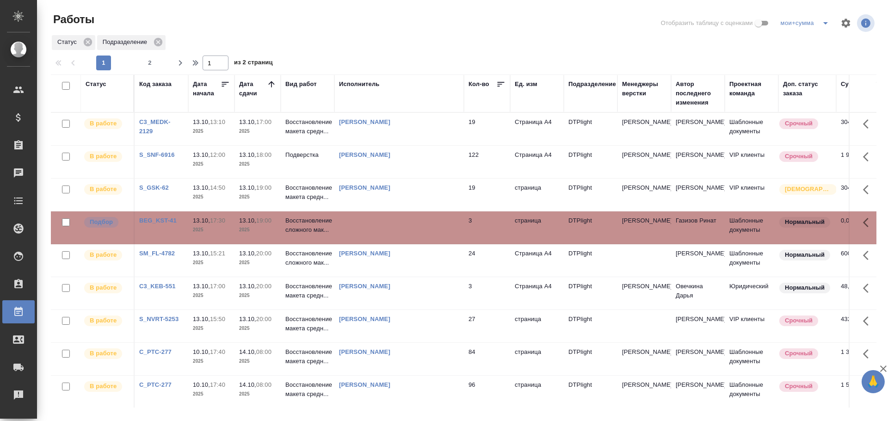
click at [419, 222] on td at bounding box center [398, 227] width 129 height 32
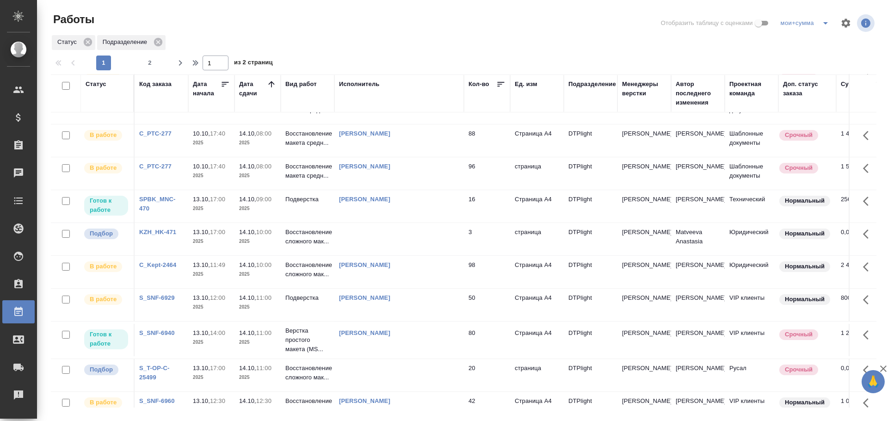
scroll to position [308, 0]
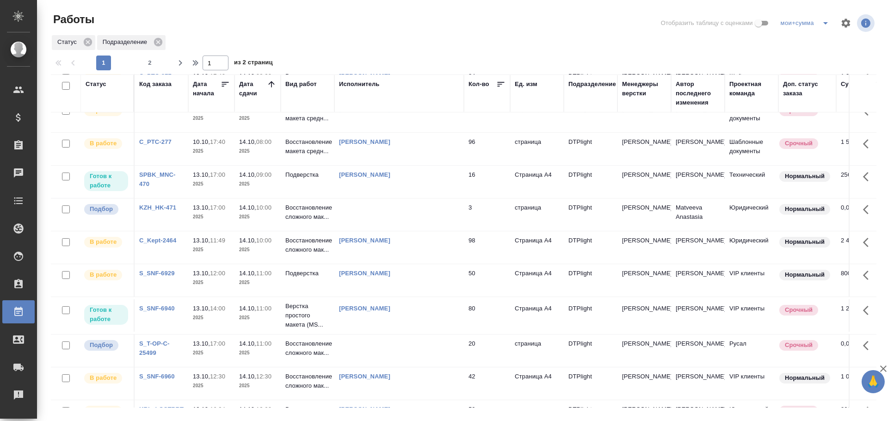
click at [419, 212] on td at bounding box center [398, 214] width 129 height 32
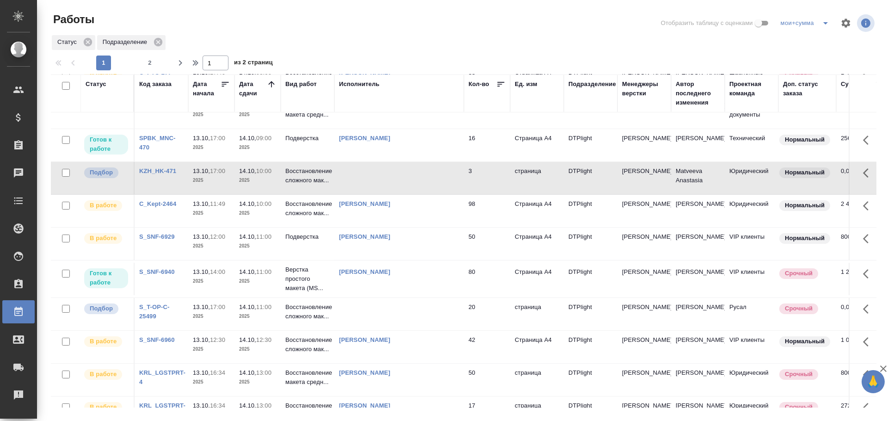
scroll to position [359, 0]
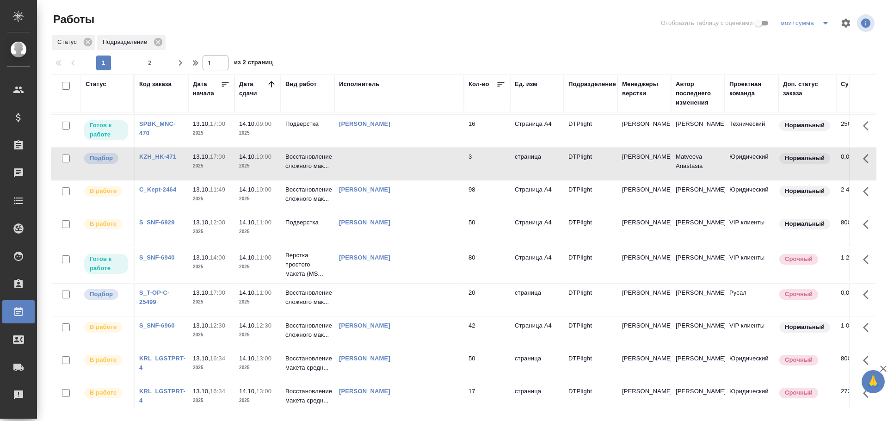
click at [351, 164] on td at bounding box center [398, 164] width 129 height 32
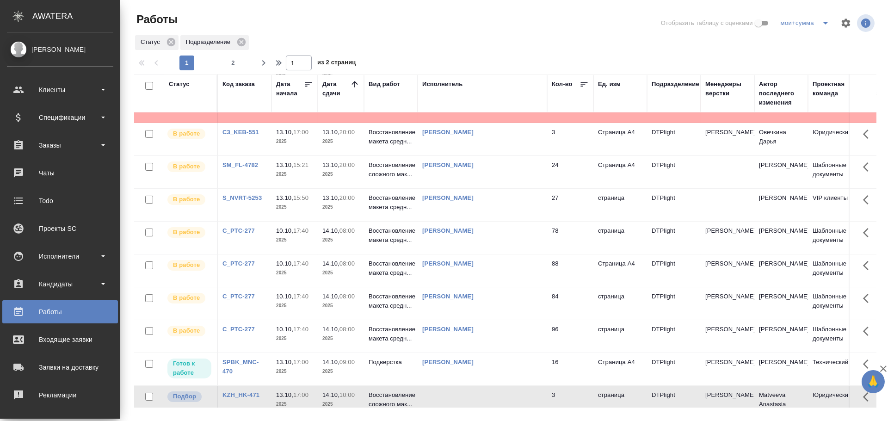
scroll to position [0, 0]
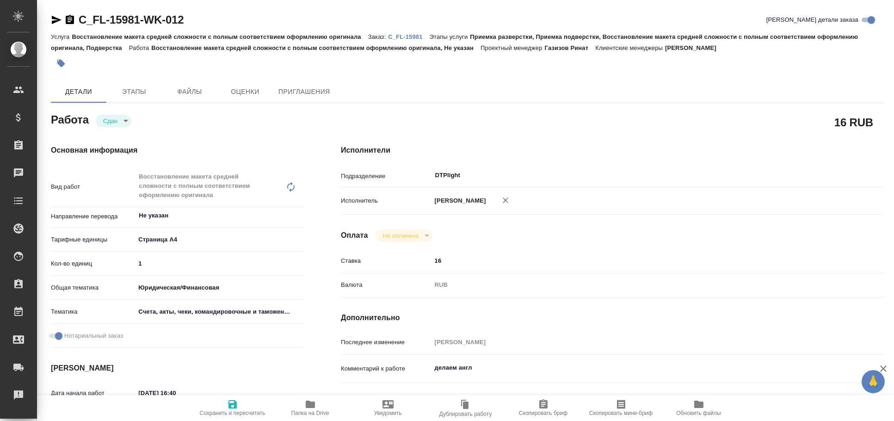
type textarea "x"
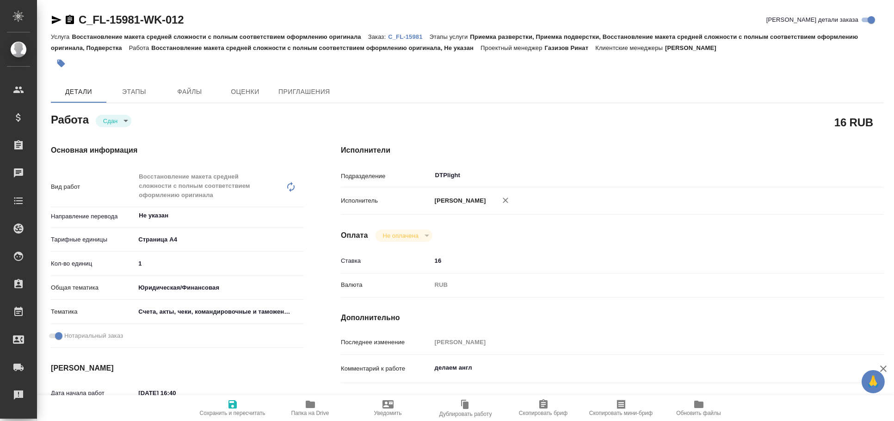
type textarea "x"
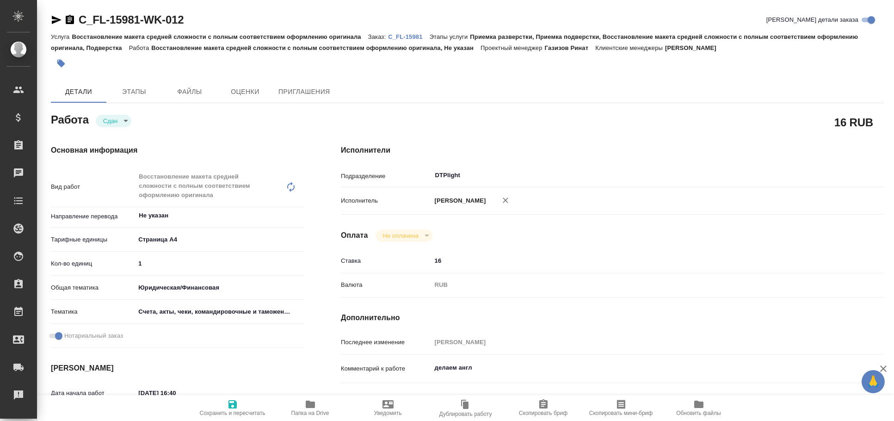
type textarea "x"
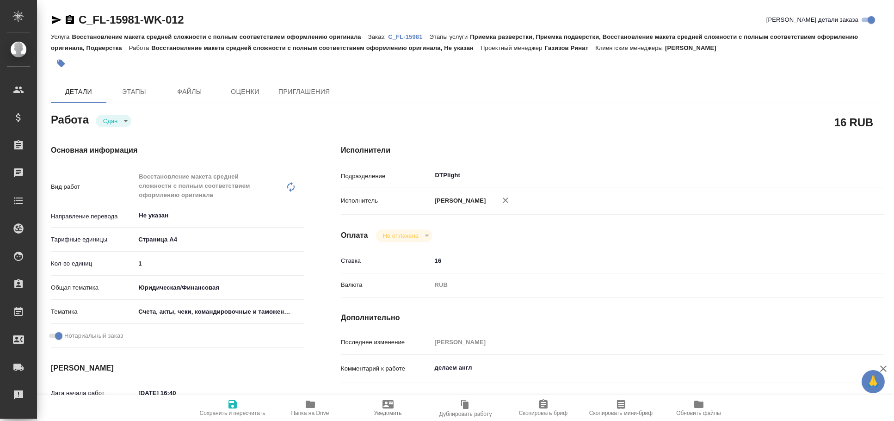
type textarea "x"
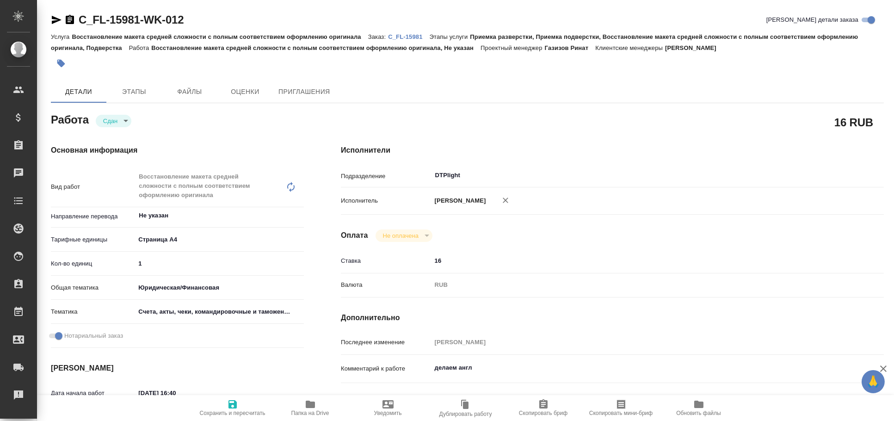
type textarea "x"
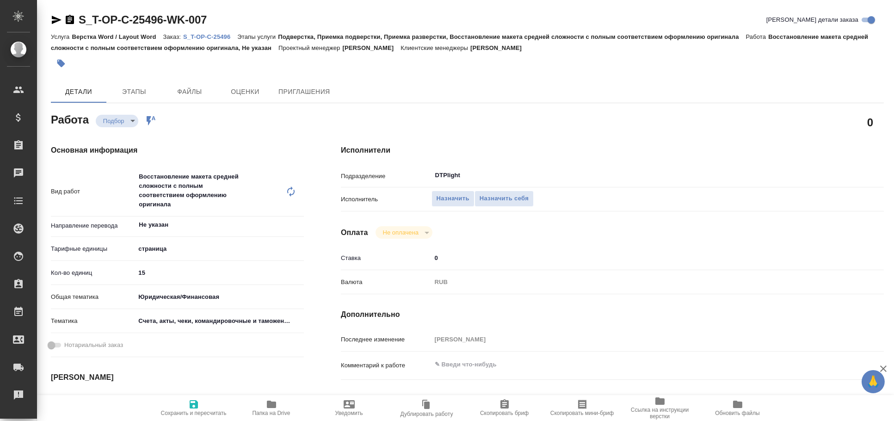
type textarea "x"
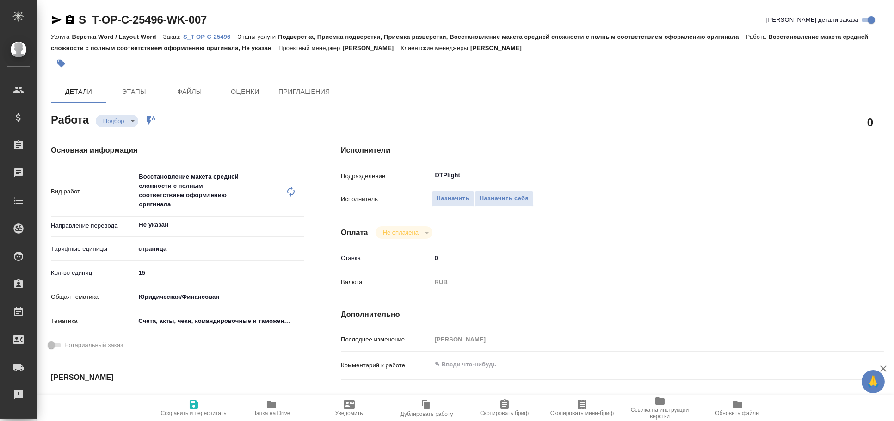
type textarea "x"
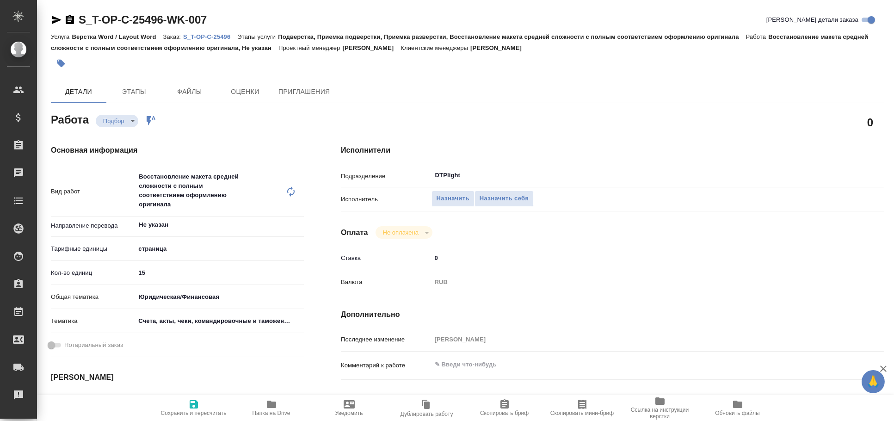
type textarea "x"
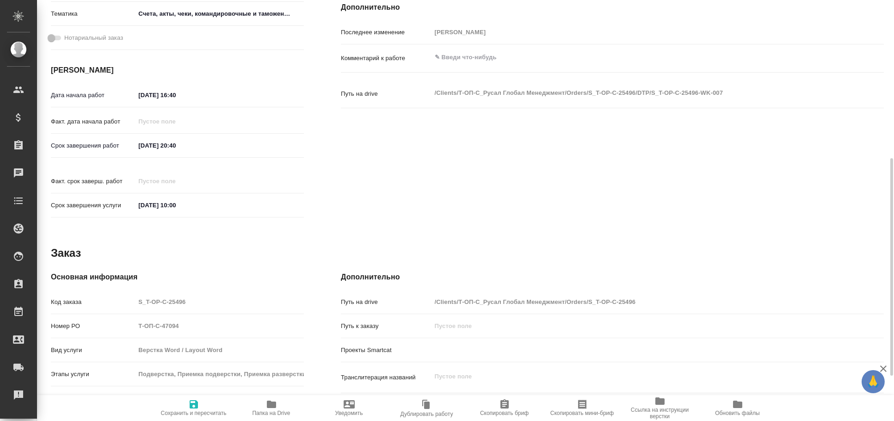
type textarea "x"
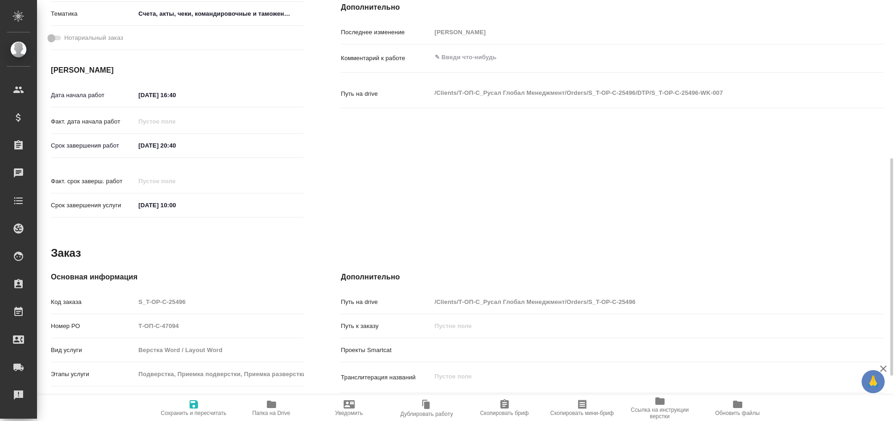
scroll to position [395, 0]
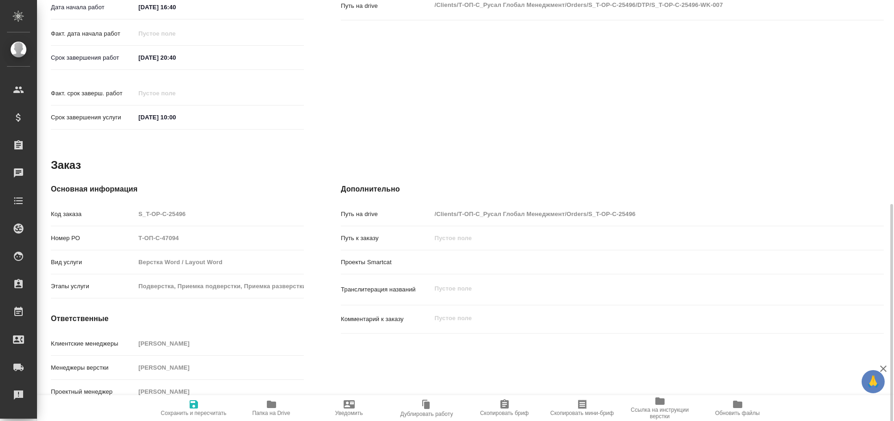
click at [264, 402] on span "Папка на Drive" at bounding box center [271, 408] width 67 height 18
type textarea "x"
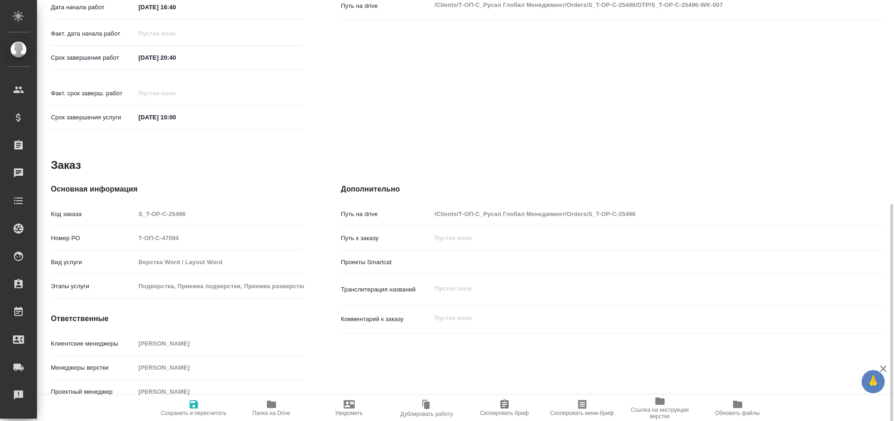
type textarea "x"
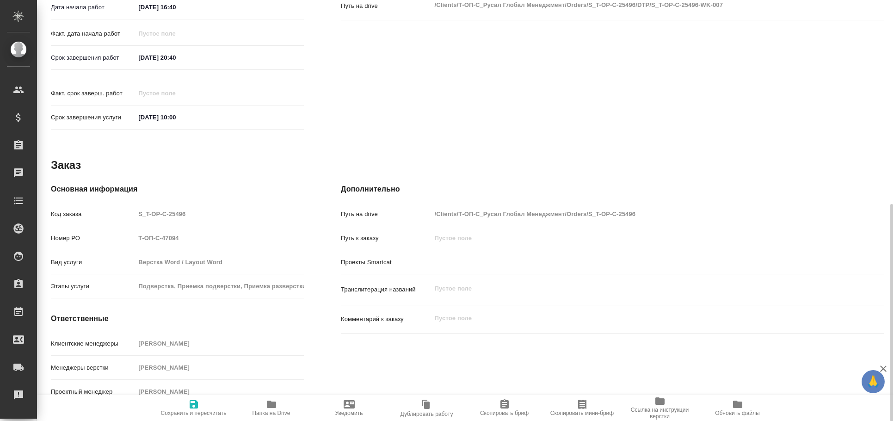
type textarea "x"
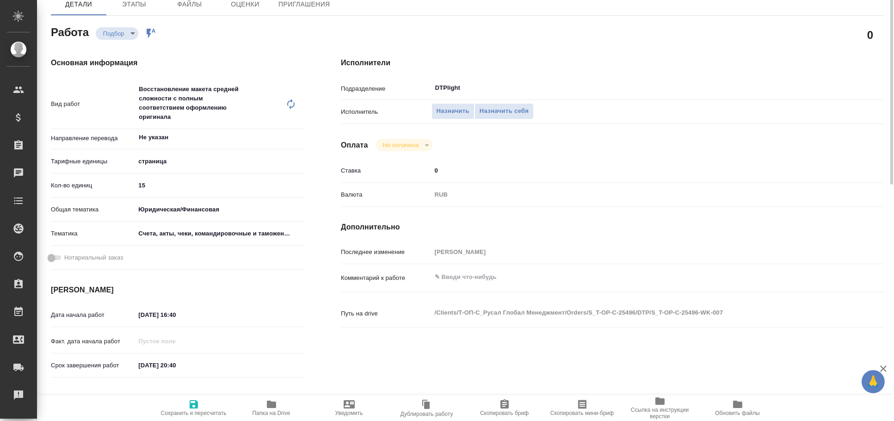
scroll to position [0, 0]
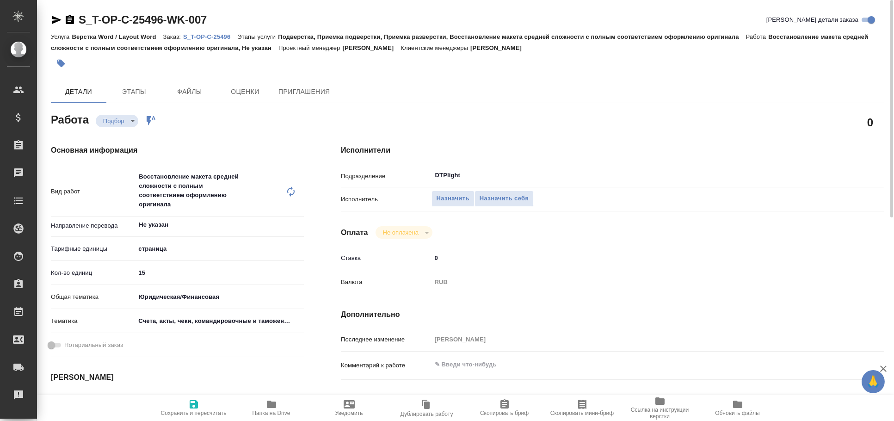
click at [53, 18] on icon "button" at bounding box center [57, 20] width 10 height 8
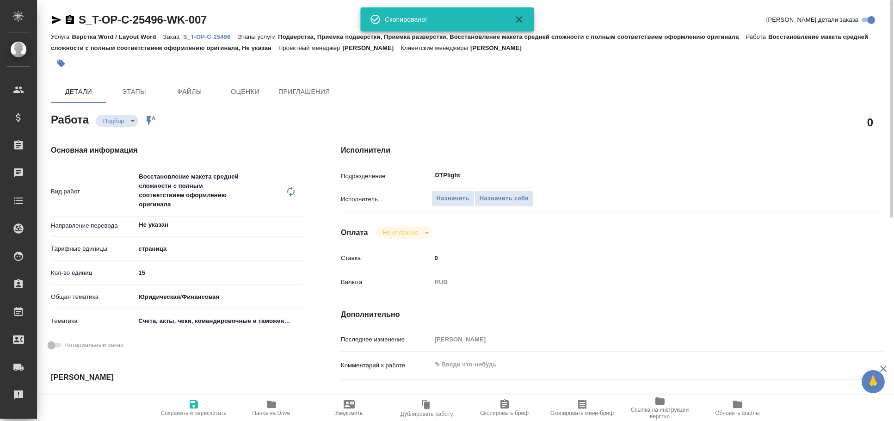
click at [55, 15] on icon "button" at bounding box center [56, 19] width 11 height 11
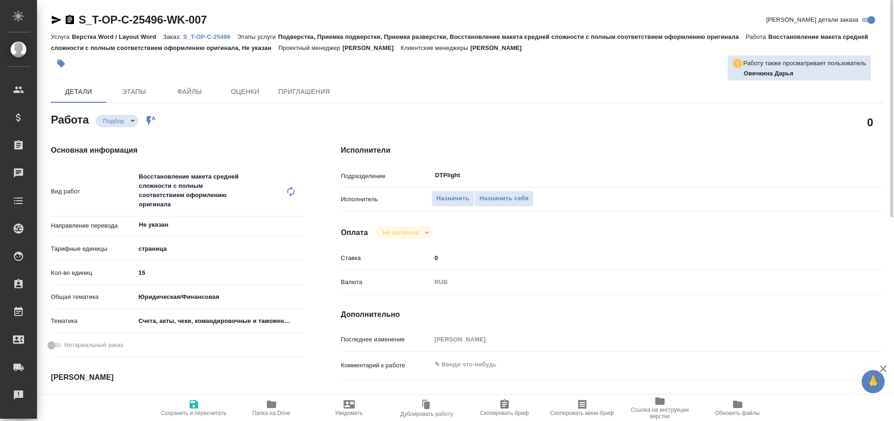
click at [56, 18] on icon "button" at bounding box center [57, 20] width 10 height 8
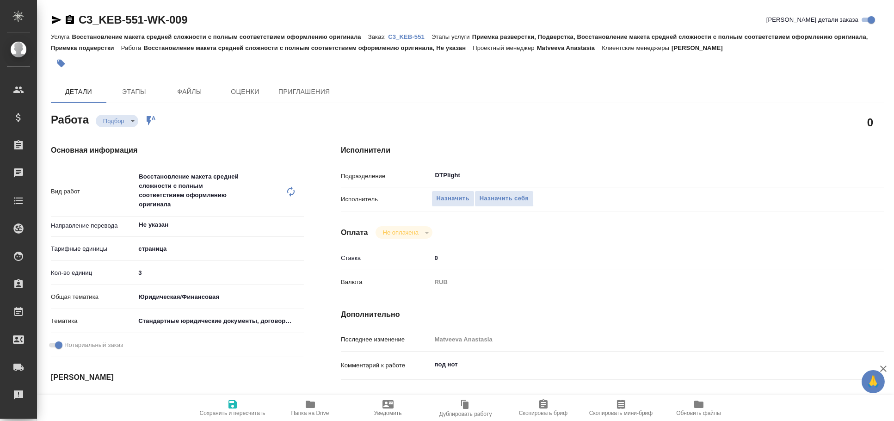
type textarea "x"
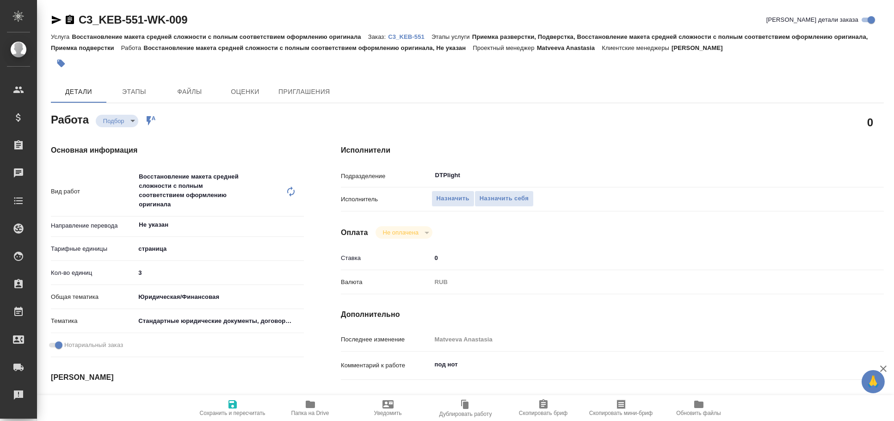
type textarea "x"
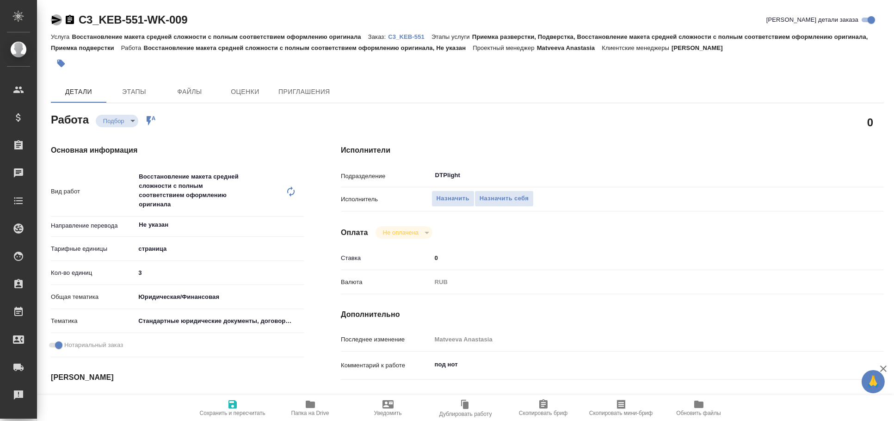
click at [62, 18] on icon "button" at bounding box center [56, 19] width 11 height 11
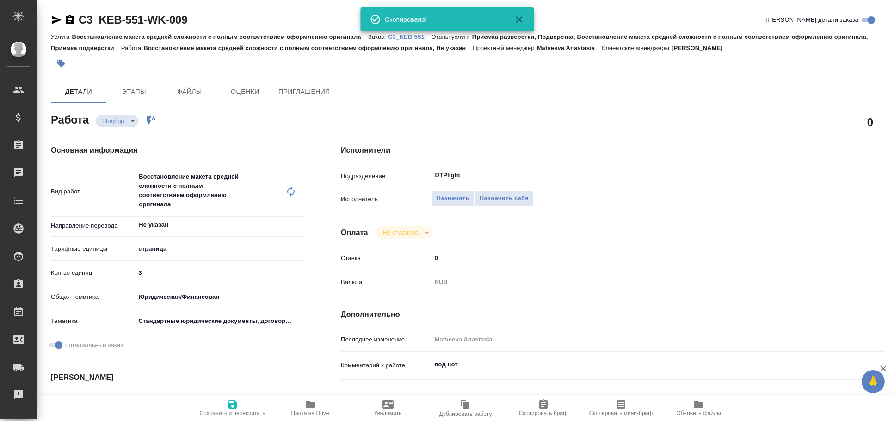
type textarea "x"
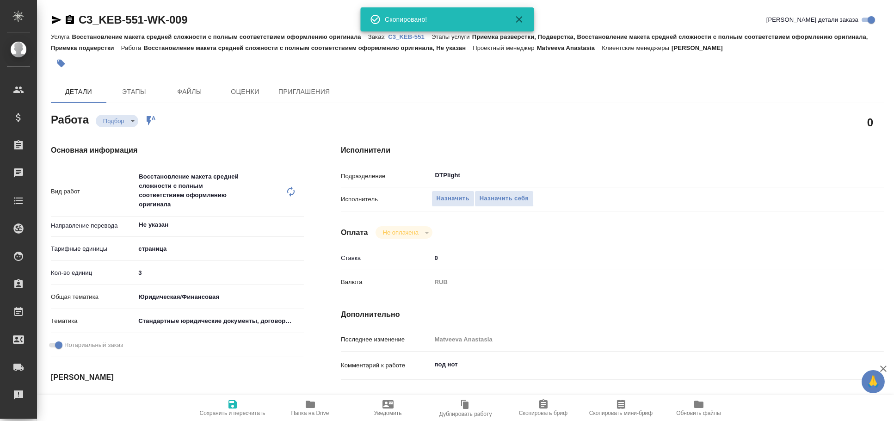
type textarea "x"
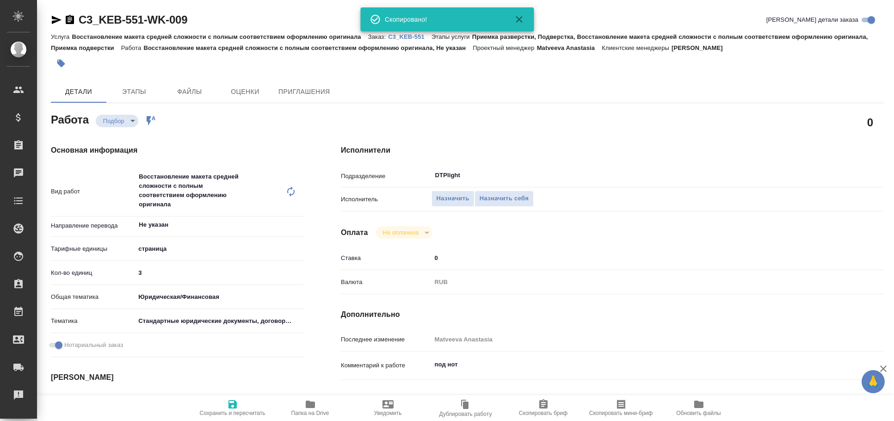
type textarea "x"
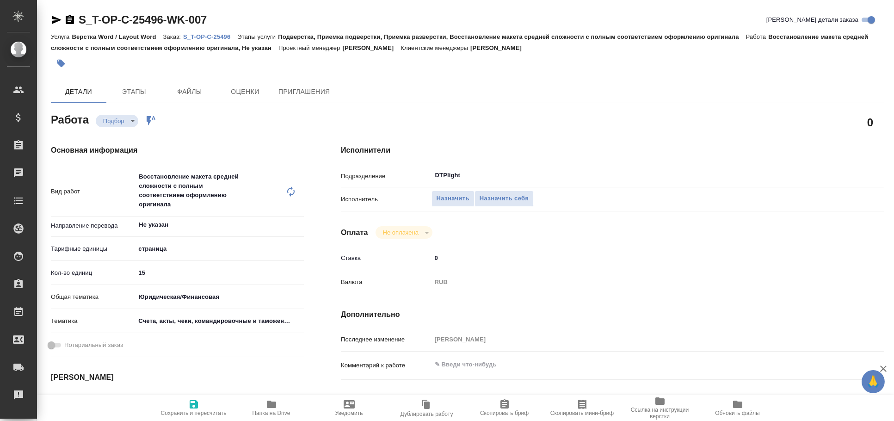
type textarea "x"
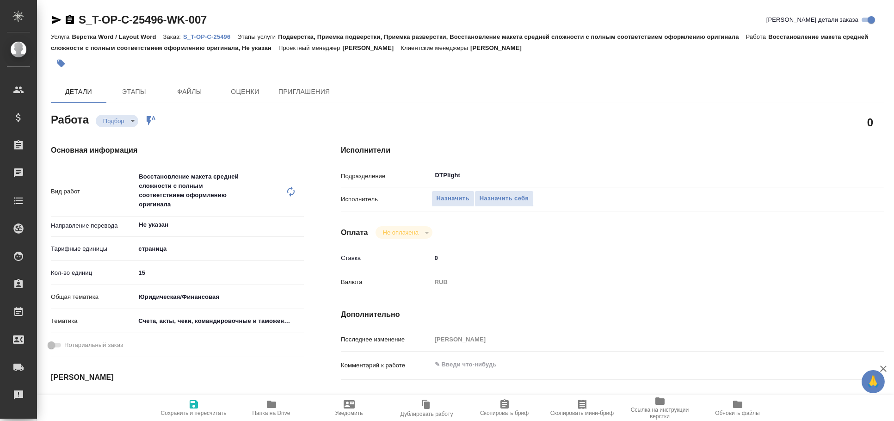
type textarea "x"
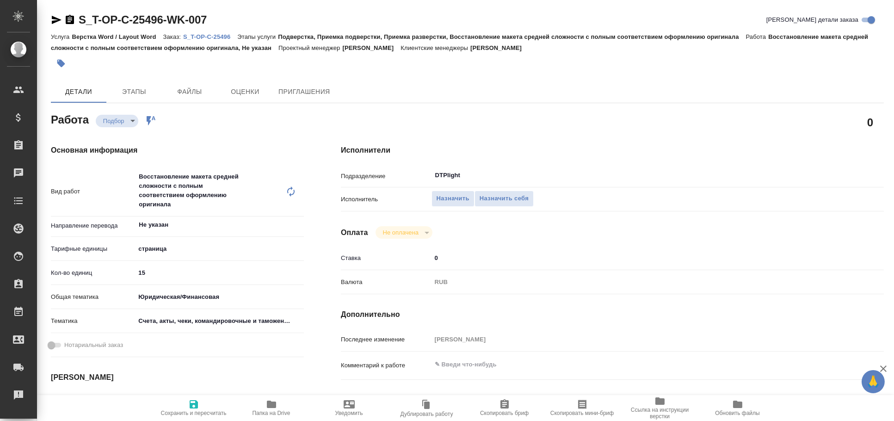
type textarea "x"
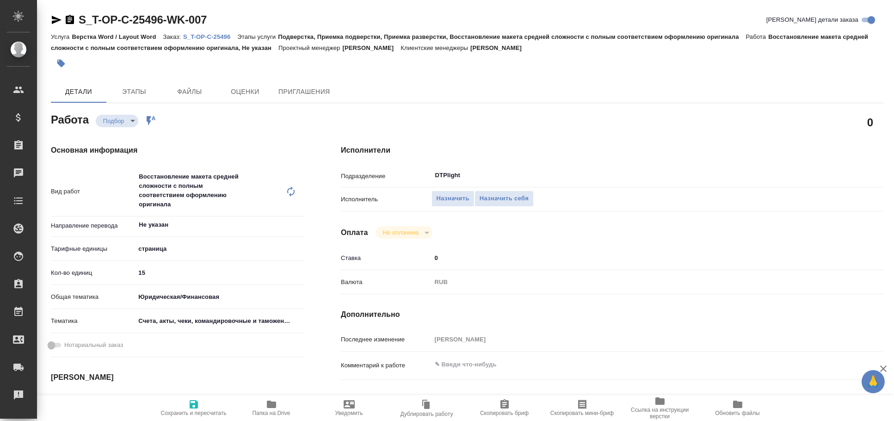
click at [56, 19] on icon "button" at bounding box center [56, 19] width 11 height 11
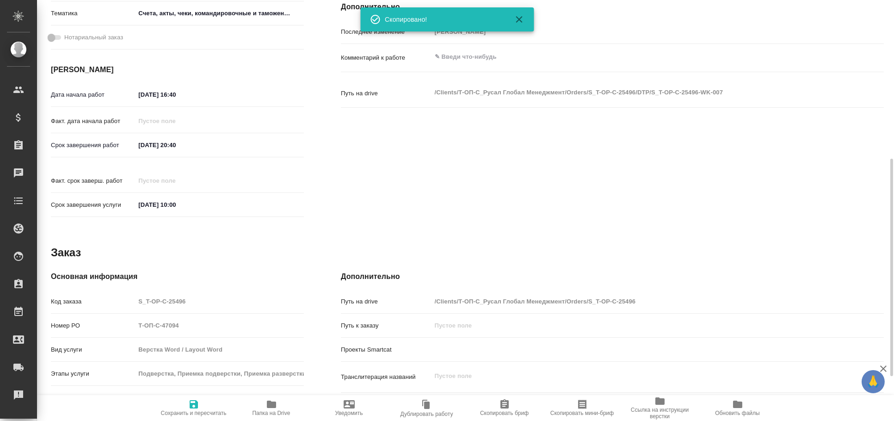
type textarea "x"
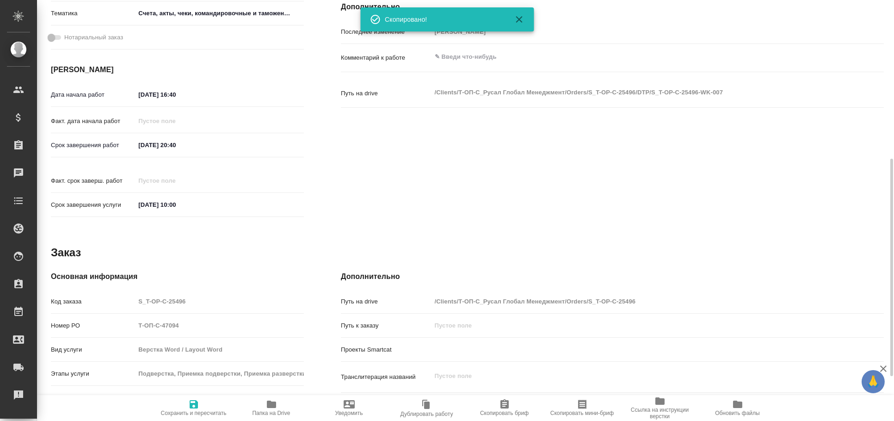
scroll to position [419, 0]
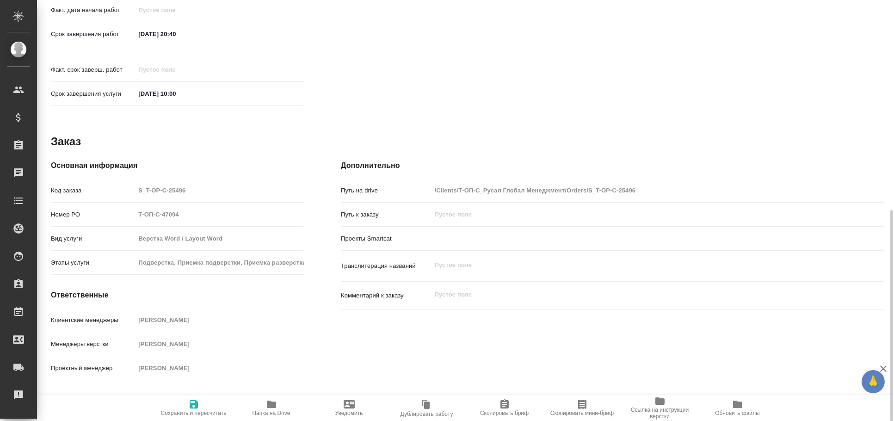
type textarea "x"
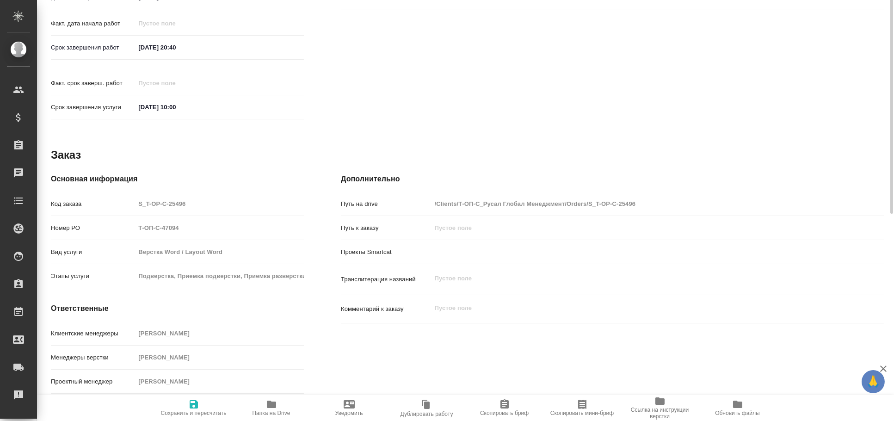
scroll to position [265, 0]
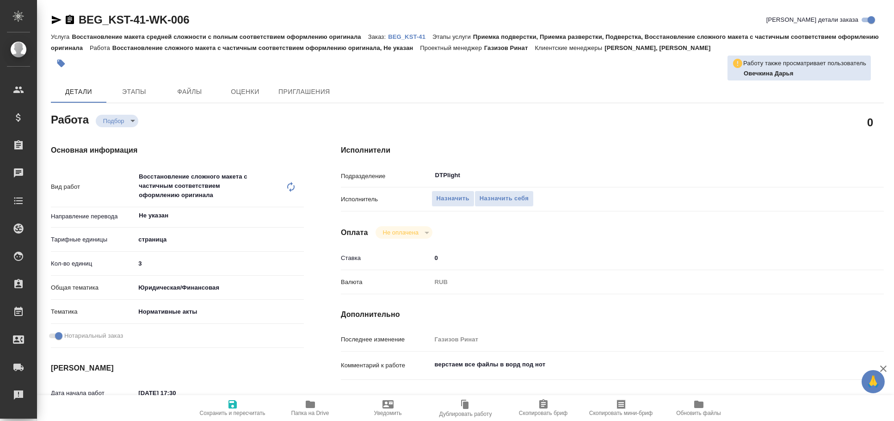
type textarea "x"
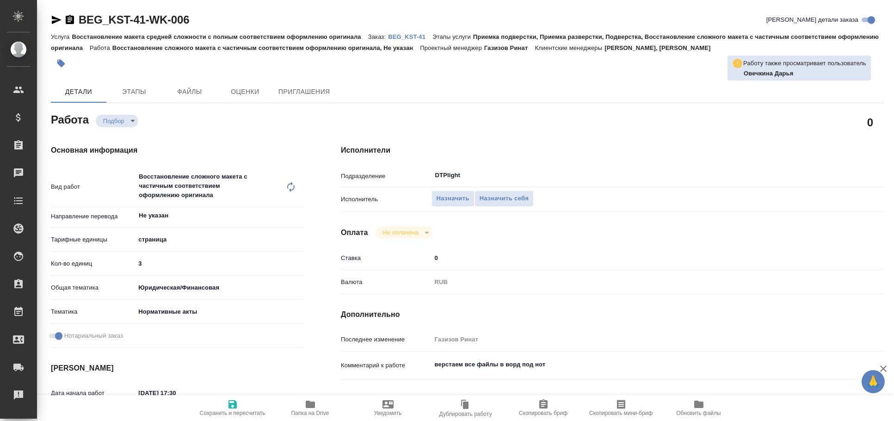
type textarea "x"
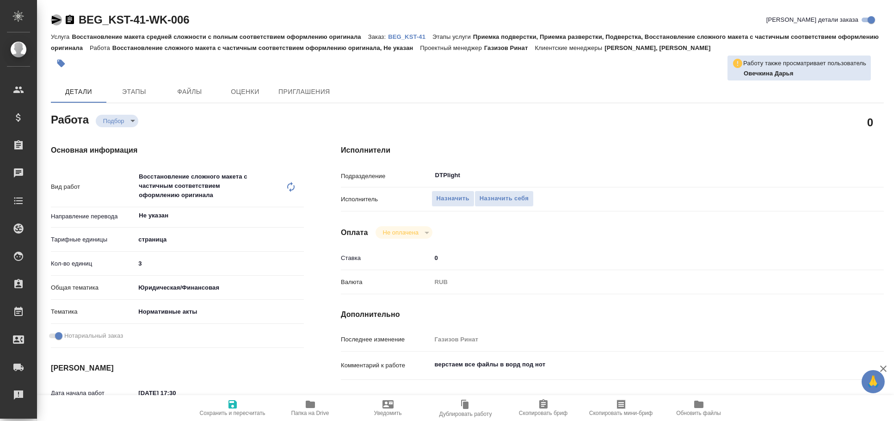
click at [56, 21] on icon "button" at bounding box center [57, 20] width 10 height 8
type textarea "x"
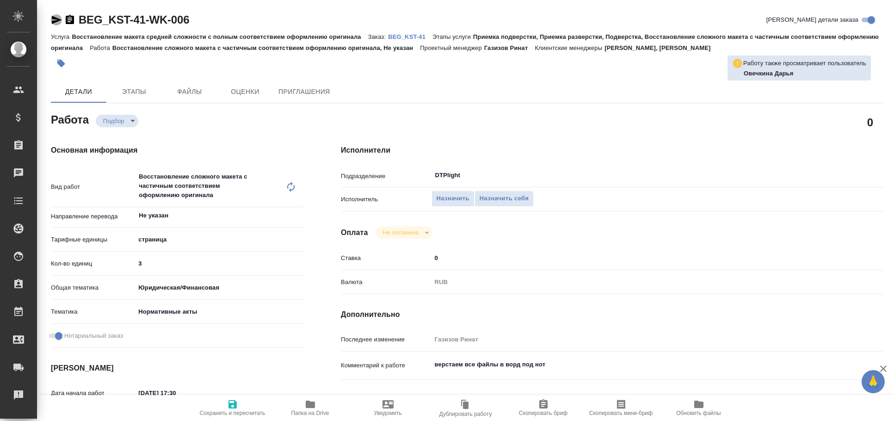
type textarea "x"
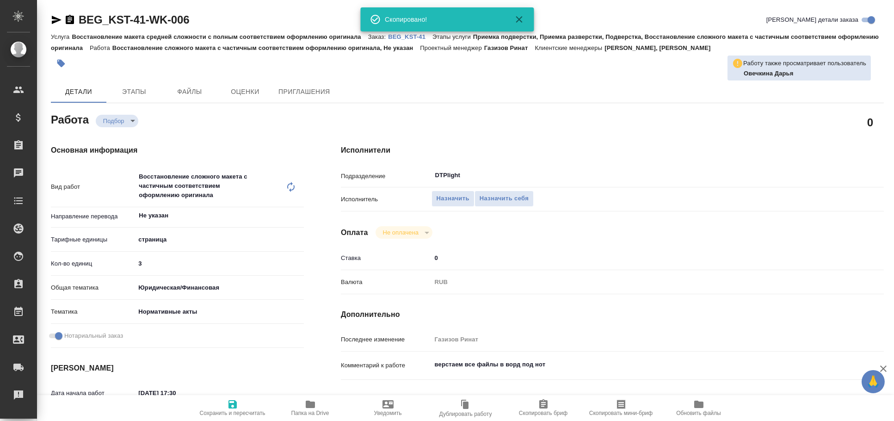
type textarea "x"
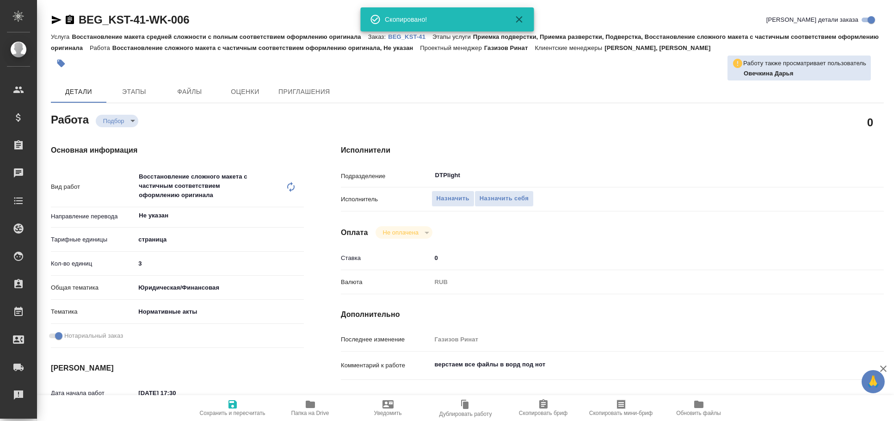
type textarea "x"
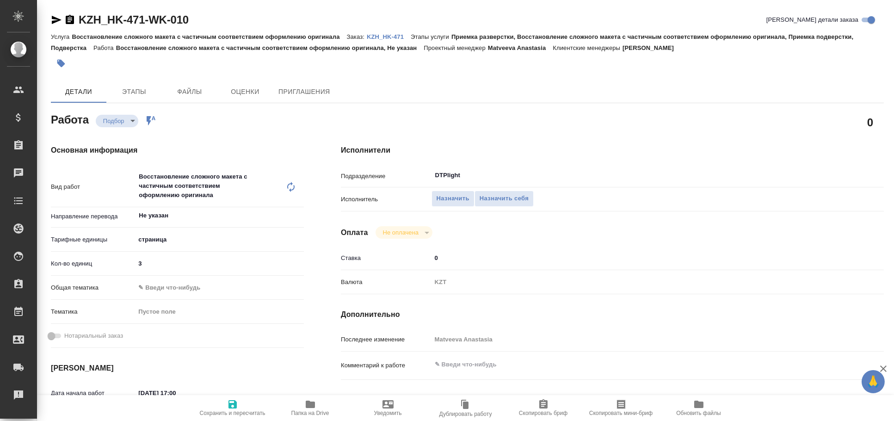
type textarea "x"
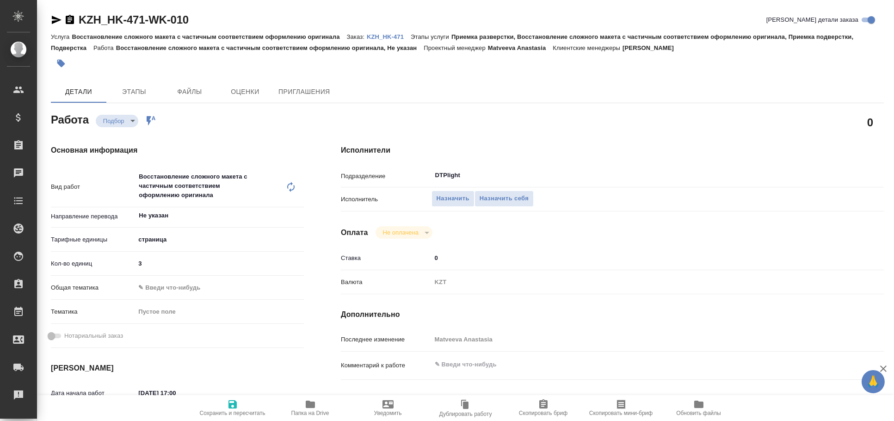
type textarea "x"
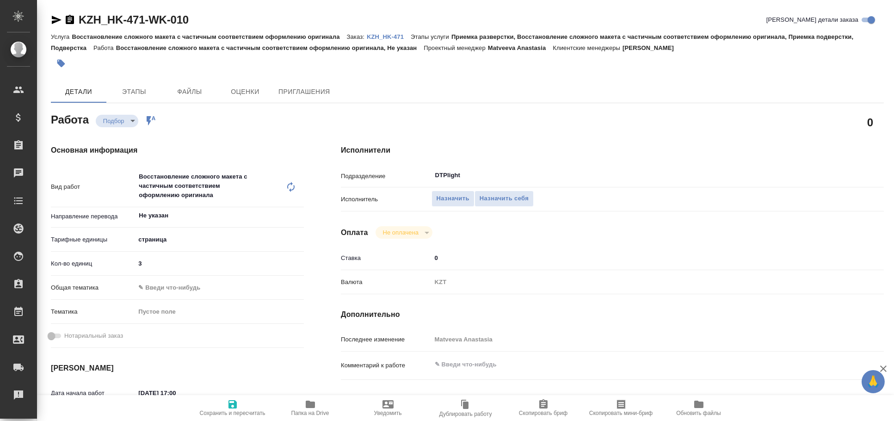
type textarea "x"
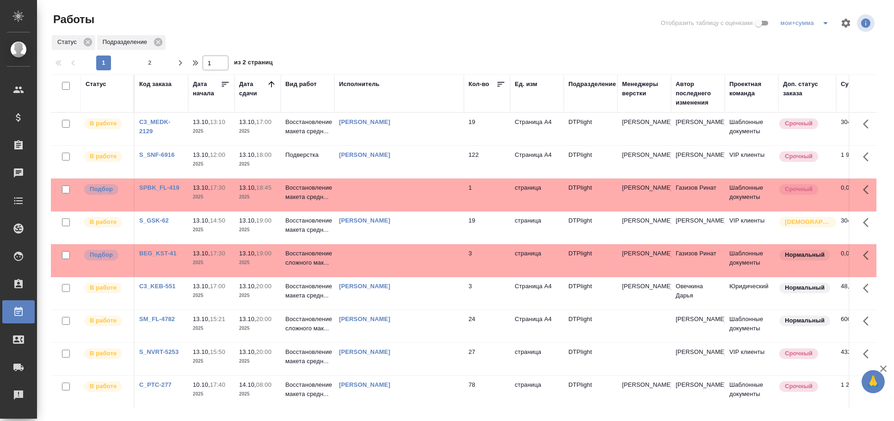
click at [364, 189] on td at bounding box center [398, 195] width 129 height 32
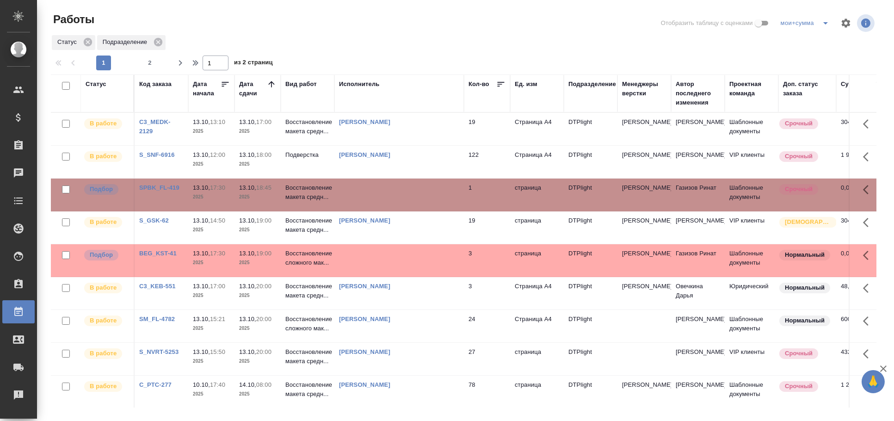
click at [382, 197] on td at bounding box center [398, 195] width 129 height 32
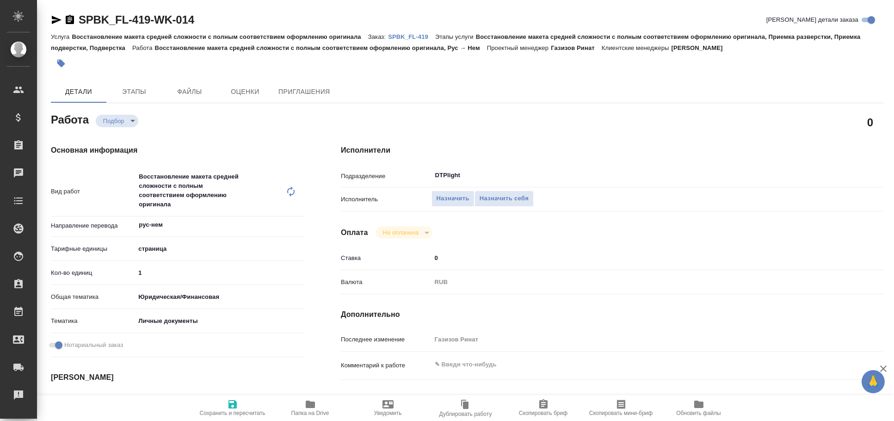
type textarea "x"
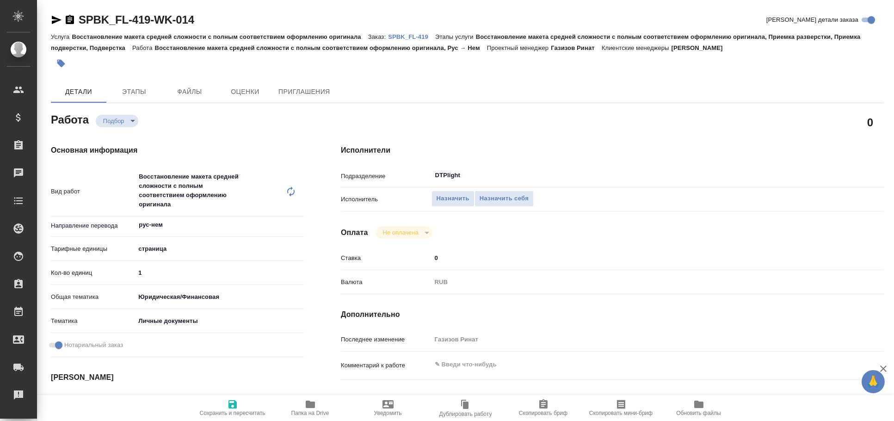
type textarea "x"
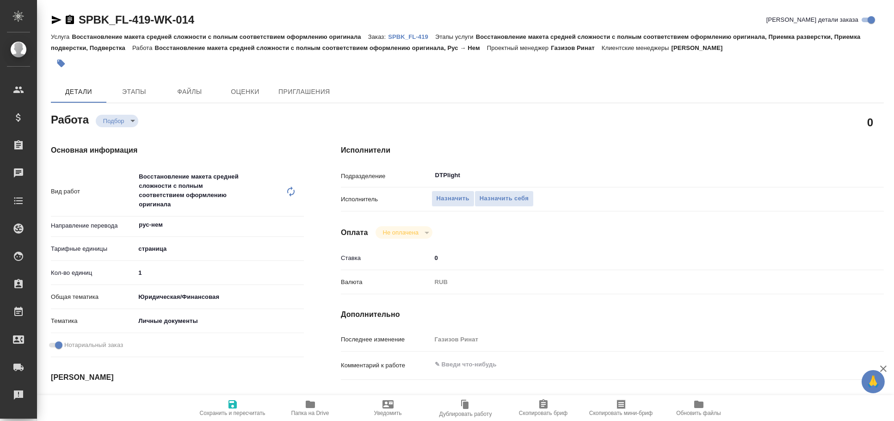
type textarea "x"
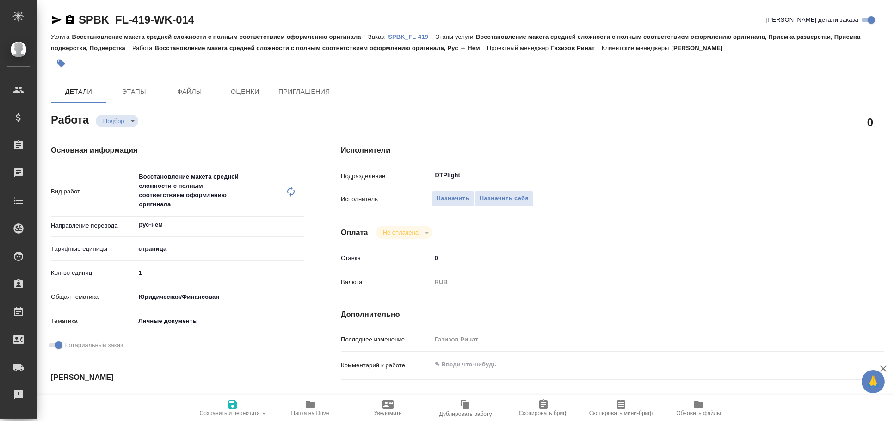
click at [55, 22] on icon "button" at bounding box center [57, 20] width 10 height 8
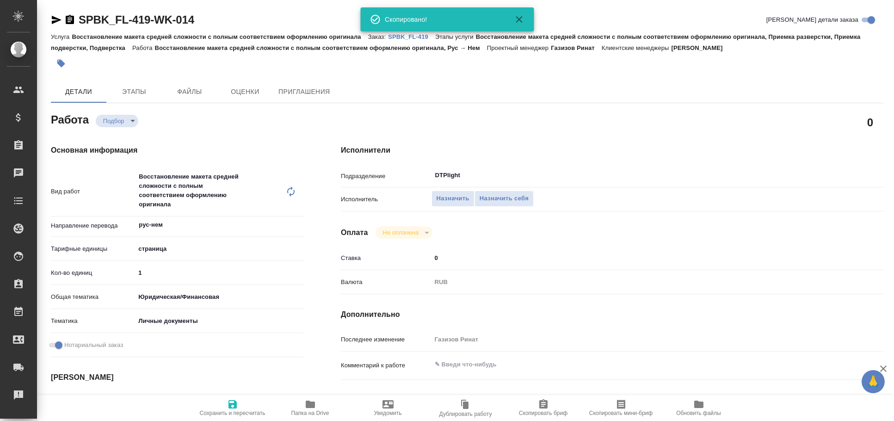
type textarea "x"
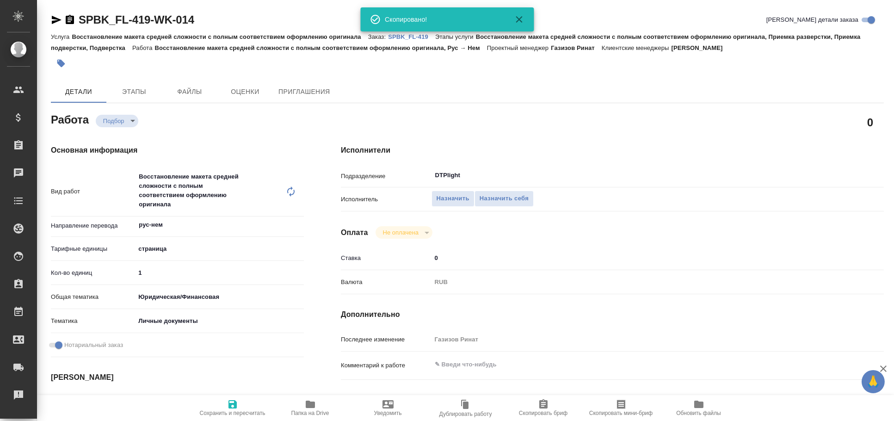
type textarea "x"
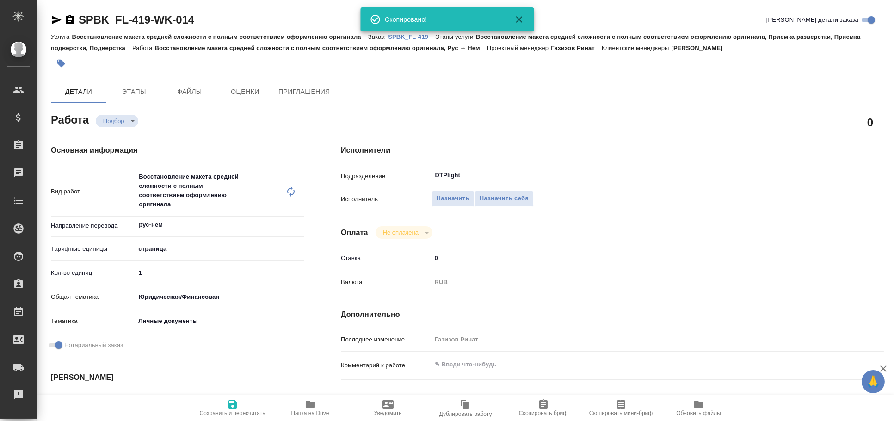
type textarea "x"
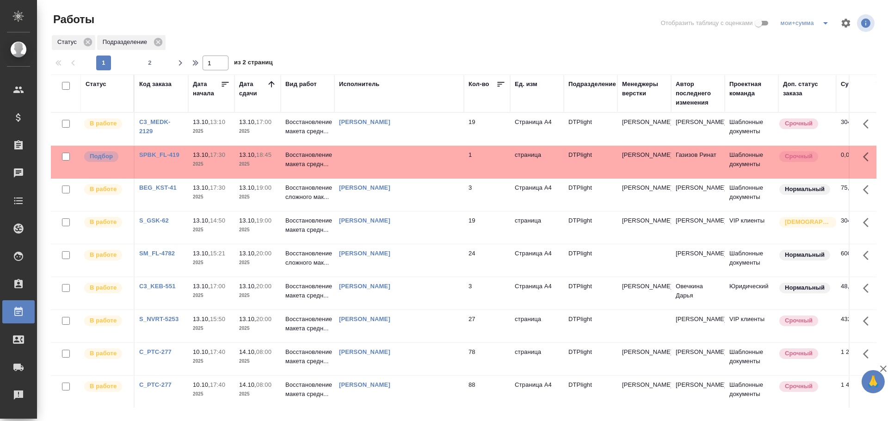
click at [445, 292] on td "Овечкина Дарья Геннадьевна" at bounding box center [398, 293] width 129 height 32
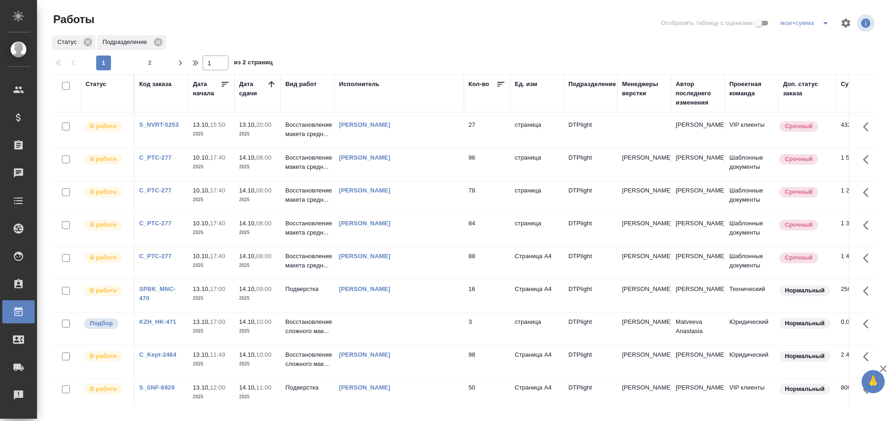
scroll to position [205, 0]
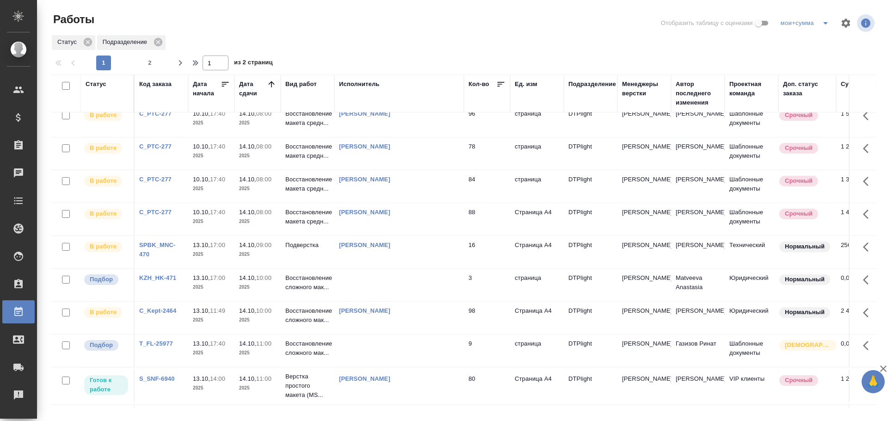
click at [391, 348] on td at bounding box center [398, 350] width 129 height 32
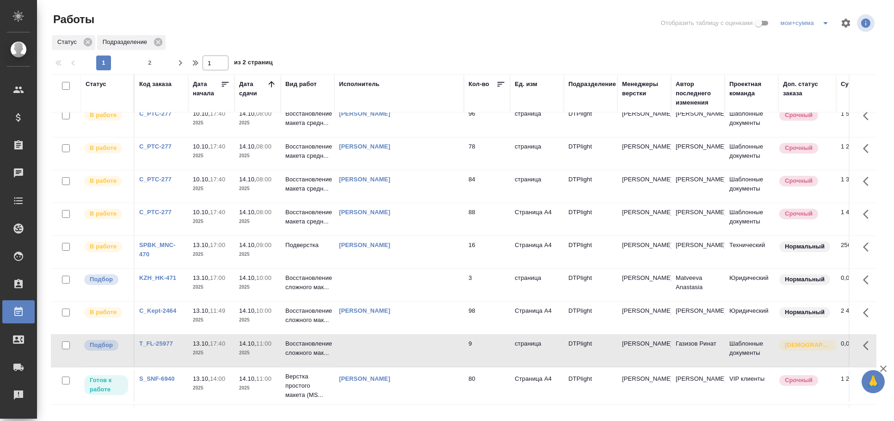
scroll to position [359, 0]
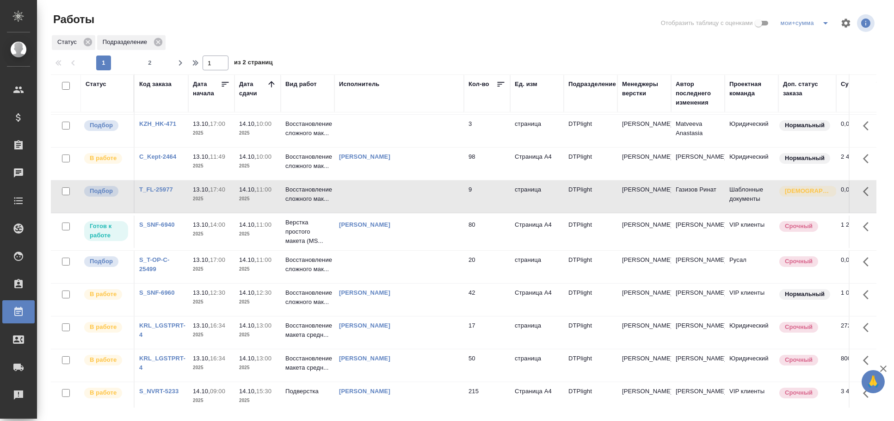
click at [347, 280] on td at bounding box center [398, 267] width 129 height 32
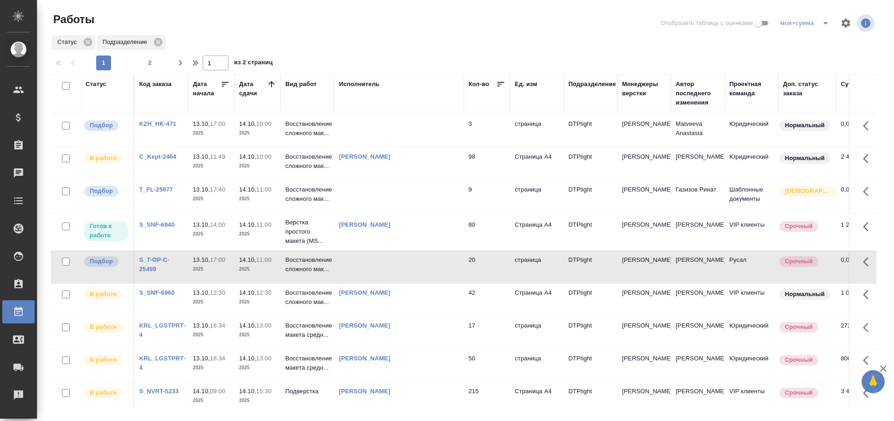
click at [153, 265] on link "S_T-OP-C-25499" at bounding box center [154, 264] width 31 height 16
click at [339, 276] on td at bounding box center [398, 267] width 129 height 32
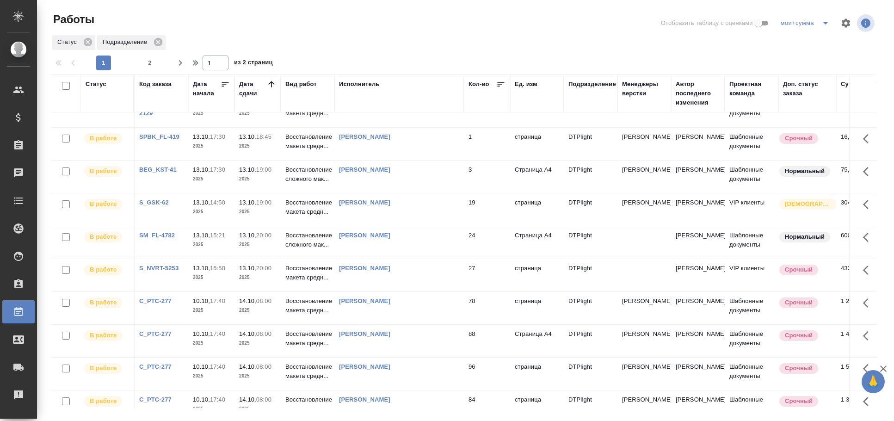
scroll to position [0, 0]
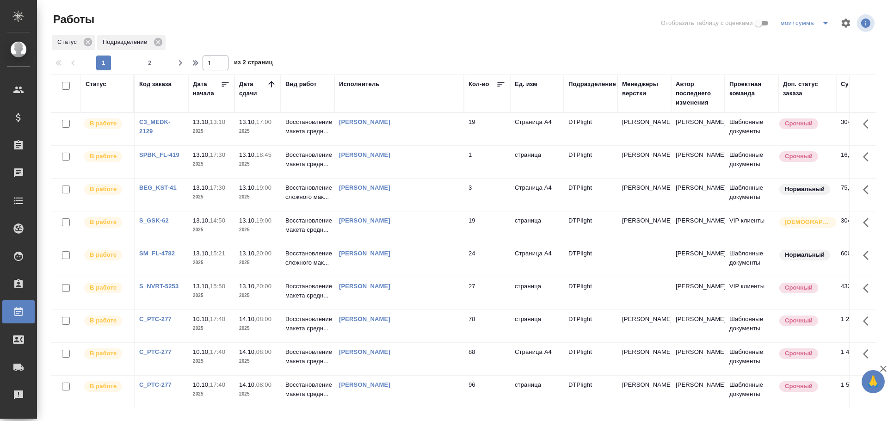
click at [99, 80] on div "Статус" at bounding box center [96, 84] width 21 height 9
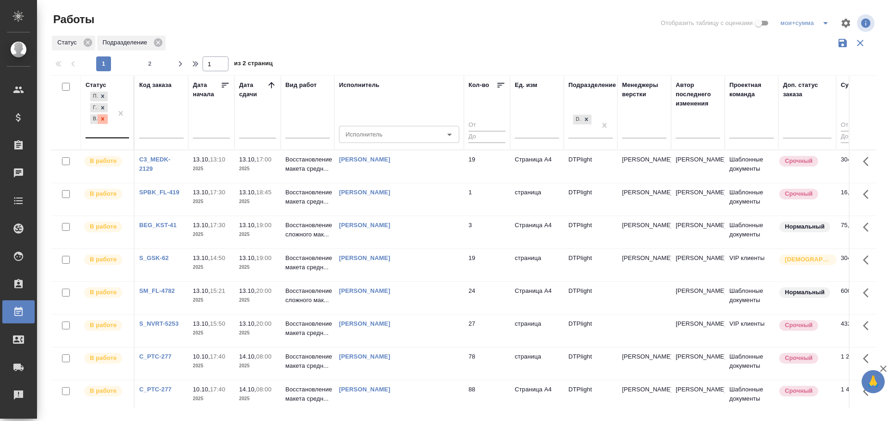
click at [100, 119] on icon at bounding box center [102, 119] width 6 height 6
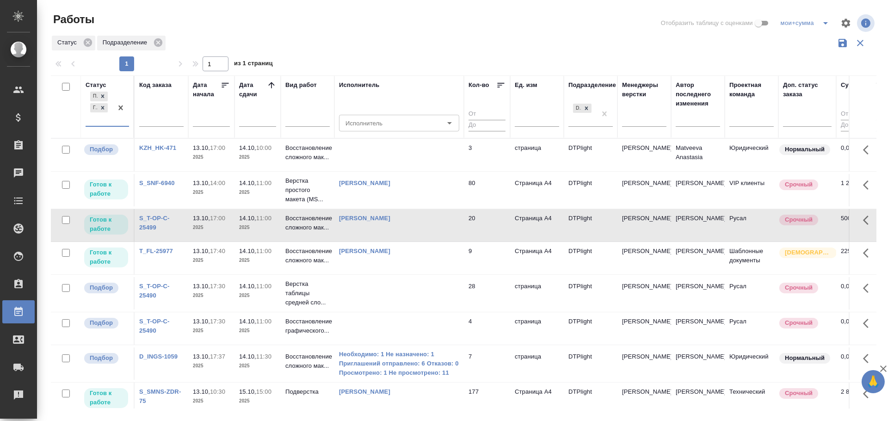
click at [395, 155] on td at bounding box center [398, 155] width 129 height 32
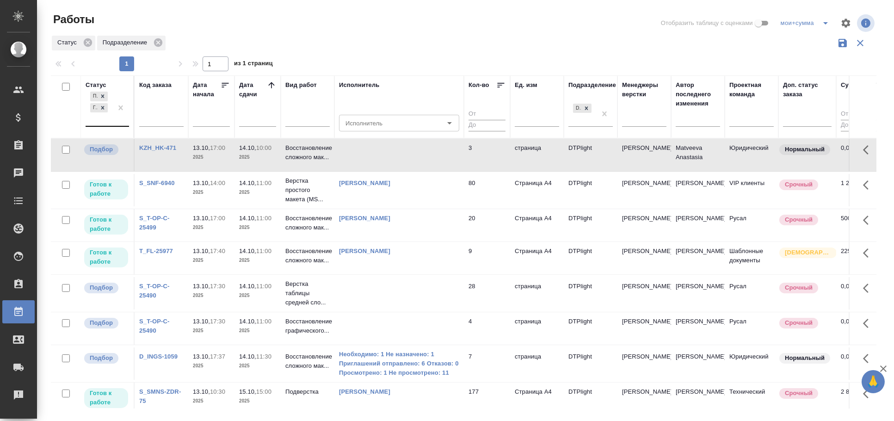
click at [388, 152] on td at bounding box center [398, 155] width 129 height 32
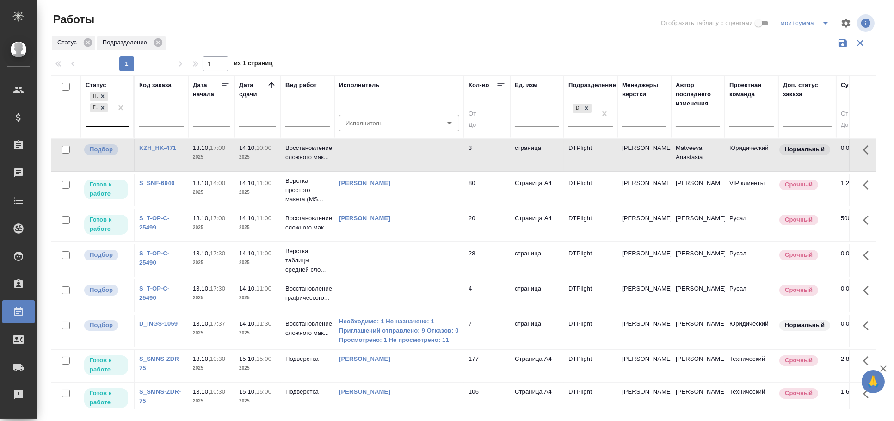
click at [385, 156] on td at bounding box center [398, 155] width 129 height 32
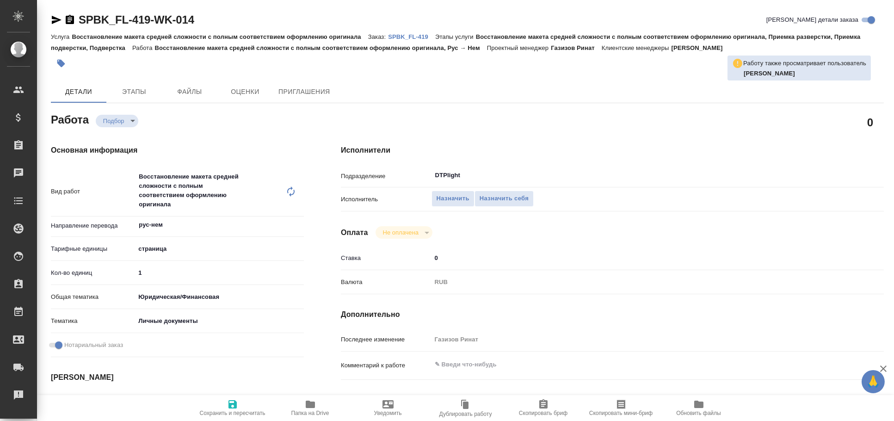
type textarea "x"
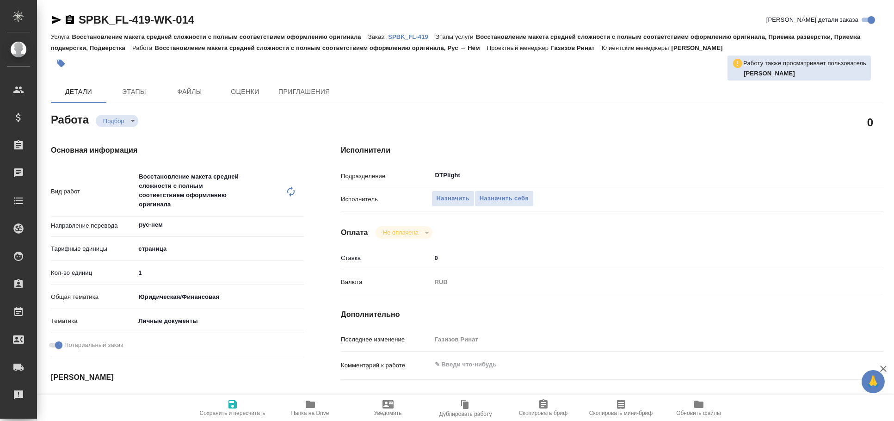
type textarea "x"
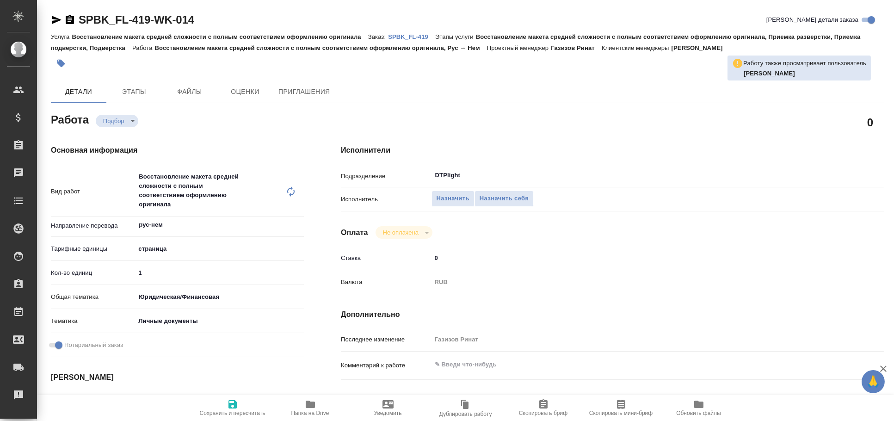
type textarea "x"
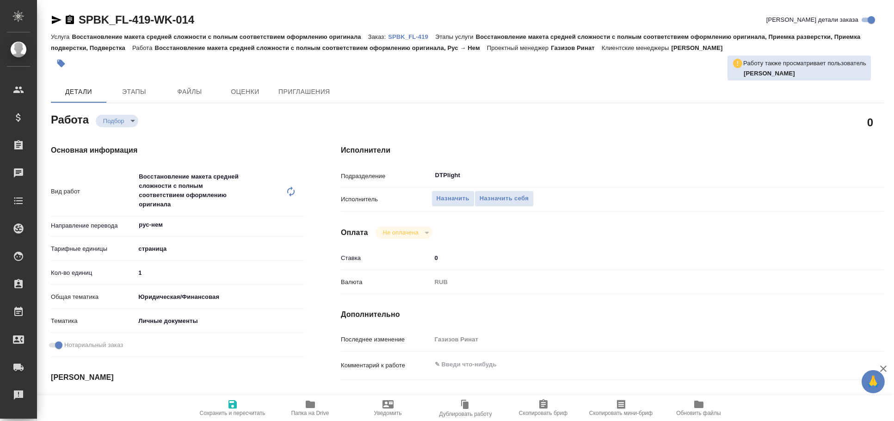
type textarea "x"
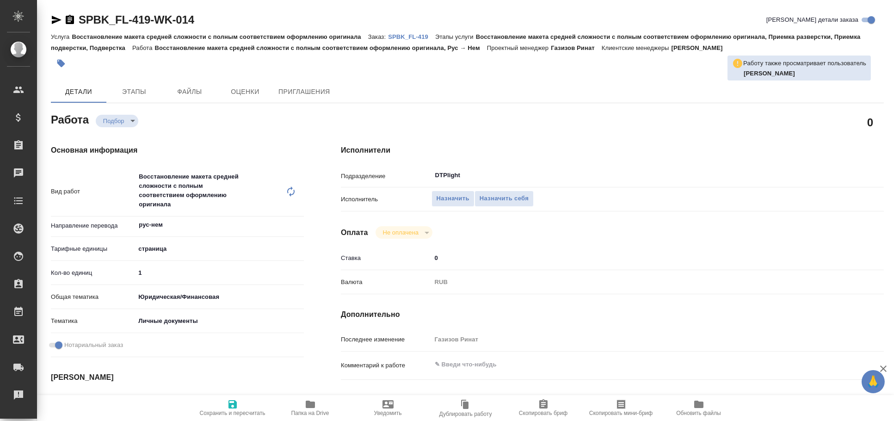
type textarea "x"
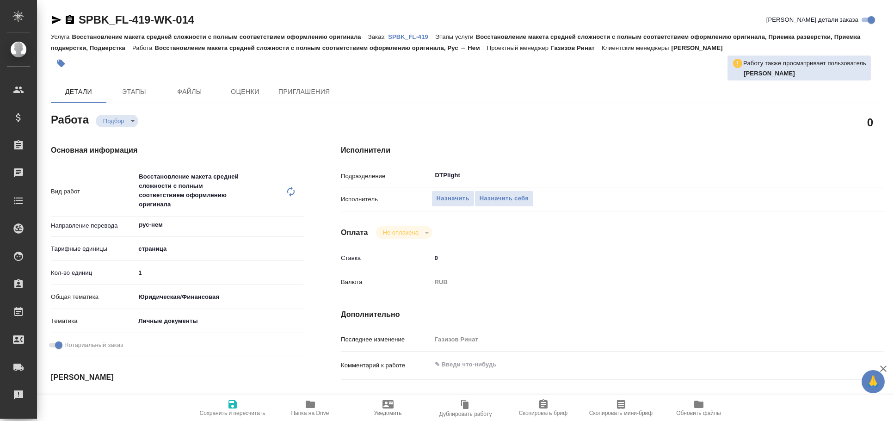
type textarea "x"
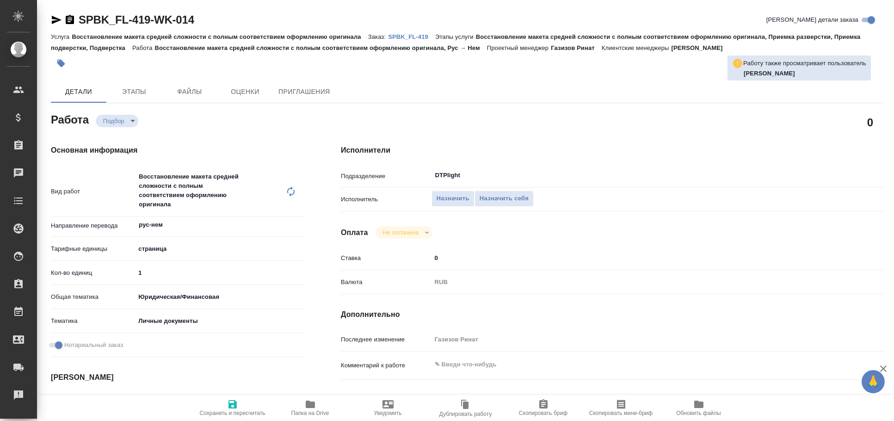
type textarea "x"
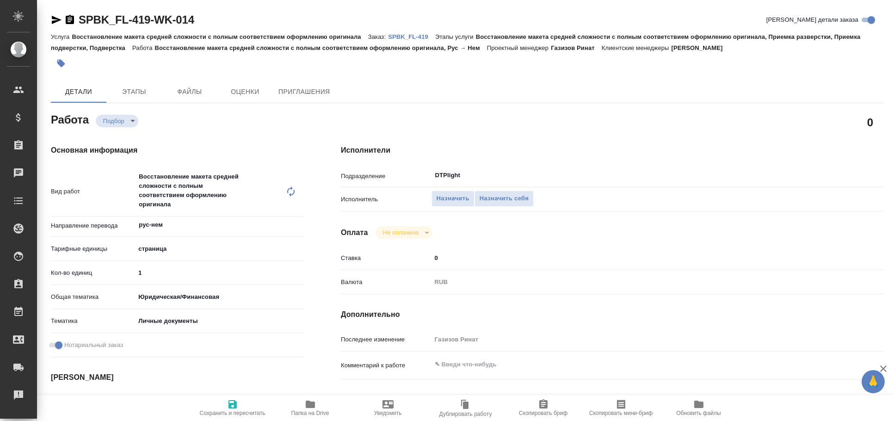
type textarea "x"
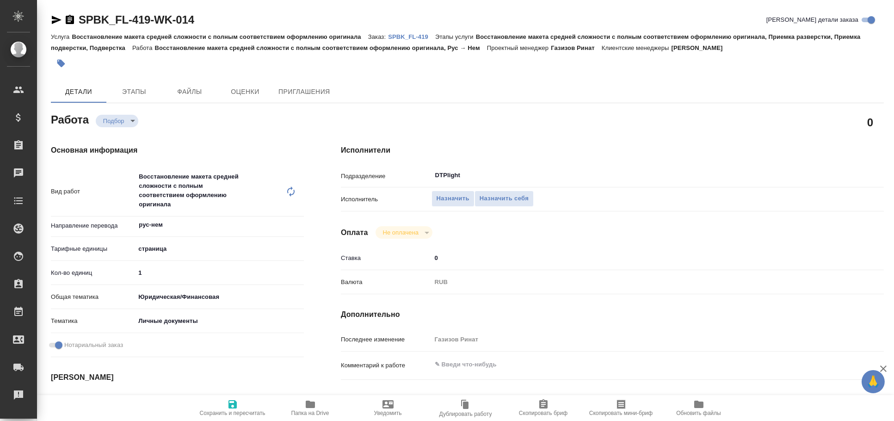
type textarea "x"
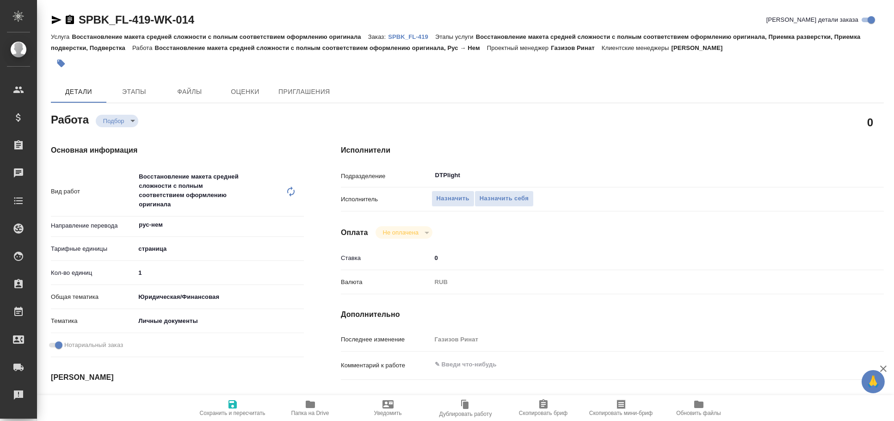
type textarea "x"
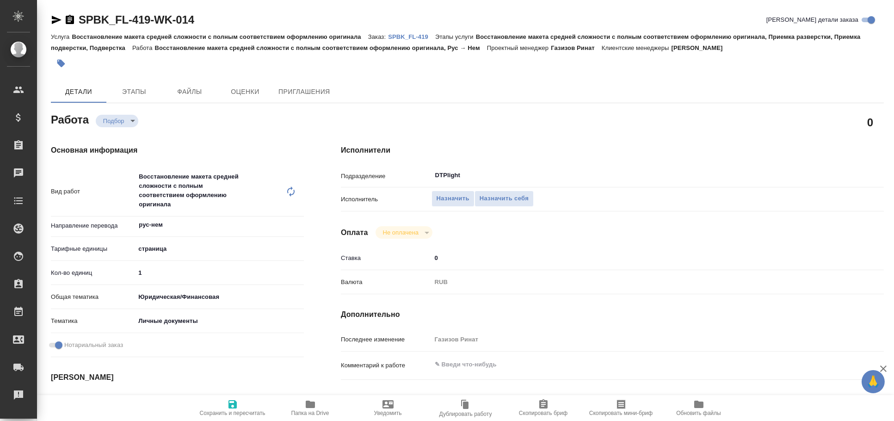
type textarea "x"
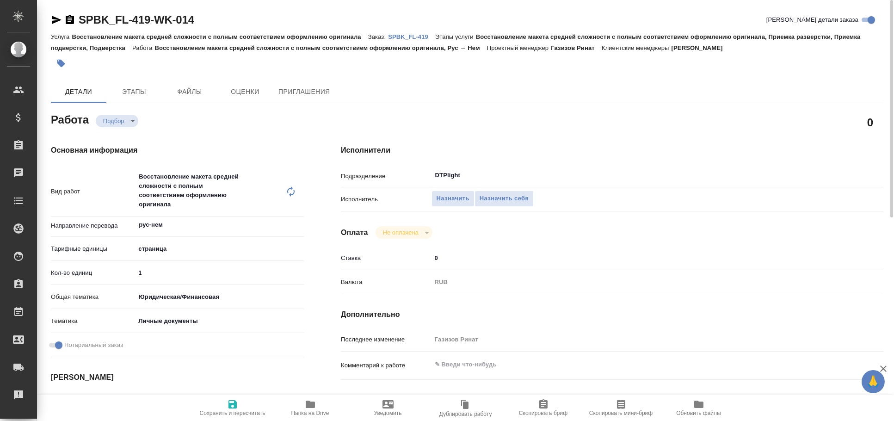
click at [55, 20] on icon "button" at bounding box center [57, 20] width 10 height 8
click at [301, 407] on span "Папка на Drive" at bounding box center [310, 408] width 67 height 18
click at [51, 18] on icon "button" at bounding box center [56, 19] width 11 height 11
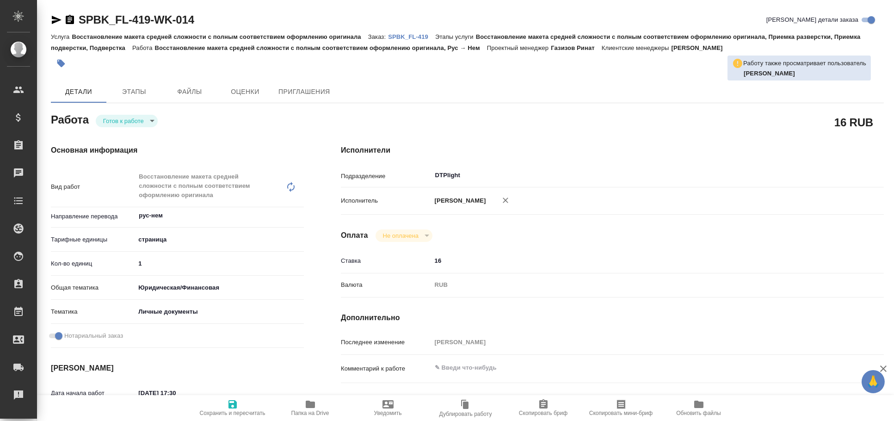
type textarea "x"
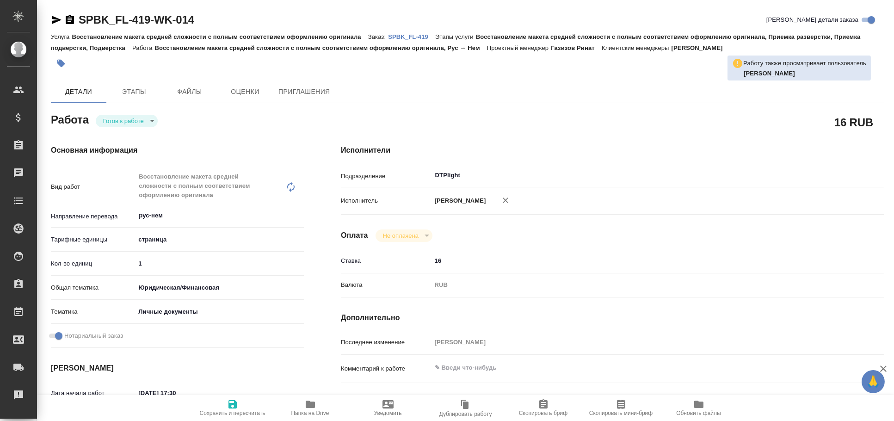
type textarea "x"
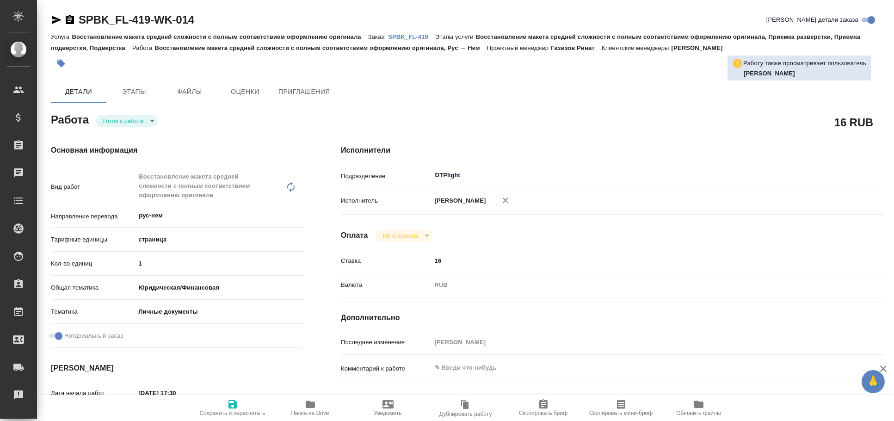
type textarea "x"
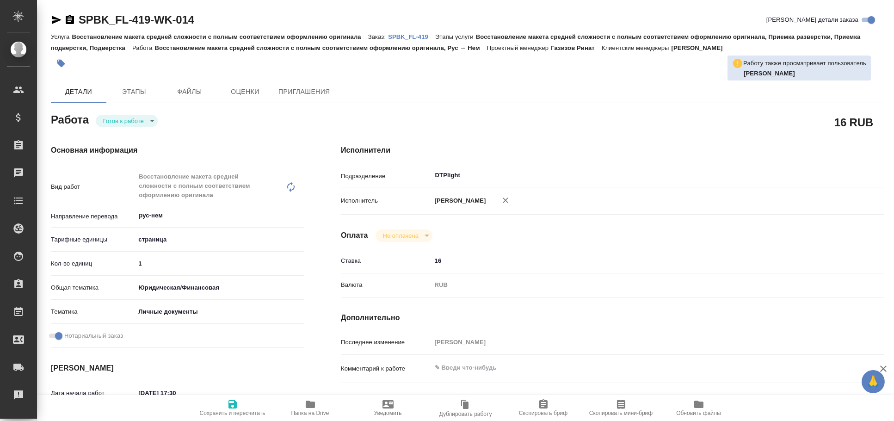
type textarea "x"
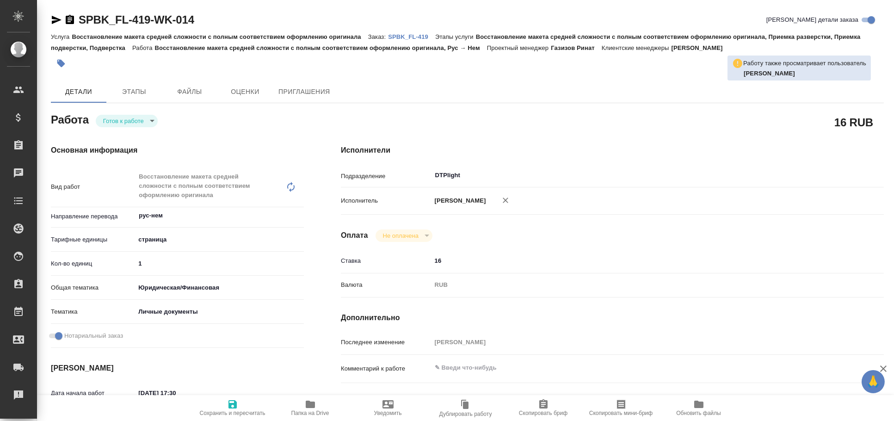
type textarea "x"
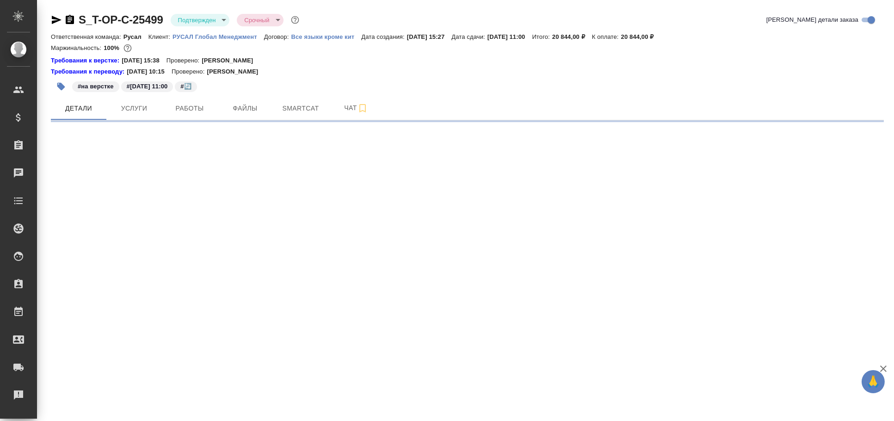
select select "RU"
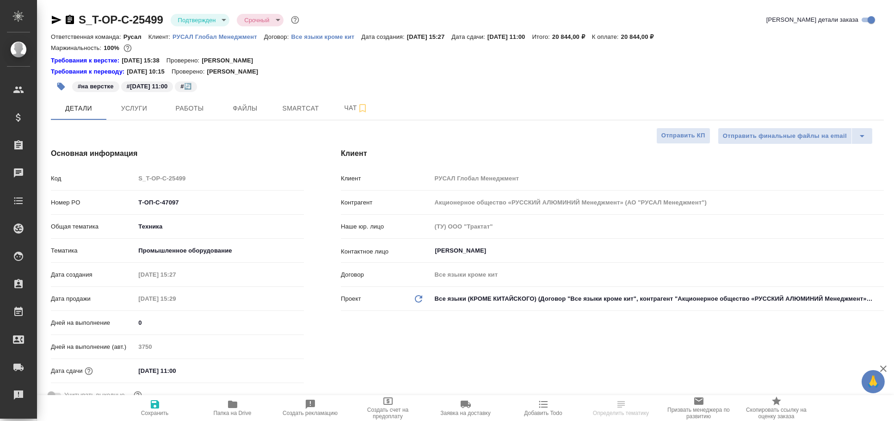
type textarea "x"
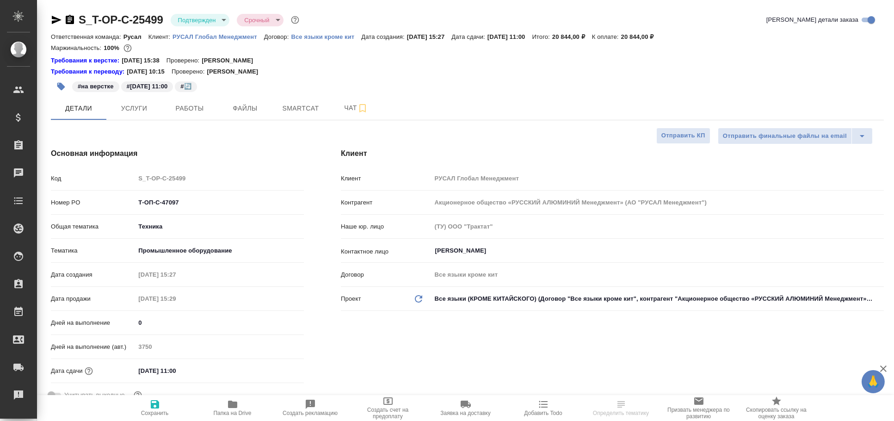
type textarea "x"
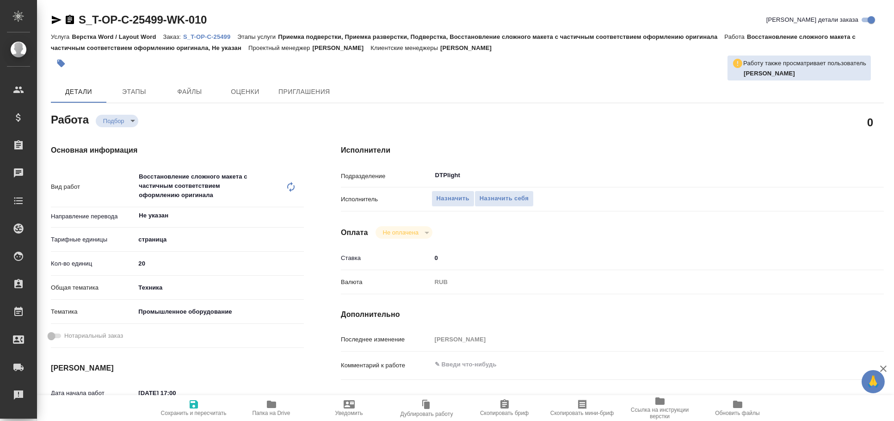
type textarea "x"
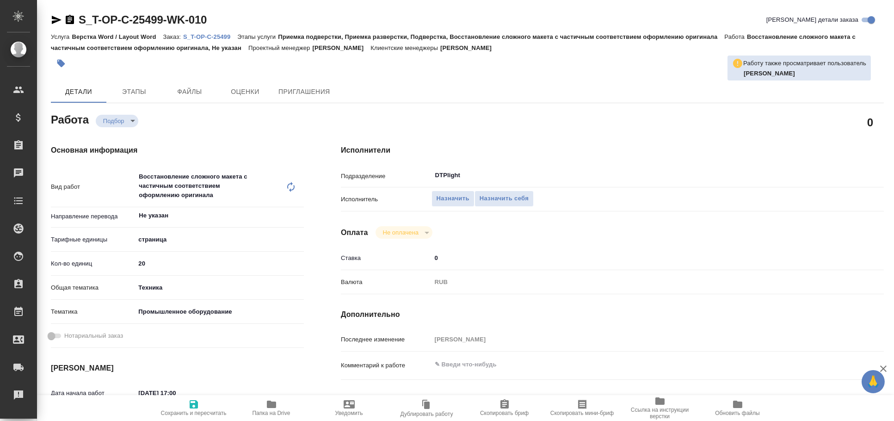
type textarea "x"
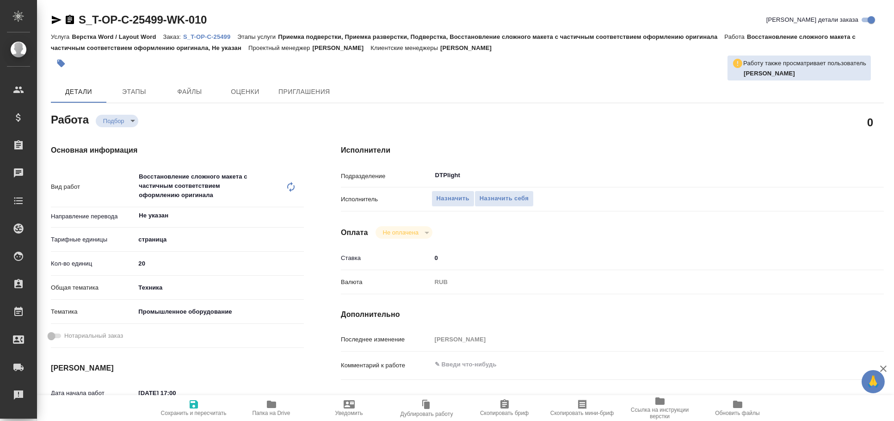
type textarea "x"
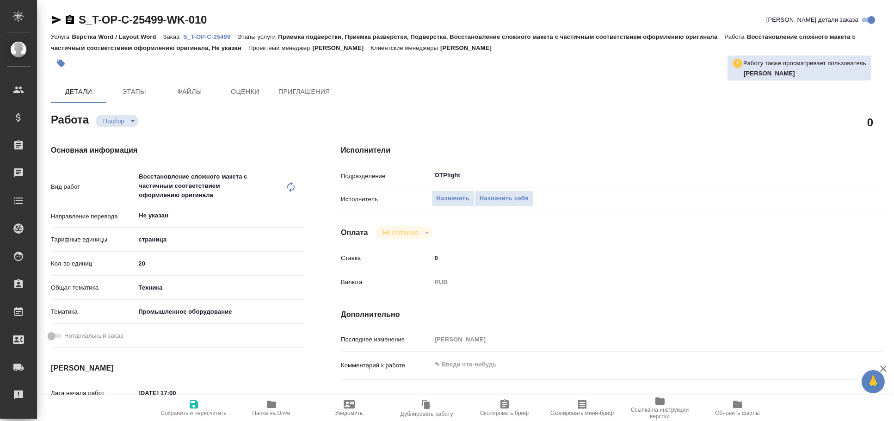
type textarea "x"
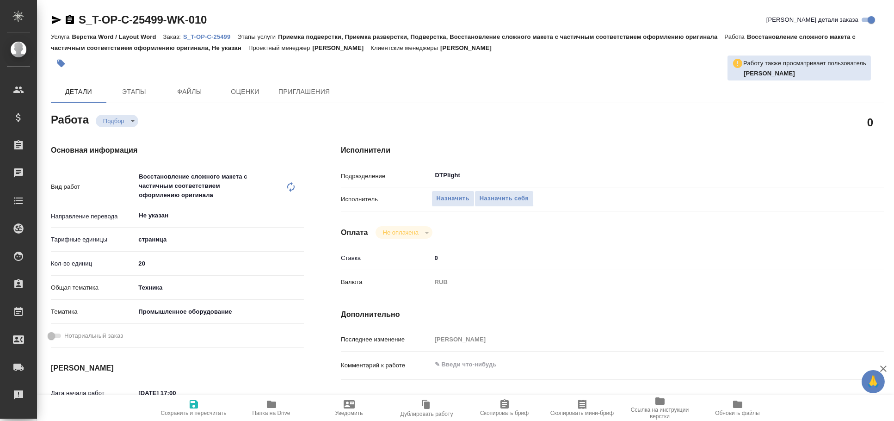
type textarea "x"
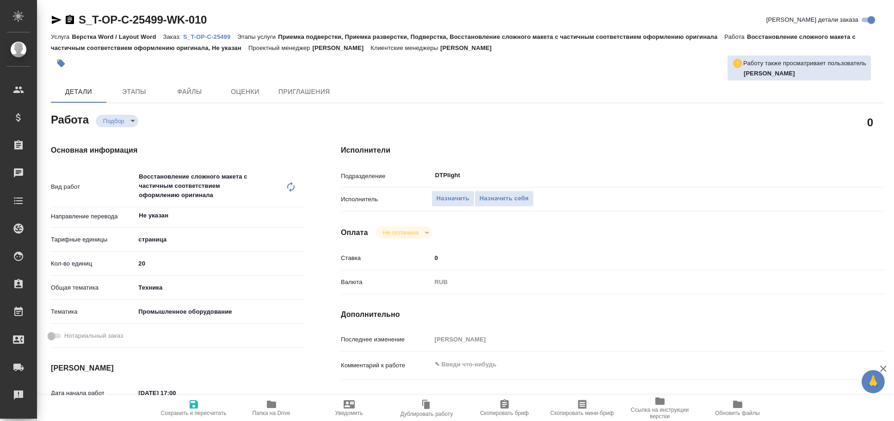
type textarea "x"
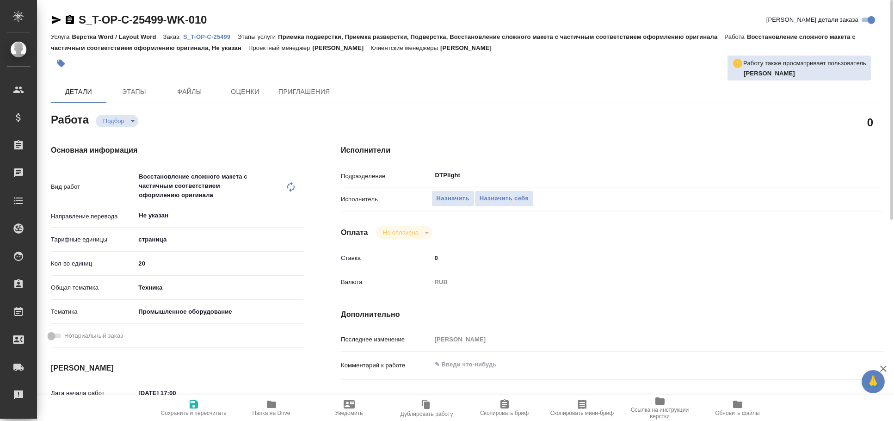
click at [54, 22] on icon "button" at bounding box center [57, 20] width 10 height 8
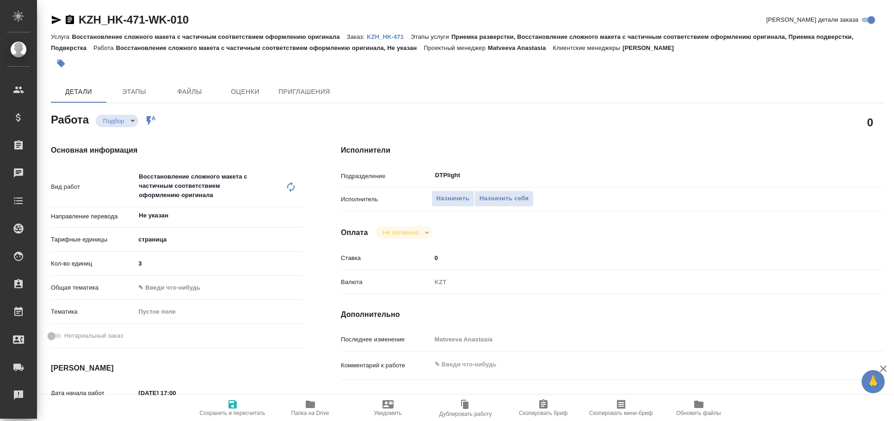
type textarea "x"
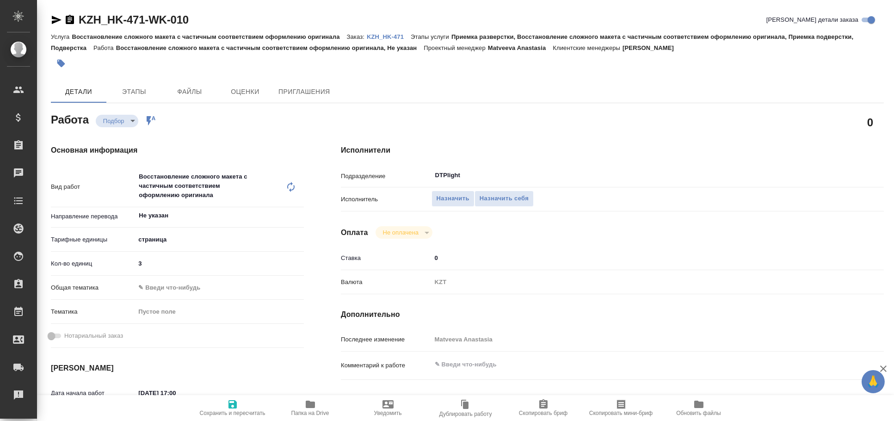
type textarea "x"
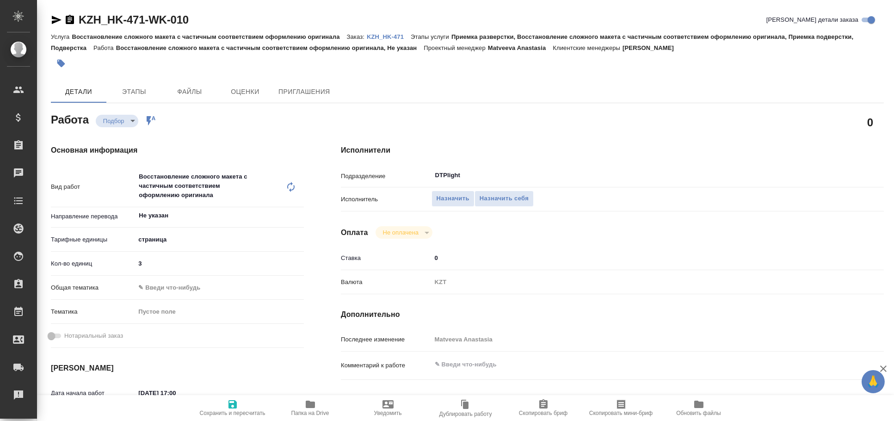
type textarea "x"
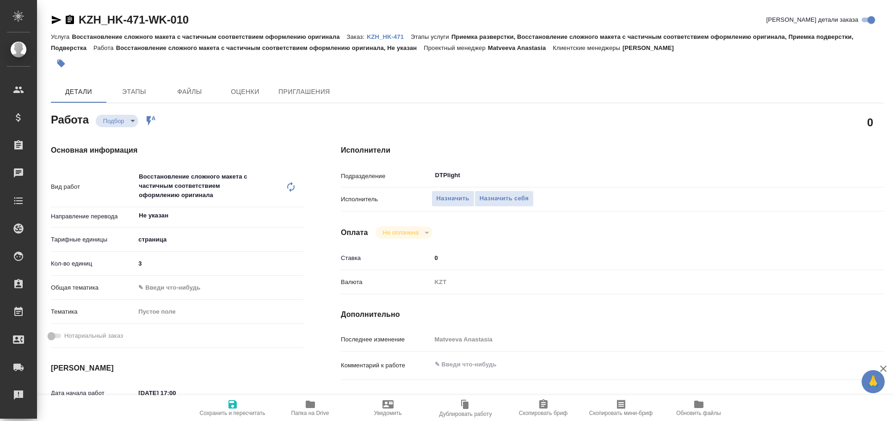
type textarea "x"
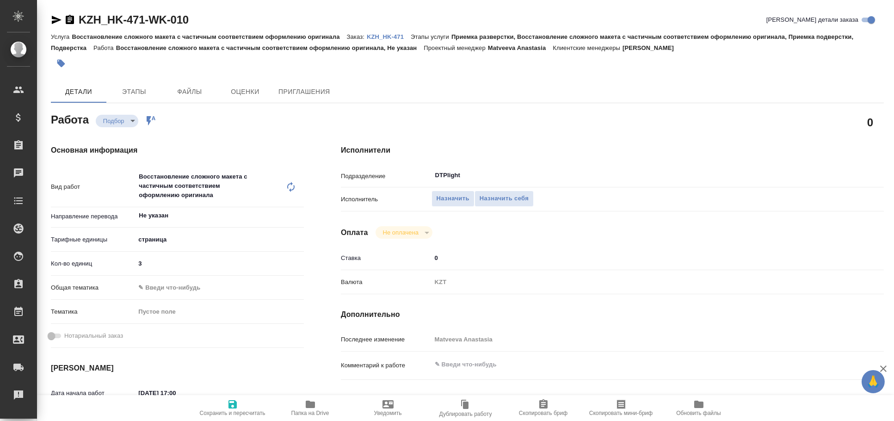
type textarea "x"
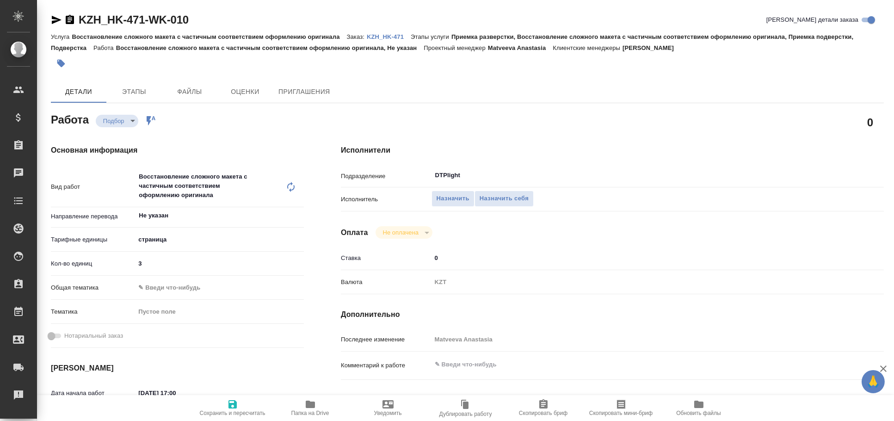
type textarea "x"
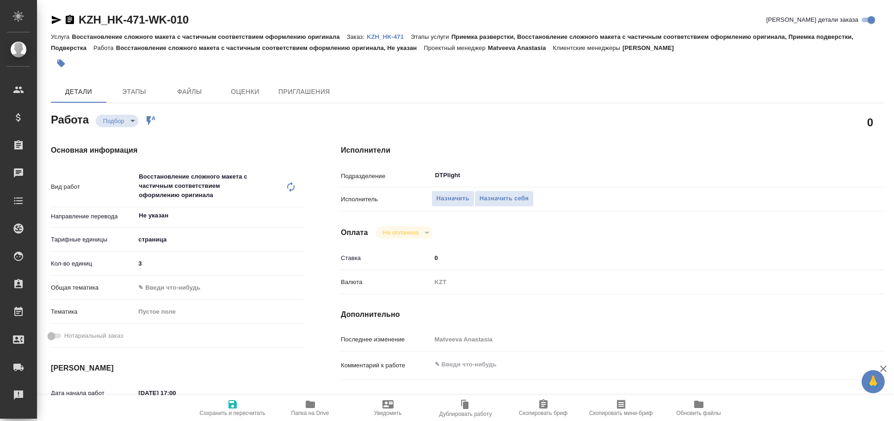
type textarea "x"
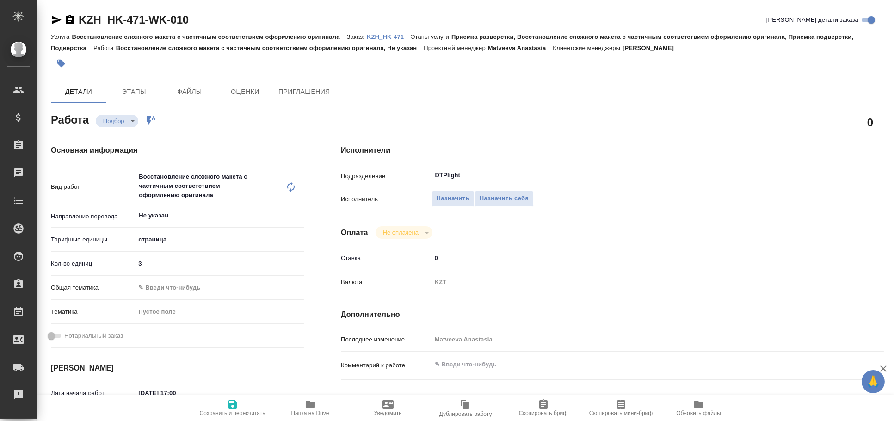
click at [54, 16] on icon "button" at bounding box center [56, 19] width 11 height 11
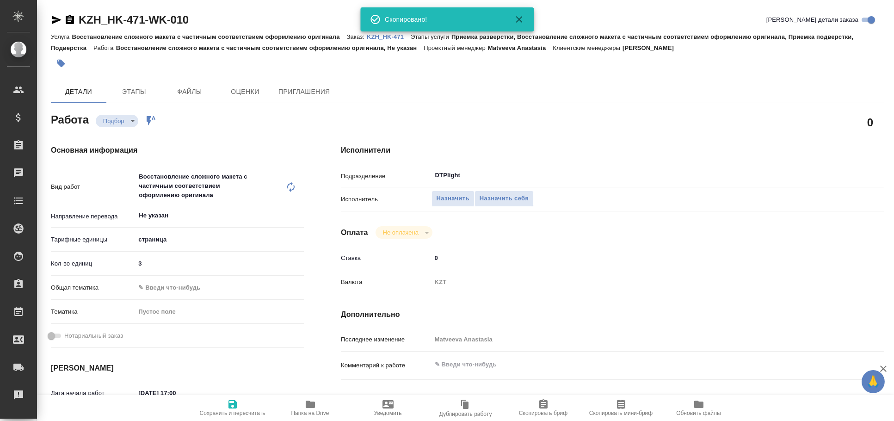
type textarea "x"
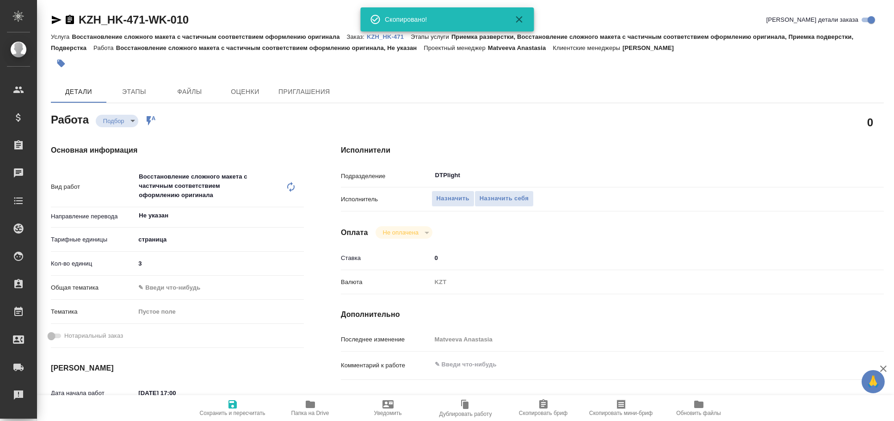
type textarea "x"
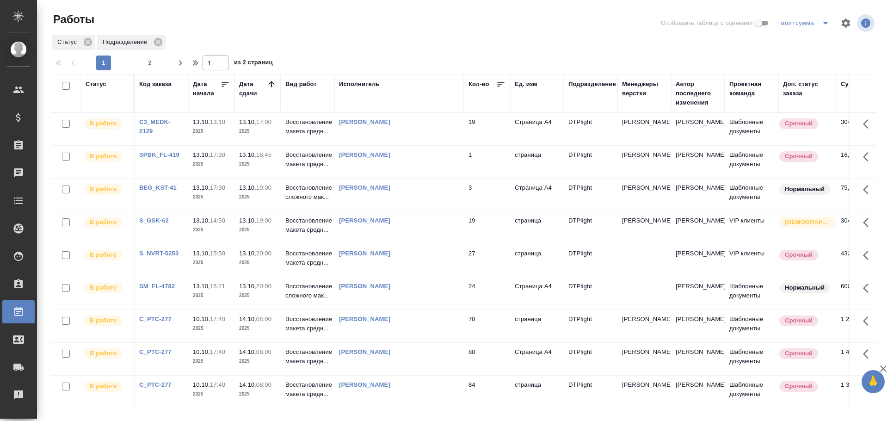
click at [102, 86] on div "Статус" at bounding box center [96, 84] width 21 height 9
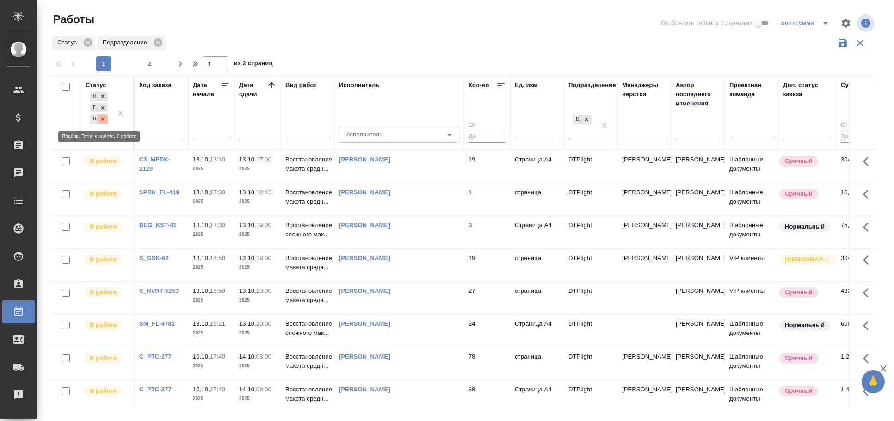
click at [107, 121] on div at bounding box center [103, 119] width 10 height 10
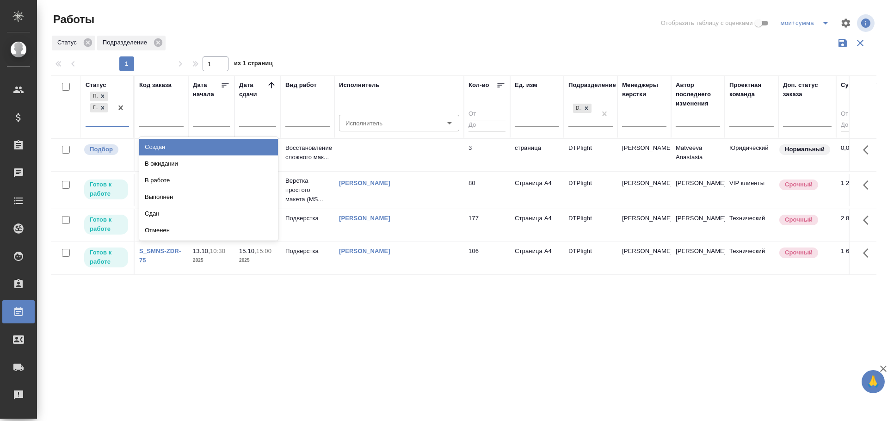
click at [107, 121] on div "Подбор Готов к работе" at bounding box center [99, 108] width 27 height 36
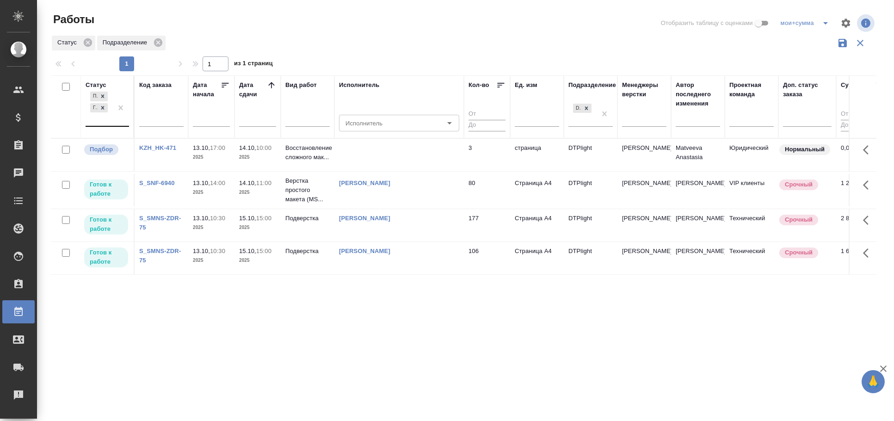
click at [439, 340] on div "Статус Подбор Готов к работе Код заказа Дата начала Дата сдачи Вид работ Исполн…" at bounding box center [464, 241] width 826 height 333
drag, startPoint x: 439, startPoint y: 340, endPoint x: 264, endPoint y: 179, distance: 238.0
click at [264, 179] on div "Статус Подбор Готов к работе Код заказа Дата начала Дата сдачи Вид работ Исполн…" at bounding box center [464, 241] width 826 height 333
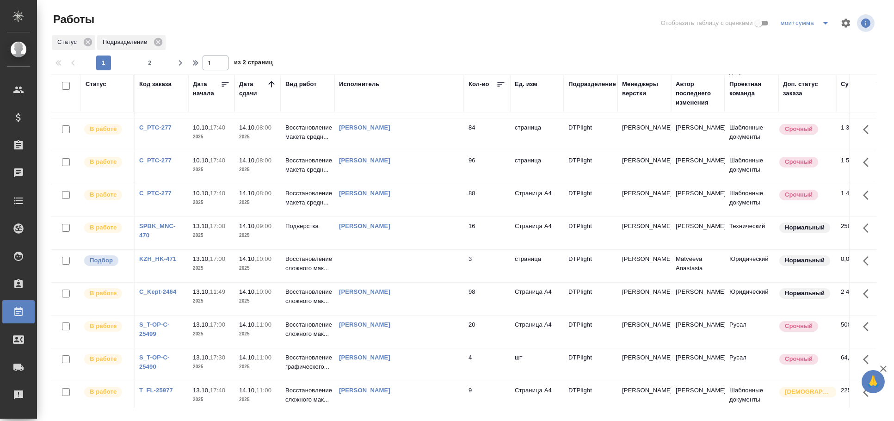
scroll to position [103, 0]
